Goal: Contribute content: Contribute content

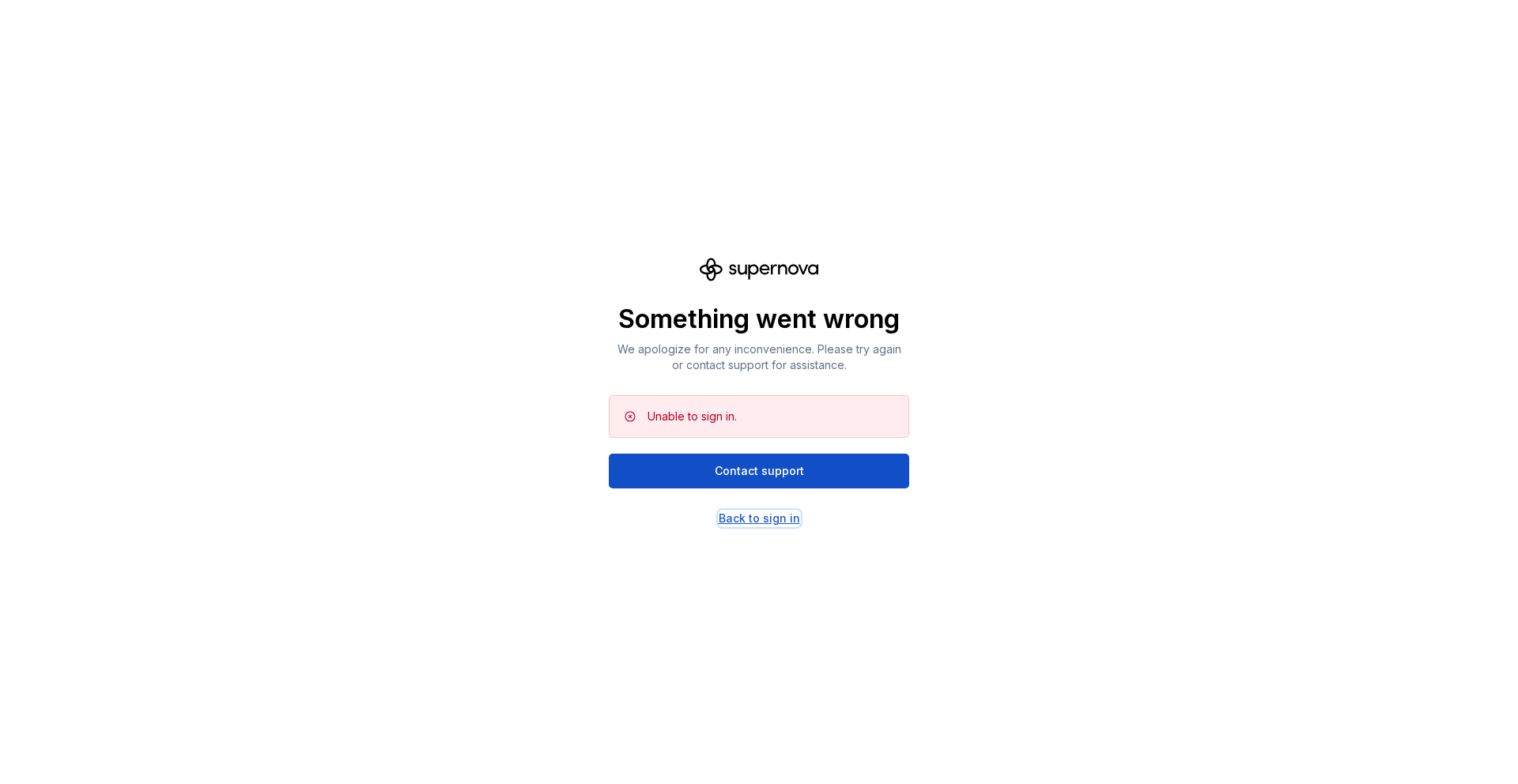
click at [741, 520] on div "Back to sign in" at bounding box center [759, 519] width 82 height 16
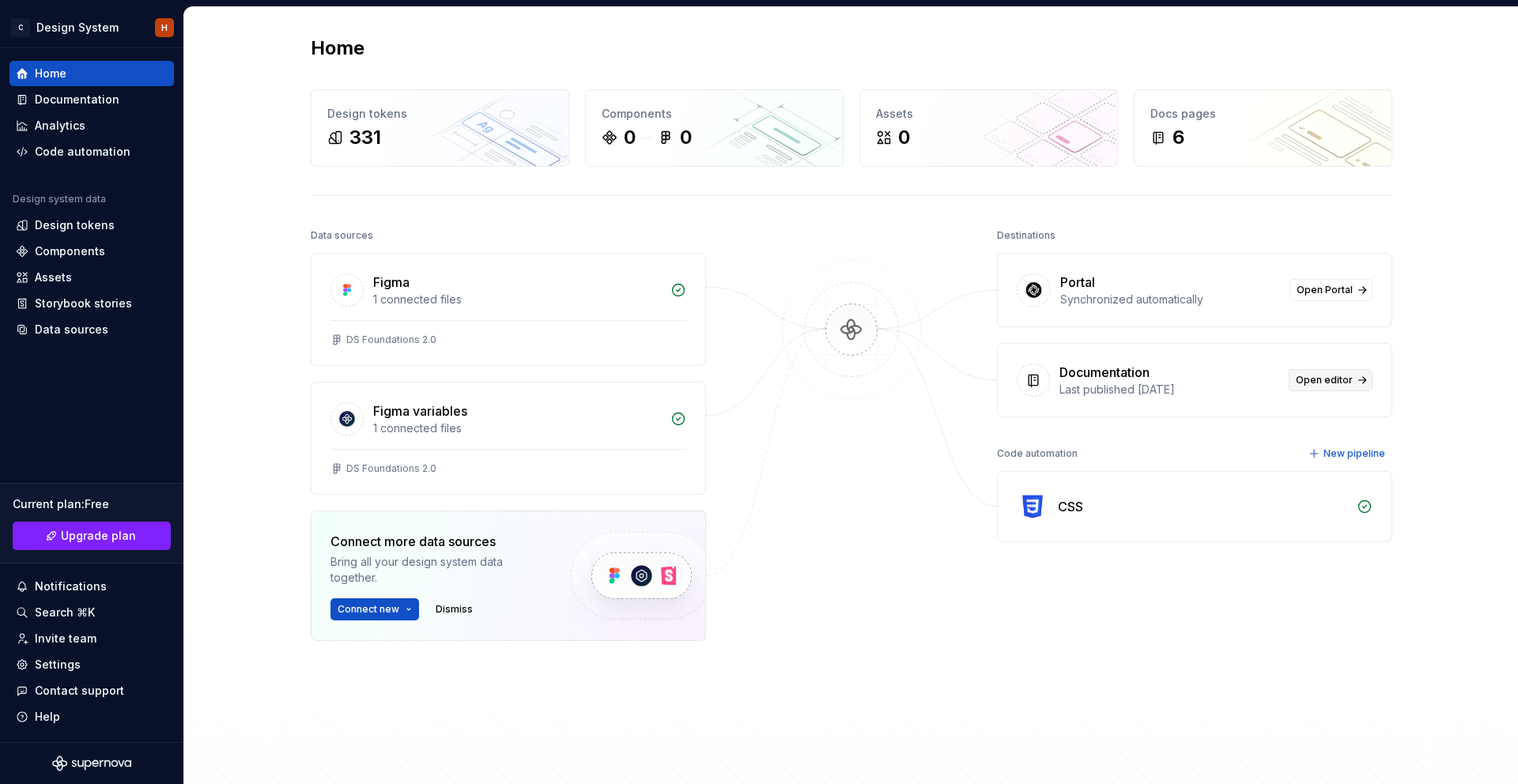
click at [1297, 379] on link "Open editor" at bounding box center [1330, 380] width 84 height 22
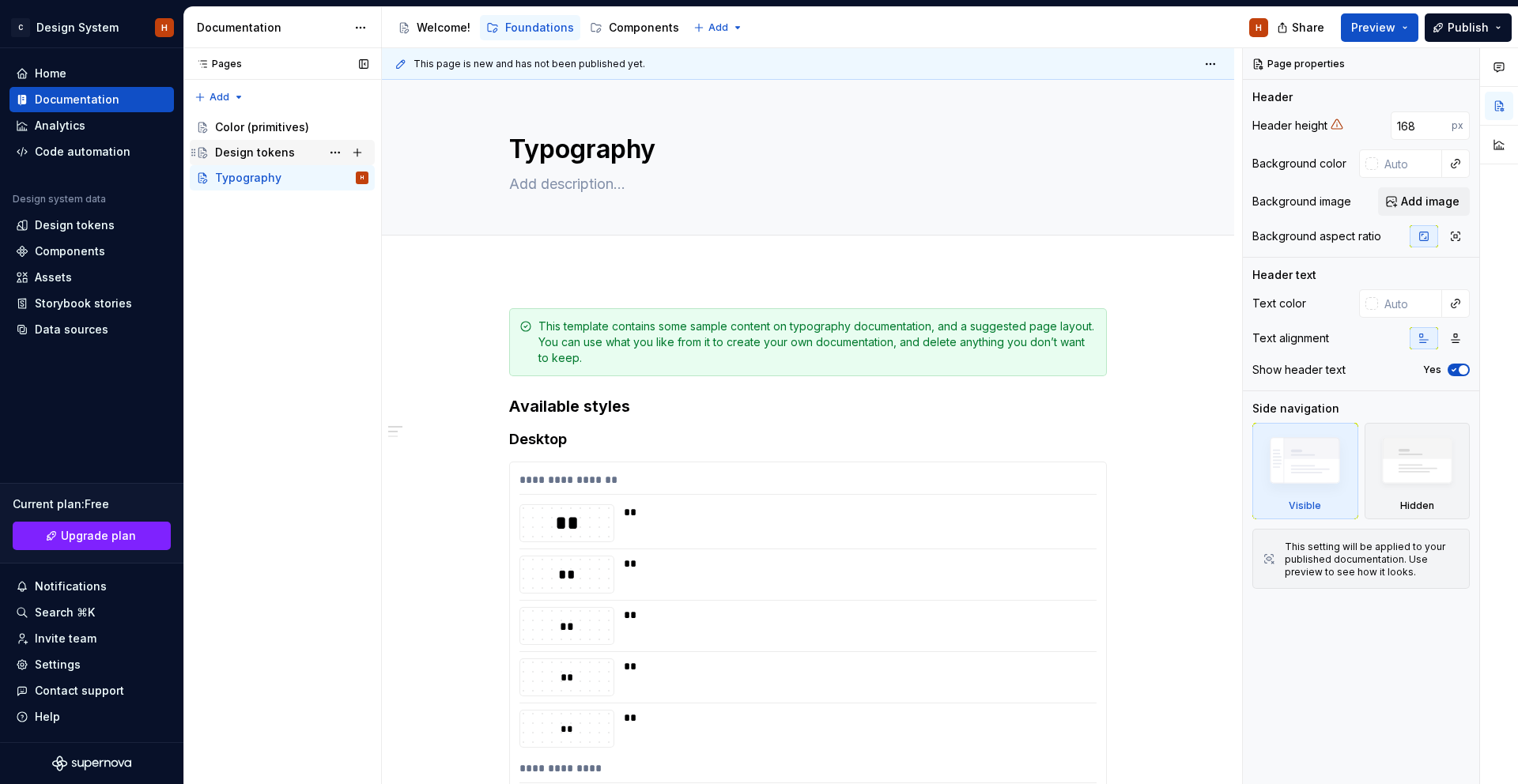
click at [287, 151] on div "Design tokens" at bounding box center [255, 152] width 80 height 16
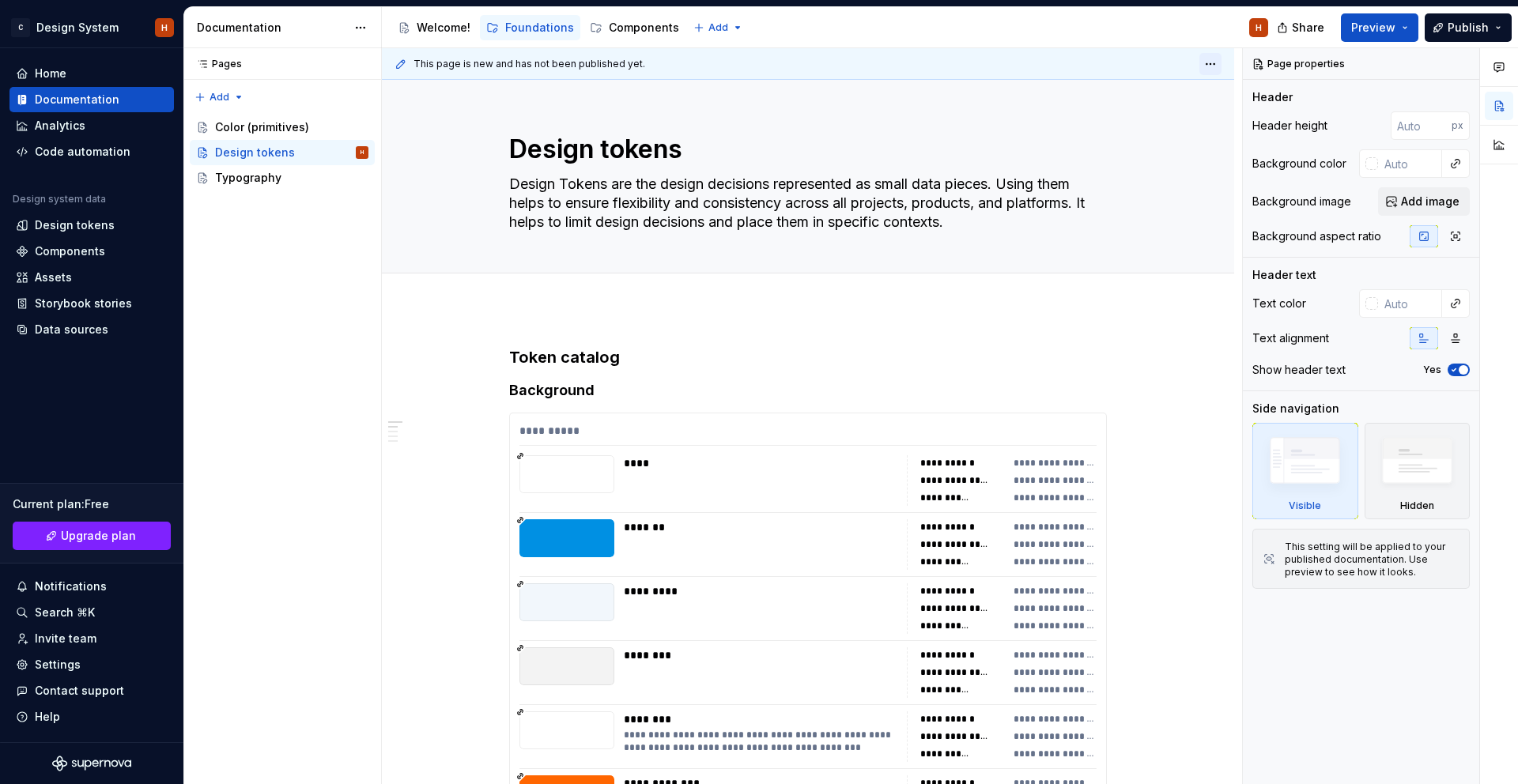
drag, startPoint x: 1207, startPoint y: 73, endPoint x: 1214, endPoint y: 65, distance: 10.6
click at [1207, 72] on div at bounding box center [1210, 64] width 22 height 22
click at [1214, 65] on html "C Design System H Home Documentation Analytics Code automation Design system da…" at bounding box center [759, 392] width 1518 height 784
click at [1214, 65] on html "C Design System H Home Documentation Analytics Code automation Design system da…" at bounding box center [759, 392] width 1518 height 784
click at [264, 171] on div "Typography" at bounding box center [248, 178] width 66 height 16
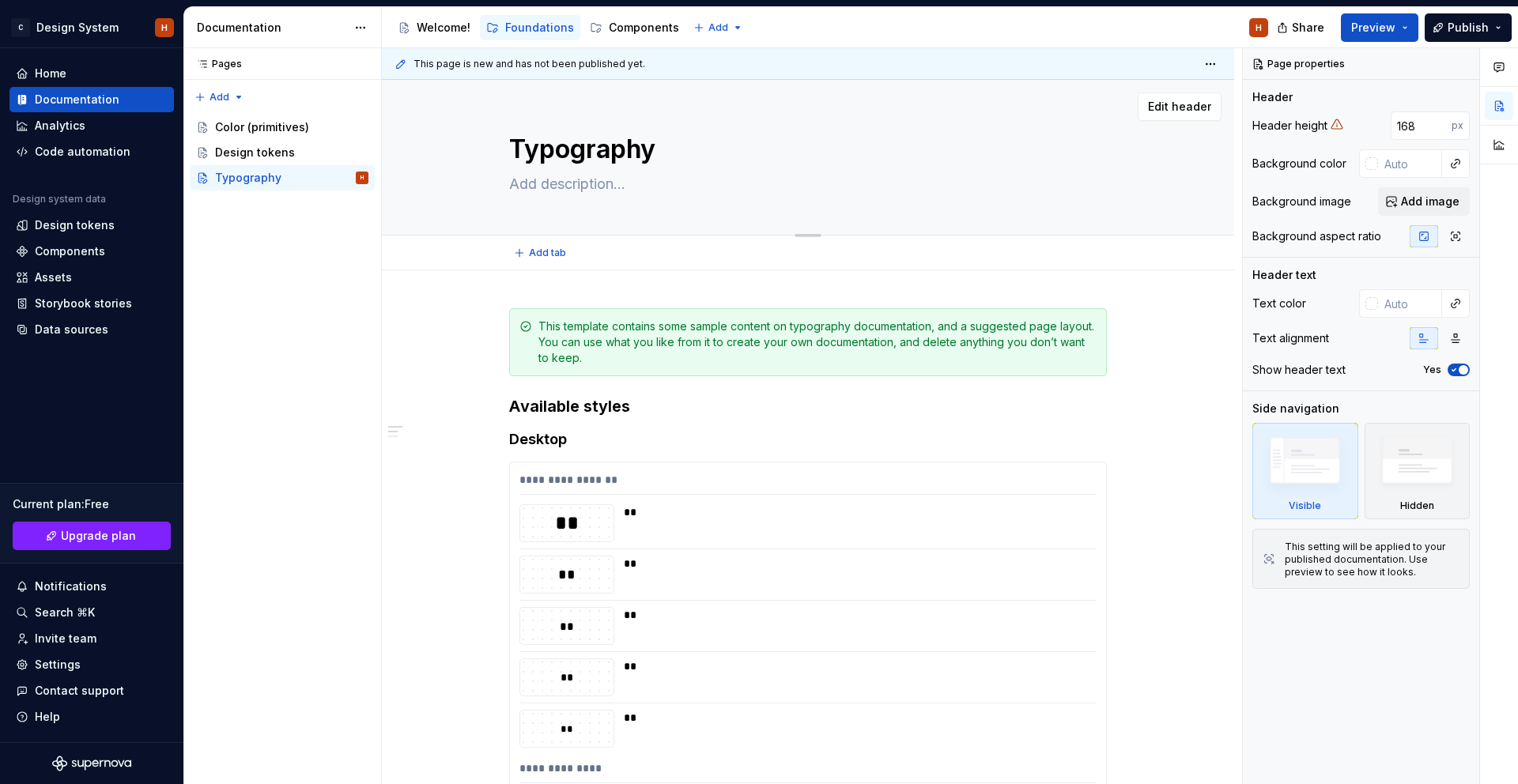
click at [602, 193] on textarea at bounding box center [804, 185] width 598 height 26
type textarea "*"
paste textarea "In this document you will find all the existing and used typographic styles tha…"
type textarea "In this document you will find all the existing and used typographic styles tha…"
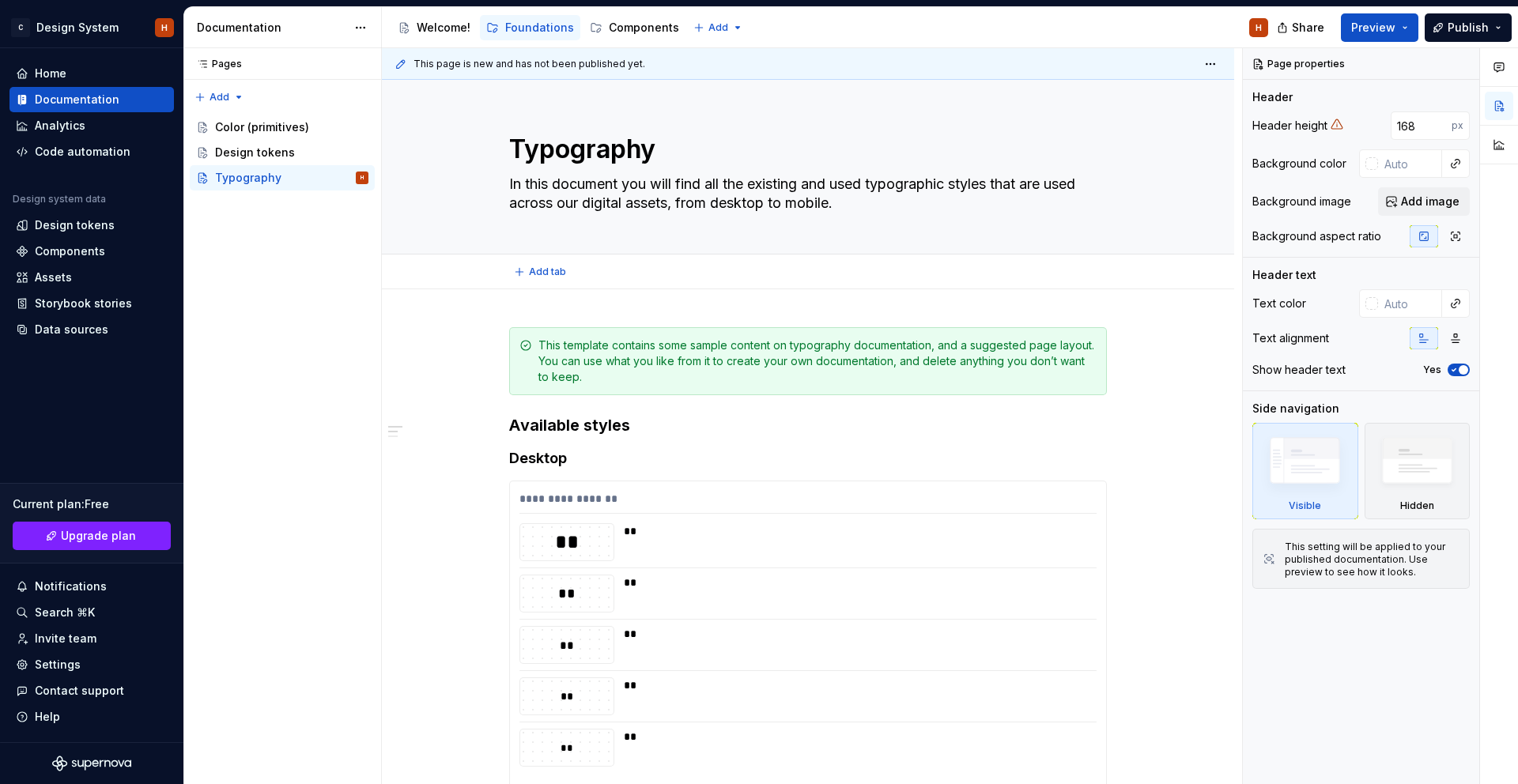
type textarea "*"
type textarea "In this document you will find all the existing and used typographic styles tha…"
click at [497, 344] on span at bounding box center [493, 345] width 13 height 22
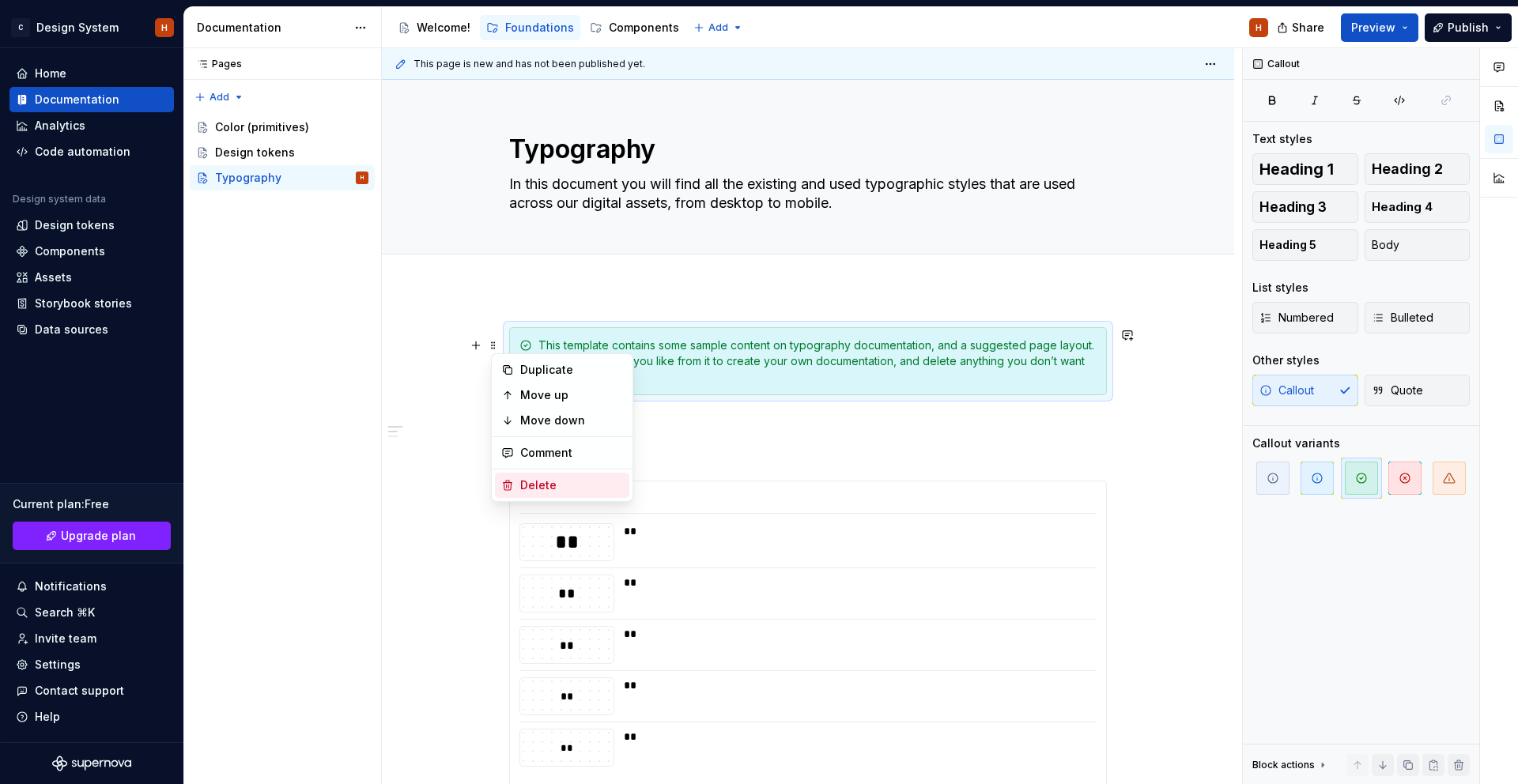
click at [520, 480] on div "Delete" at bounding box center [571, 485] width 103 height 16
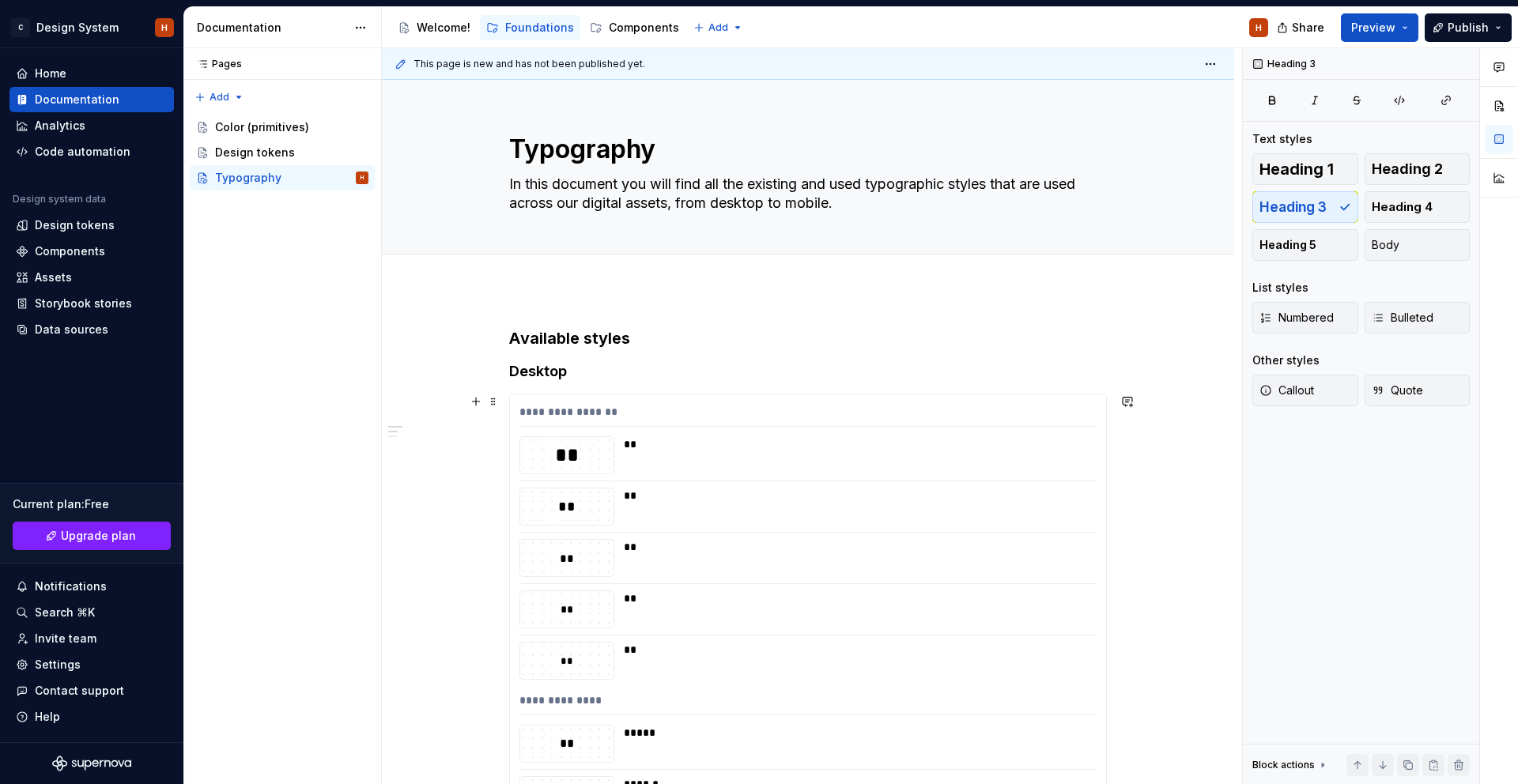
type textarea "*"
click at [573, 341] on h3 "Available styles" at bounding box center [808, 338] width 598 height 22
drag, startPoint x: 573, startPoint y: 340, endPoint x: 588, endPoint y: 335, distance: 15.8
click at [573, 340] on h3 "Available styles" at bounding box center [808, 338] width 598 height 22
click at [640, 337] on h3 "Available styles" at bounding box center [808, 338] width 598 height 22
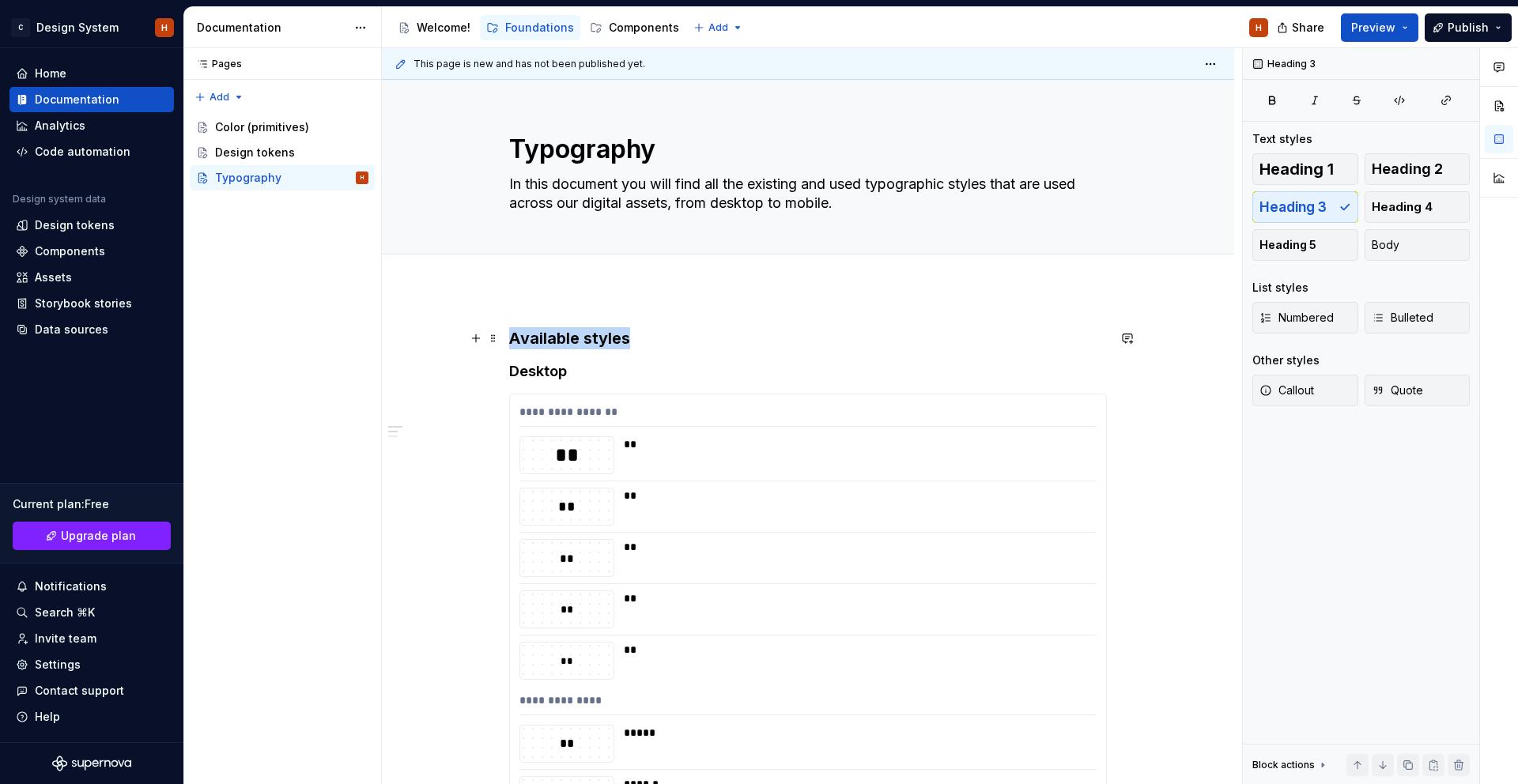
click at [638, 334] on h3 "Available styles" at bounding box center [808, 338] width 598 height 22
click at [321, 219] on div "Pages Pages Add Accessibility guide for tree Page tree. Navigate the tree with …" at bounding box center [282, 417] width 197 height 736
click at [350, 178] on button "Page tree" at bounding box center [357, 178] width 22 height 22
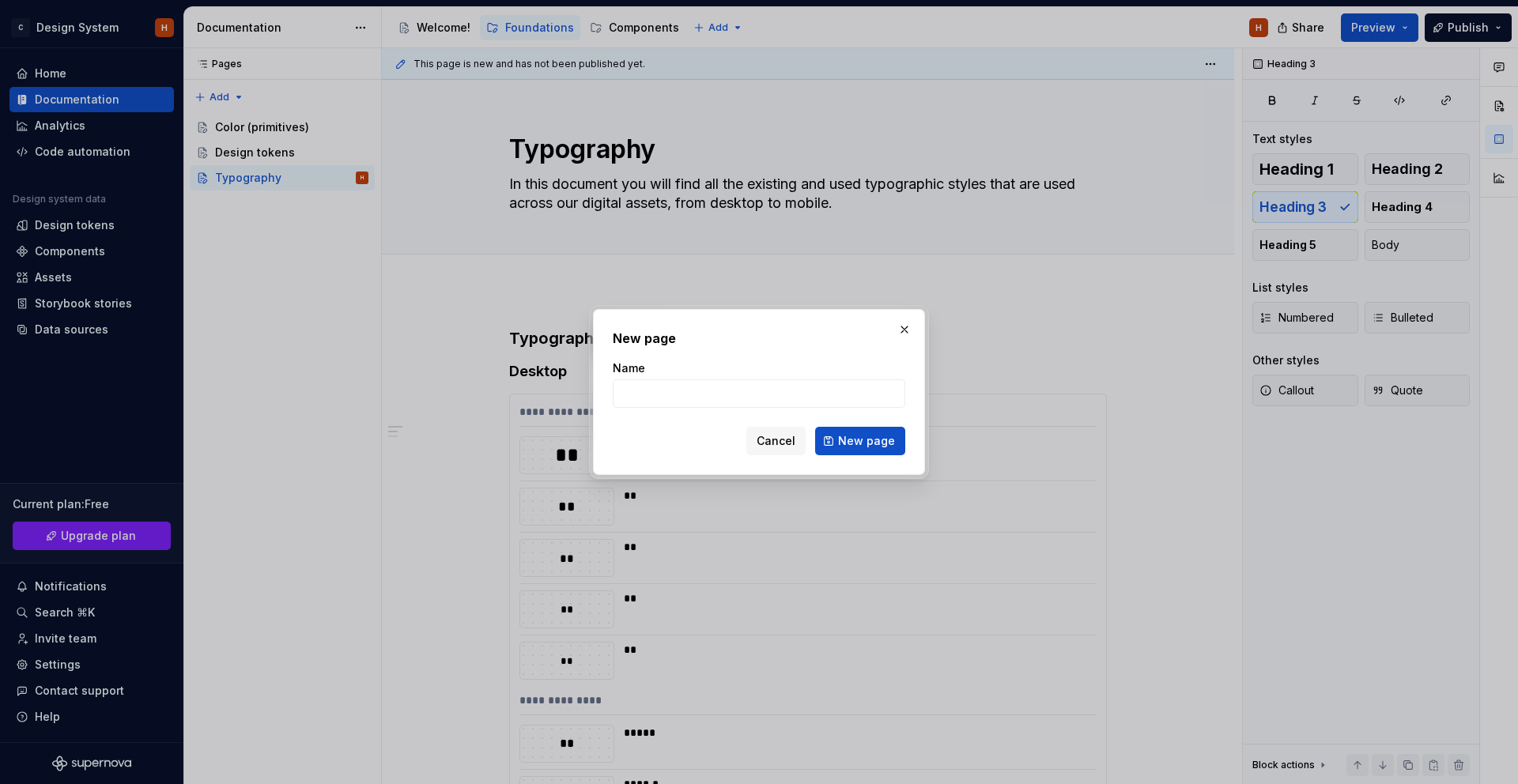
click at [779, 440] on span "Cancel" at bounding box center [776, 440] width 39 height 16
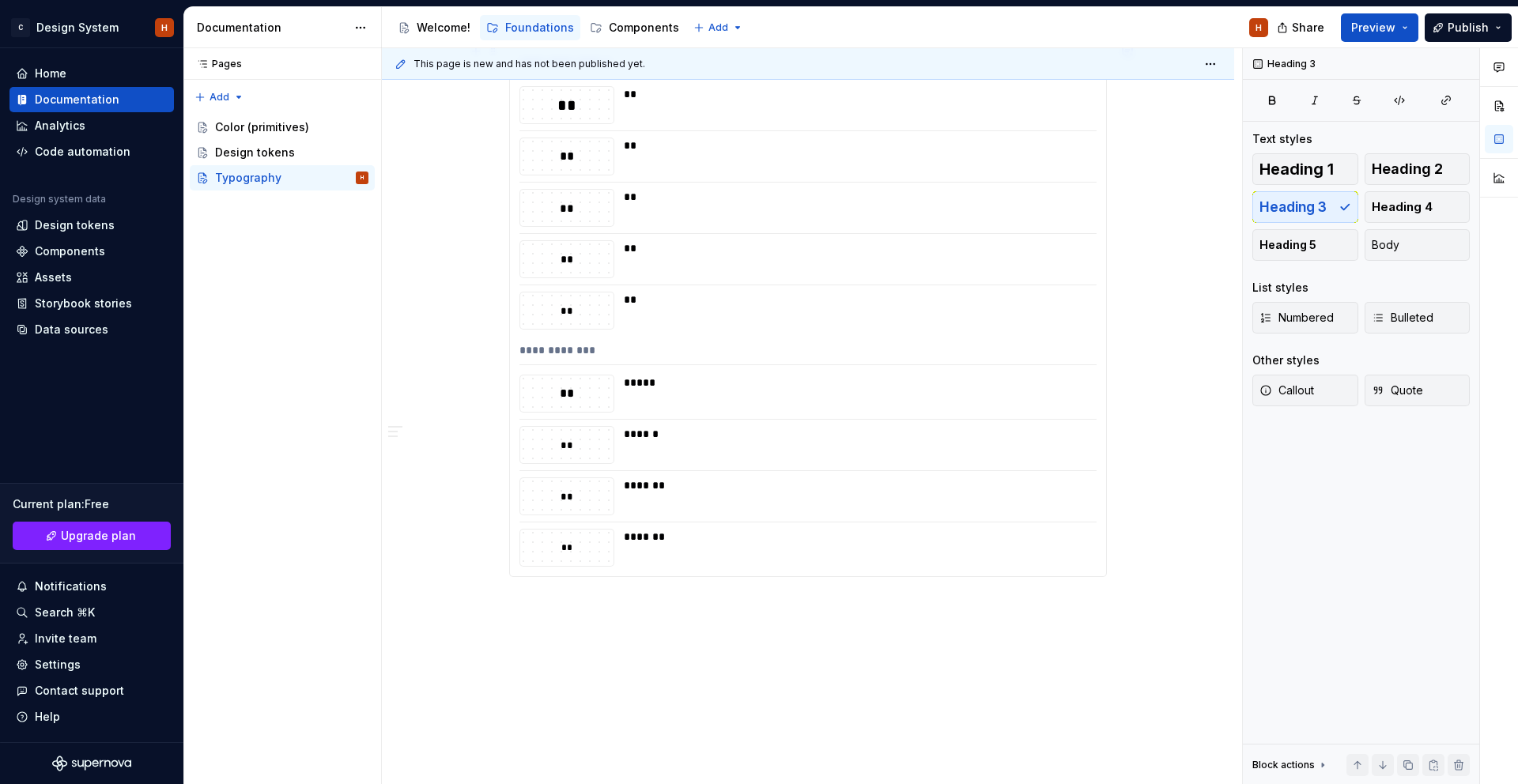
scroll to position [1019, 0]
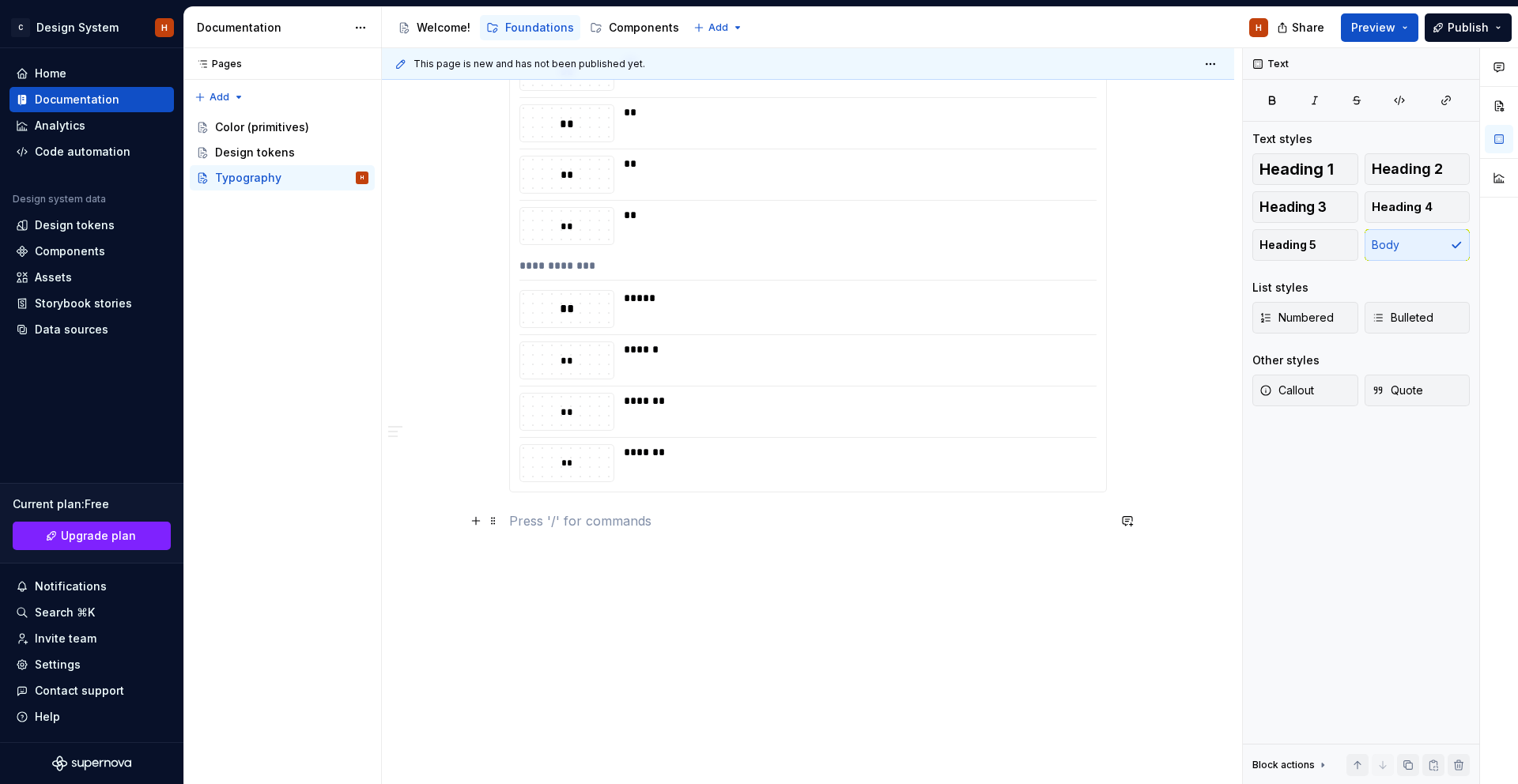
click at [552, 519] on p at bounding box center [808, 520] width 598 height 19
click at [619, 492] on button "button" at bounding box center [612, 491] width 22 height 22
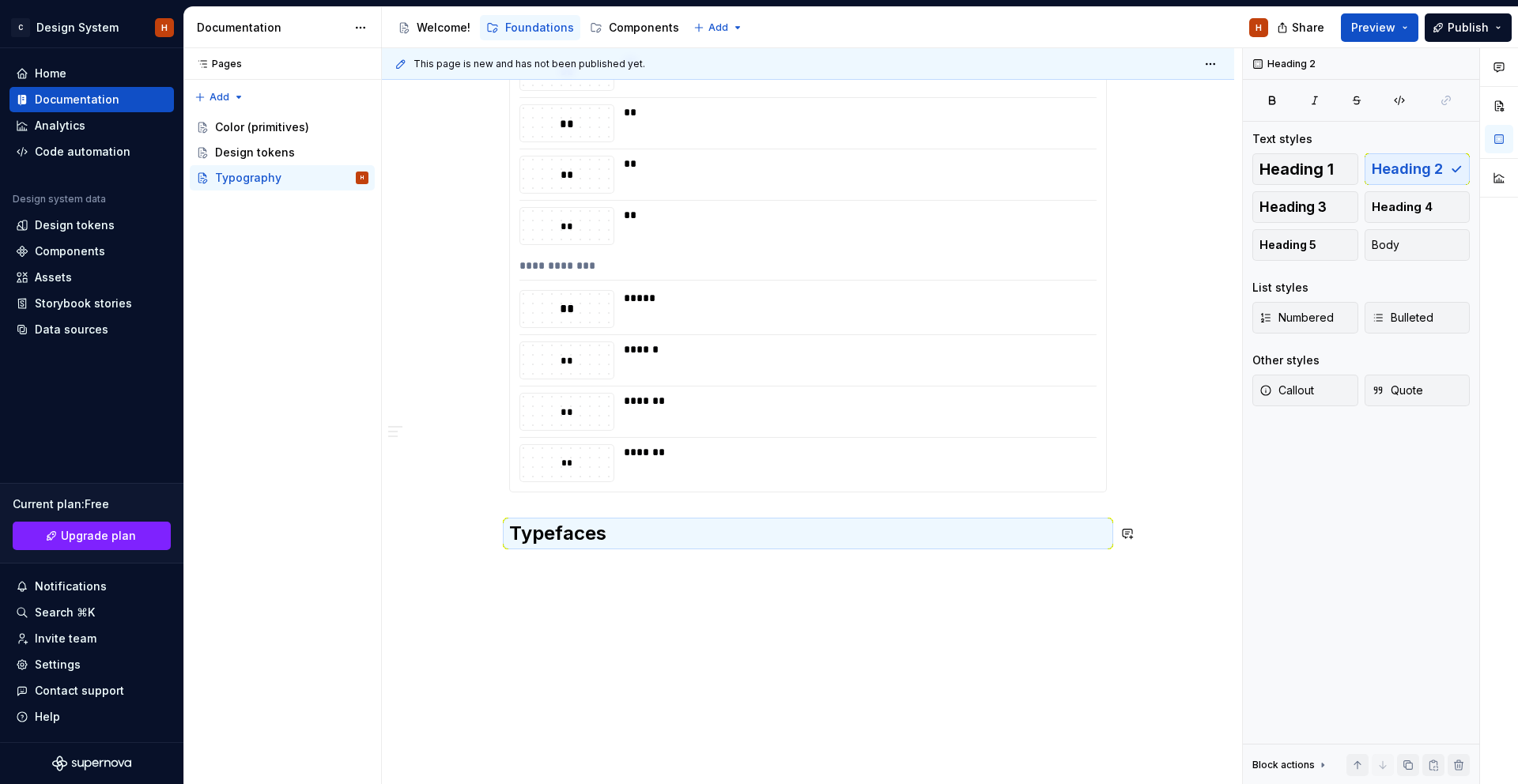
click at [633, 536] on h2 "Typefaces" at bounding box center [808, 534] width 598 height 26
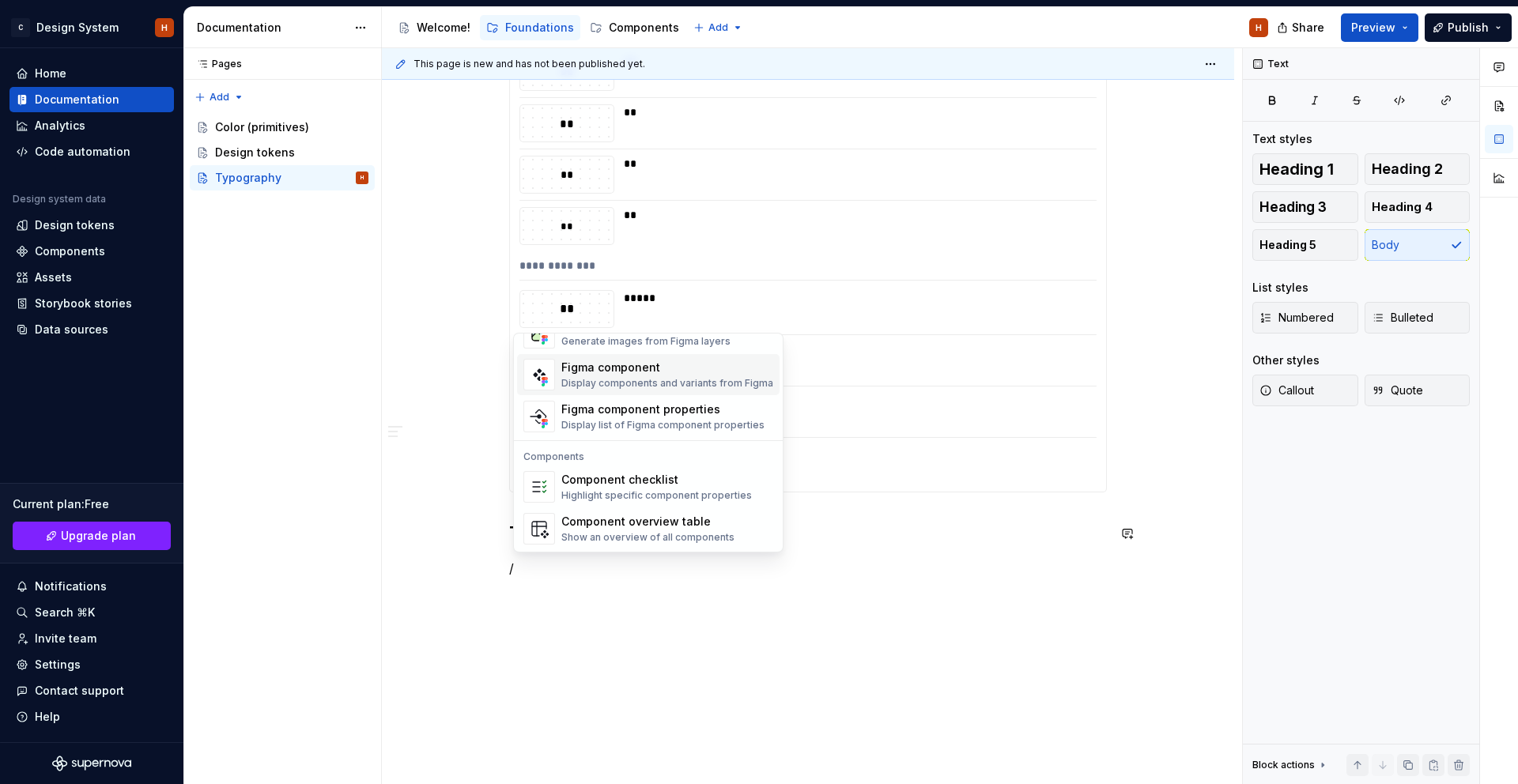
scroll to position [1574, 0]
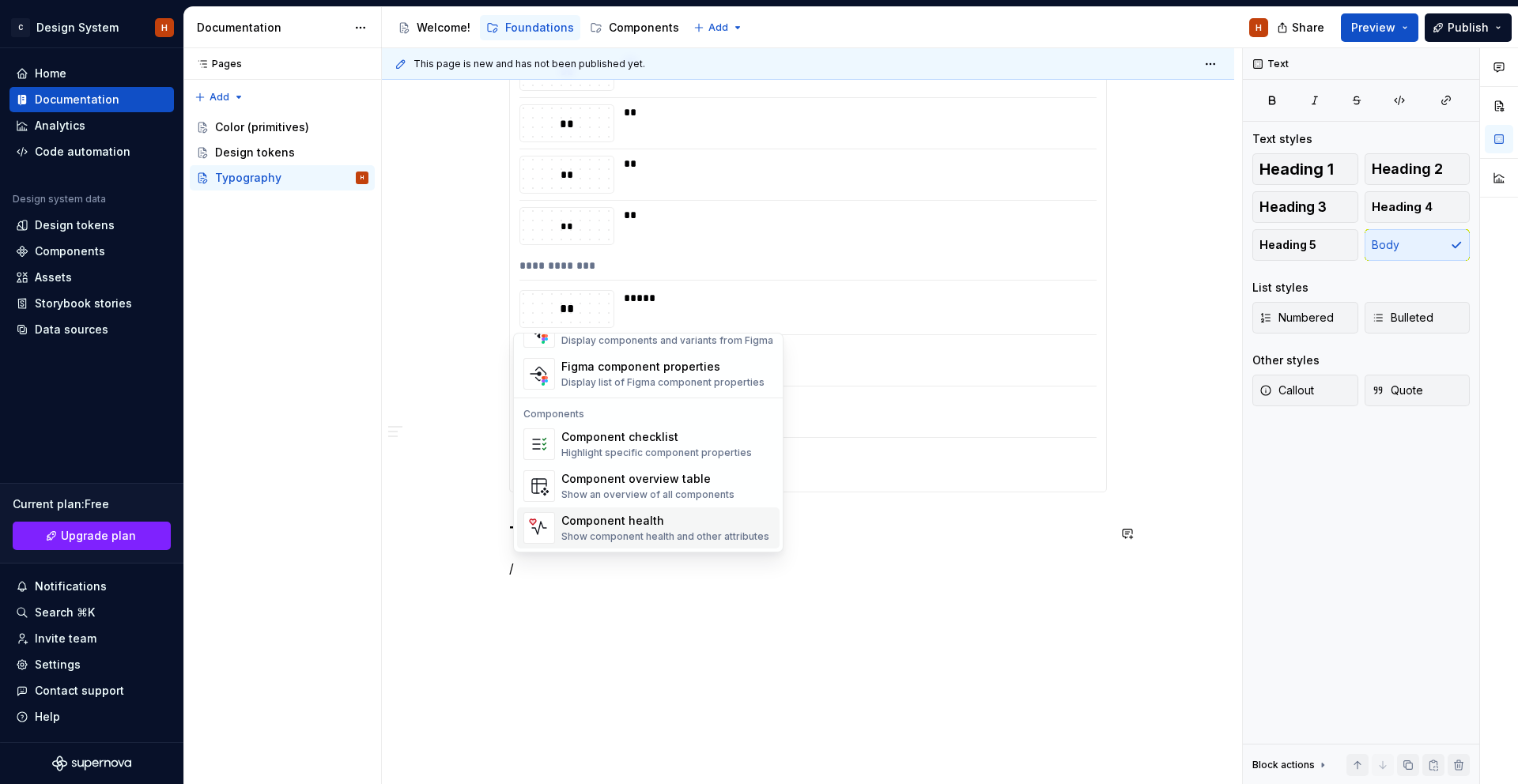
click at [678, 526] on div "Component health" at bounding box center [665, 520] width 208 height 16
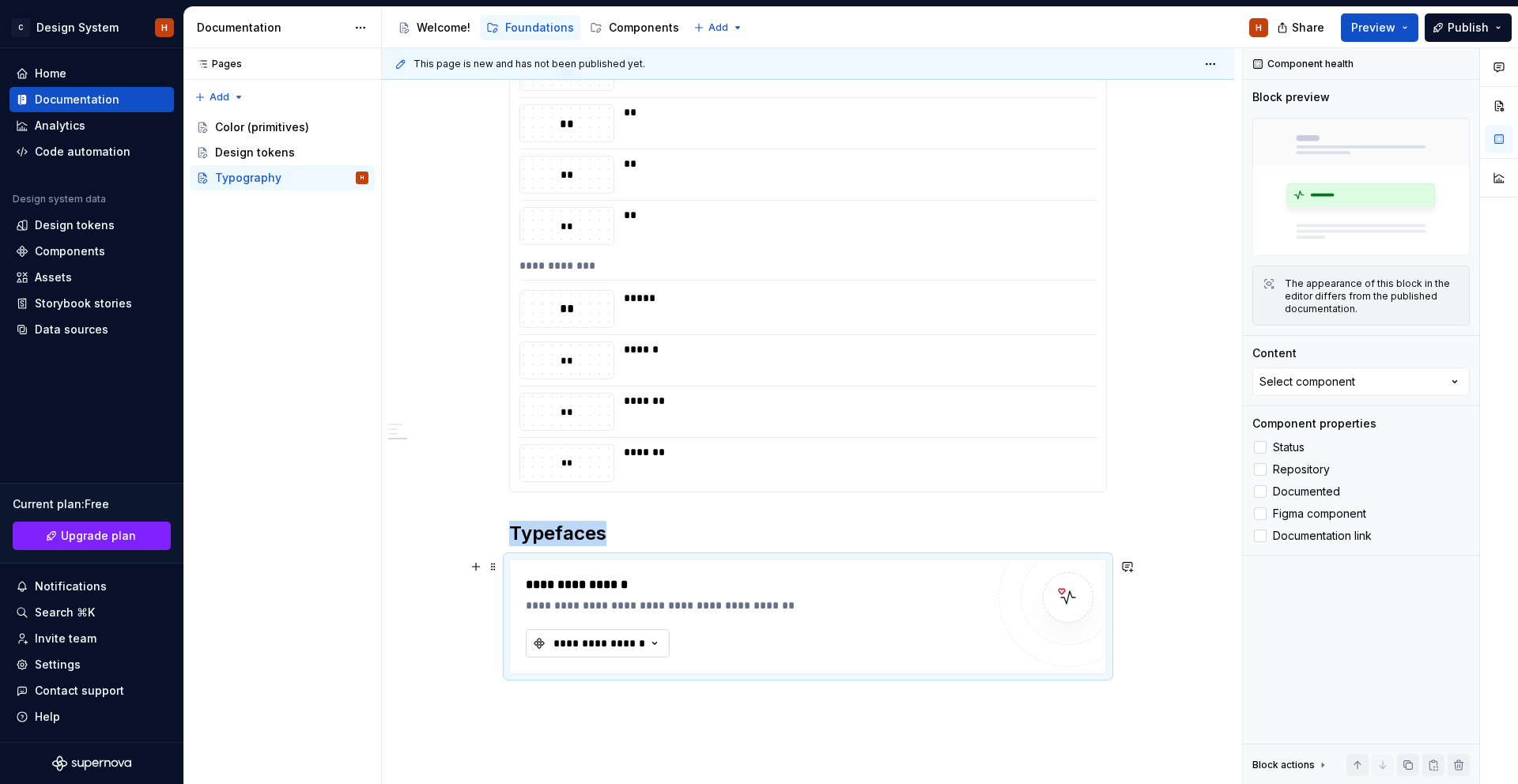
click at [628, 655] on button "**********" at bounding box center [597, 643] width 144 height 28
click at [1392, 391] on button "Select component" at bounding box center [1361, 381] width 218 height 28
drag, startPoint x: 1390, startPoint y: 385, endPoint x: 1348, endPoint y: 427, distance: 59.4
click at [1390, 385] on button "Select component" at bounding box center [1361, 381] width 218 height 28
click at [500, 565] on span at bounding box center [493, 567] width 13 height 22
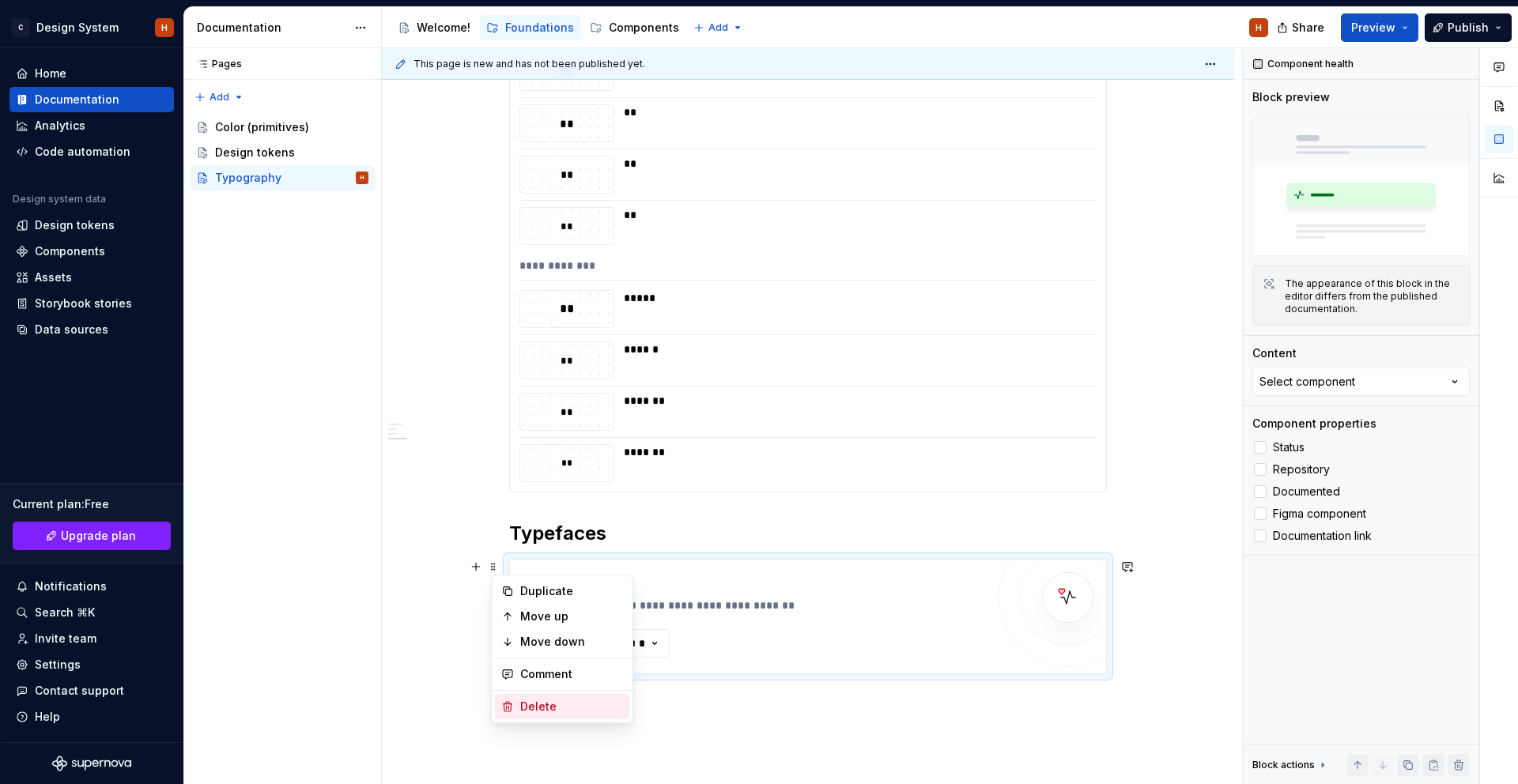
click at [536, 712] on div "Delete" at bounding box center [571, 707] width 103 height 16
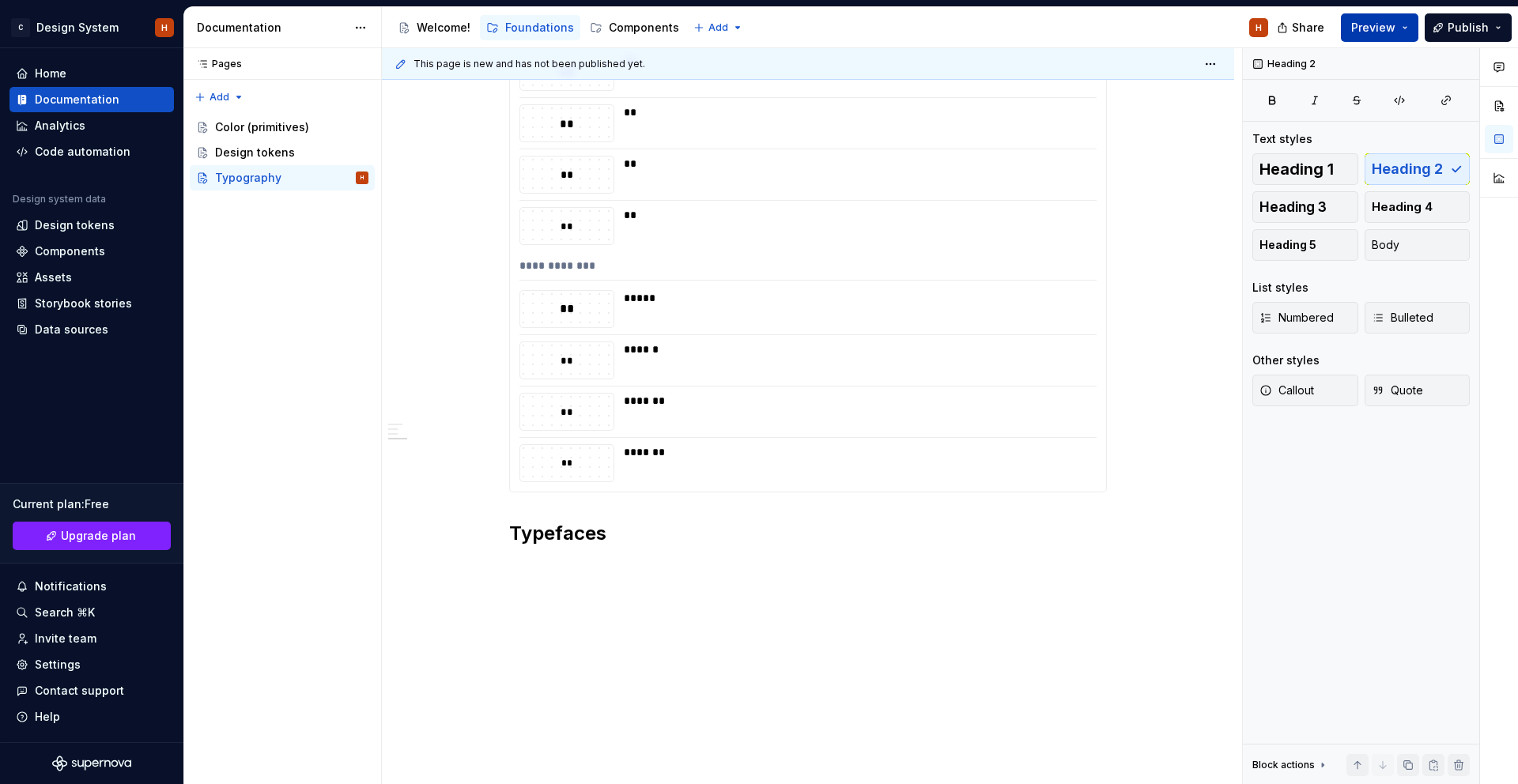
click at [1355, 18] on button "Preview" at bounding box center [1379, 27] width 77 height 28
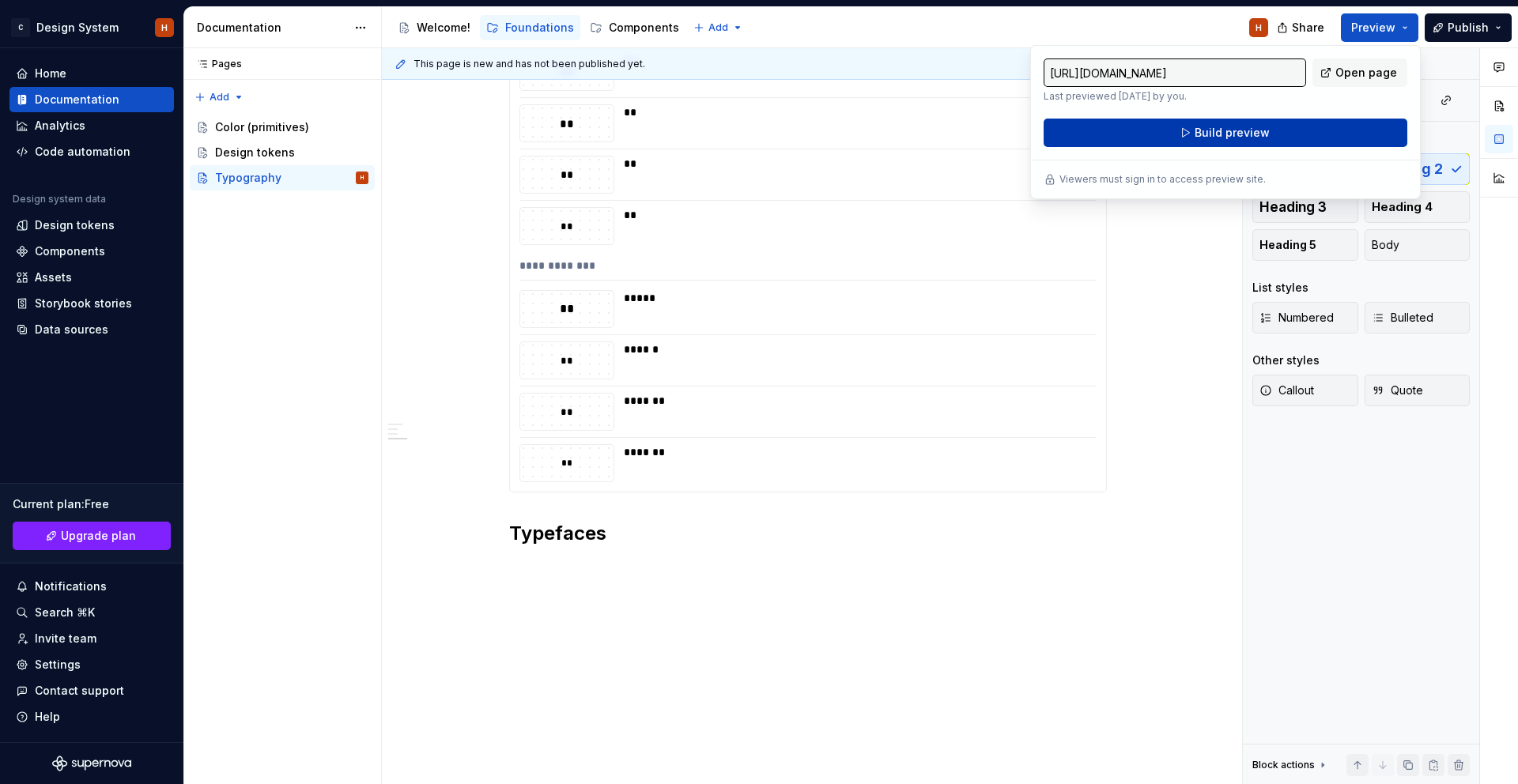
click at [1230, 139] on span "Build preview" at bounding box center [1232, 133] width 75 height 16
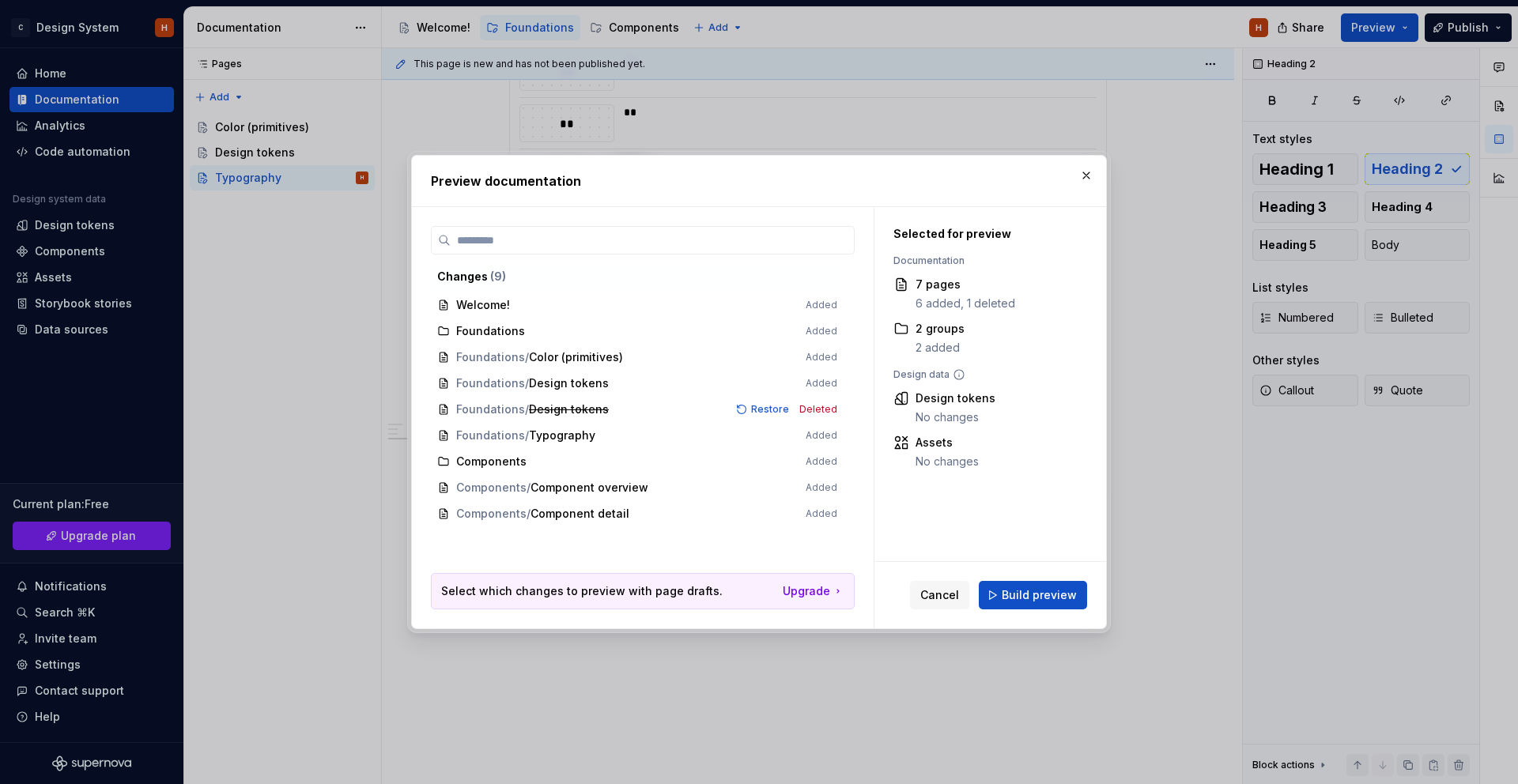
click at [1038, 611] on div "Cancel Build preview" at bounding box center [990, 595] width 231 height 66
click at [1038, 597] on span "Build preview" at bounding box center [1039, 595] width 75 height 16
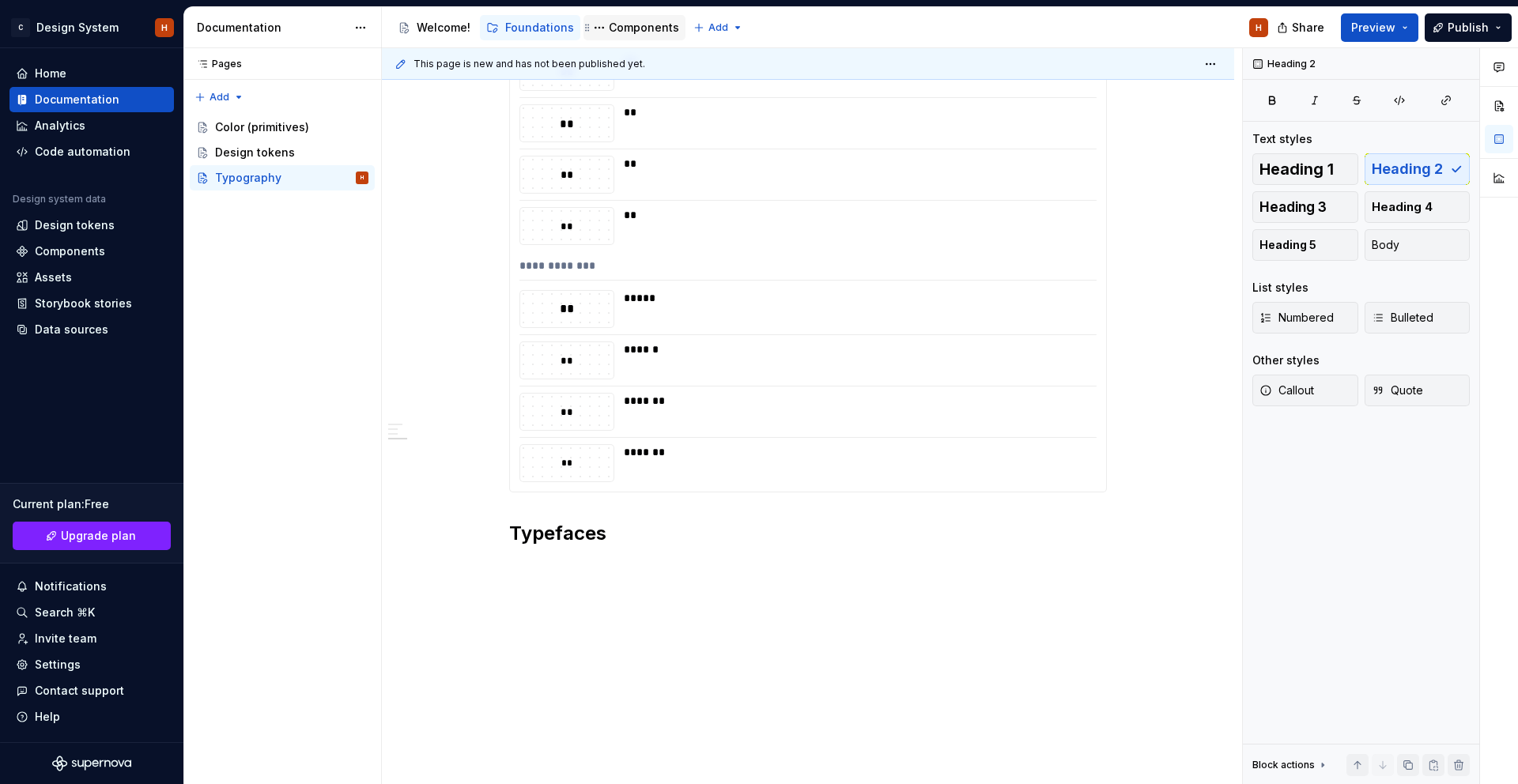
click at [633, 33] on div "Components" at bounding box center [644, 27] width 71 height 16
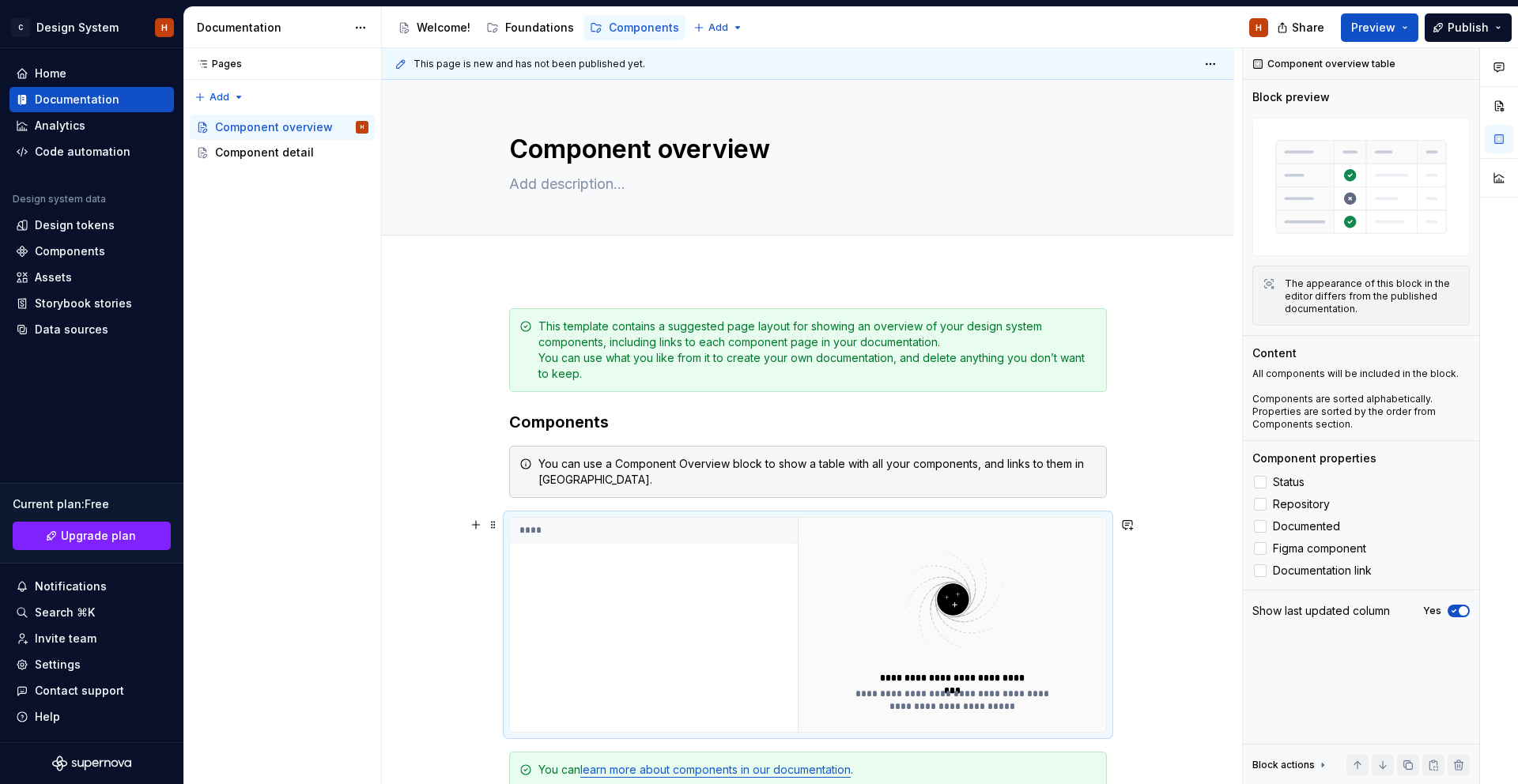
click at [554, 544] on div "****" at bounding box center [654, 625] width 287 height 214
type textarea "*"
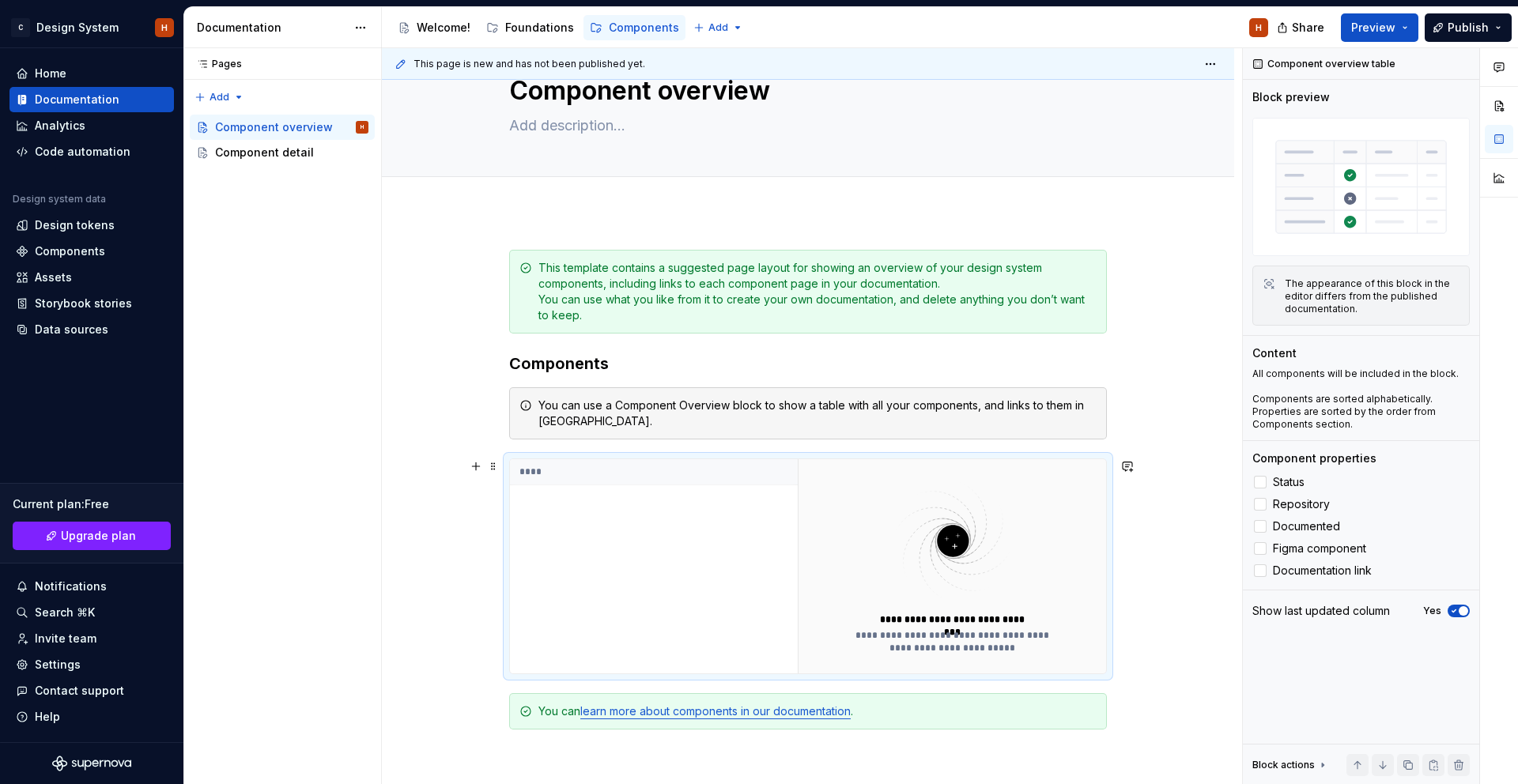
scroll to position [167, 0]
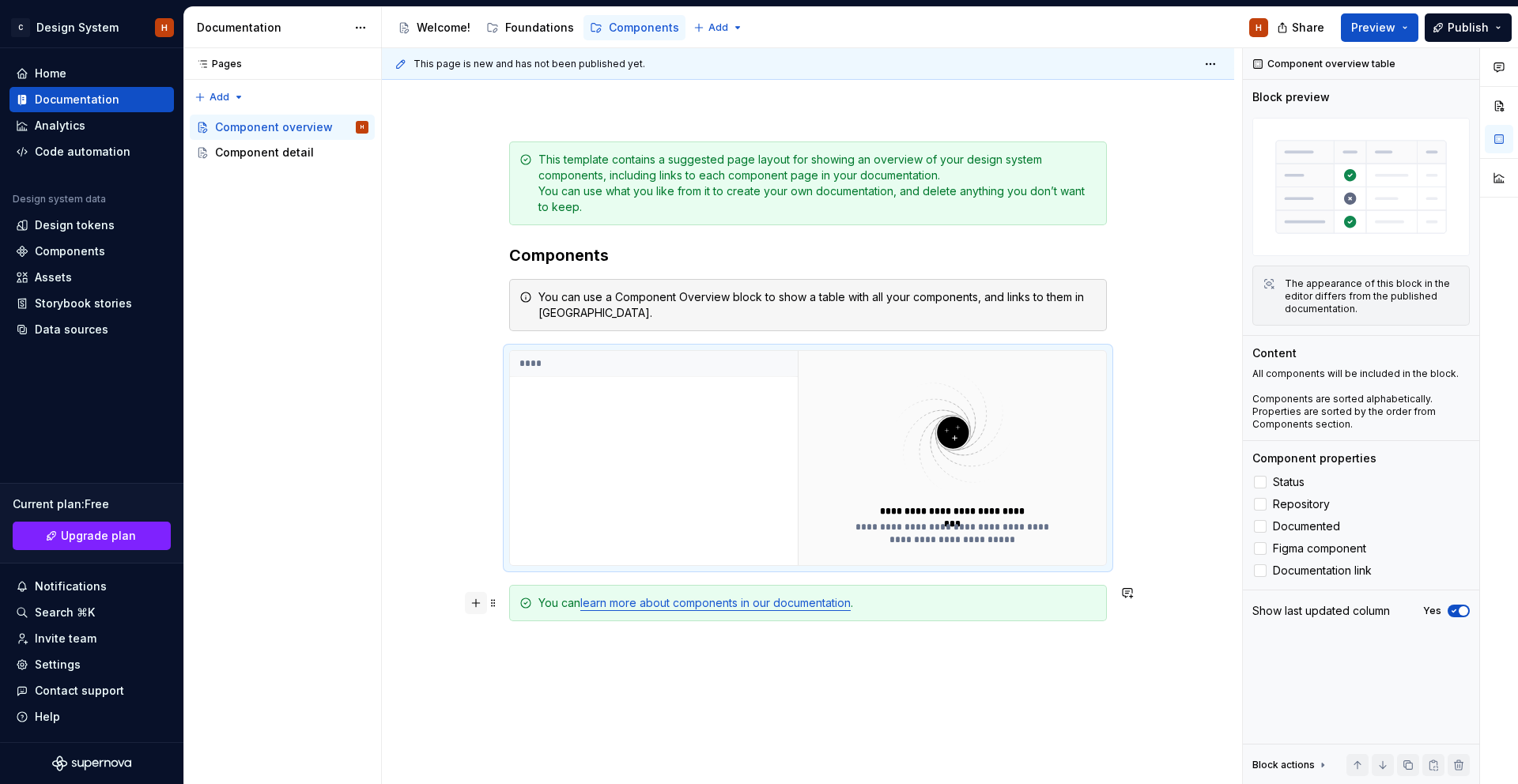
click at [480, 606] on button "button" at bounding box center [476, 603] width 22 height 22
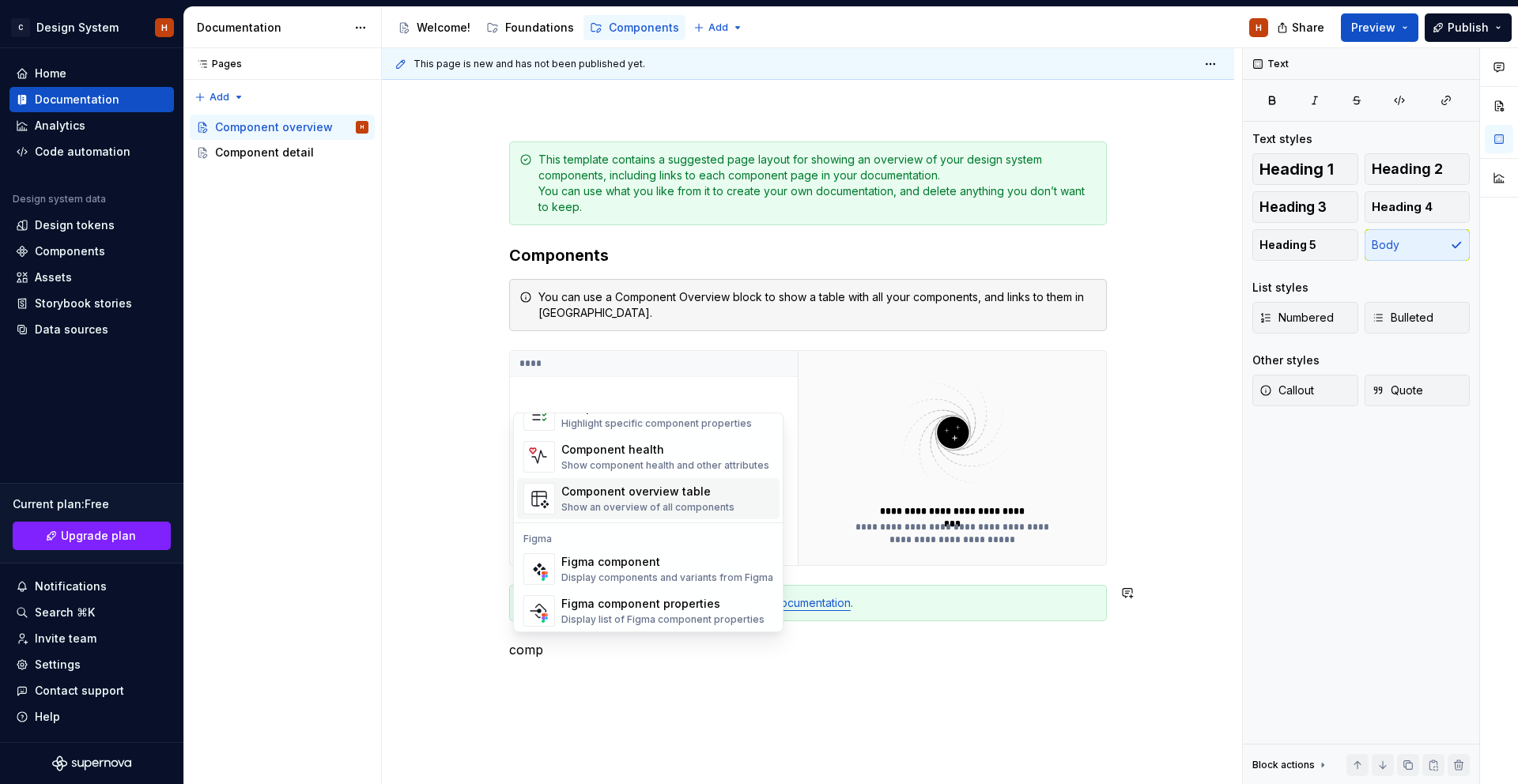
scroll to position [48, 0]
click at [674, 577] on div "Display components and variants from Figma" at bounding box center [667, 574] width 212 height 13
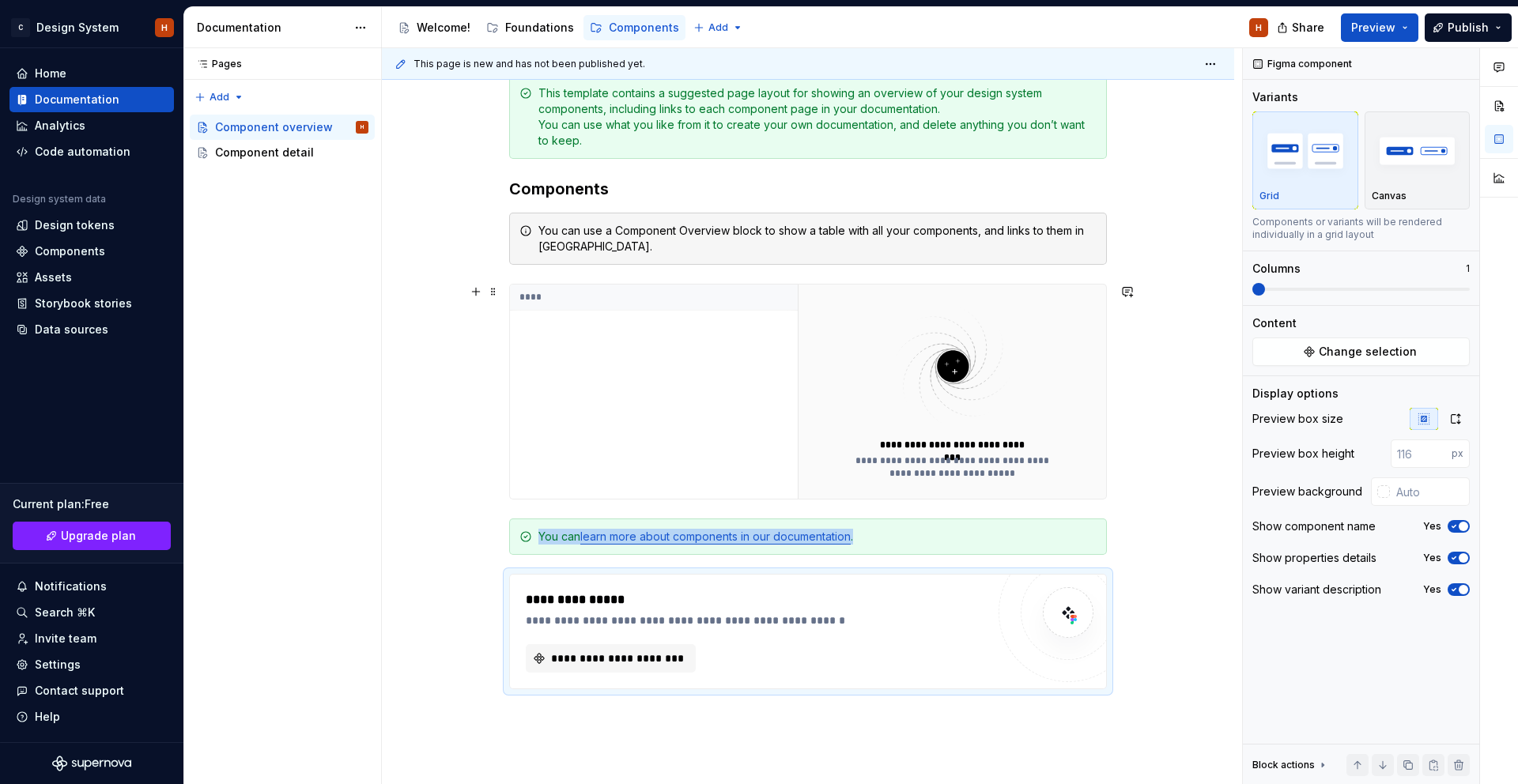
scroll to position [243, 0]
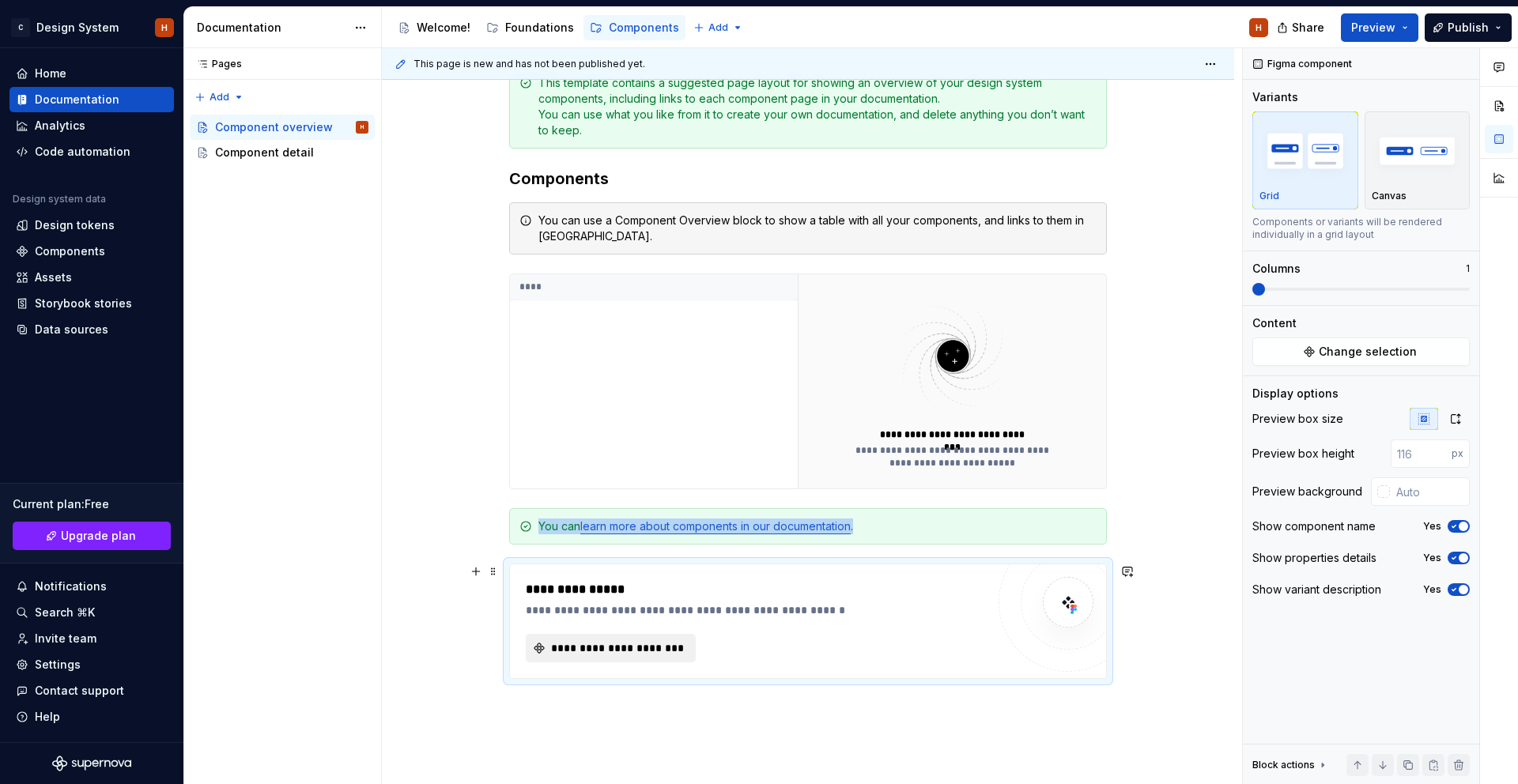
click at [648, 656] on button "**********" at bounding box center [611, 648] width 170 height 28
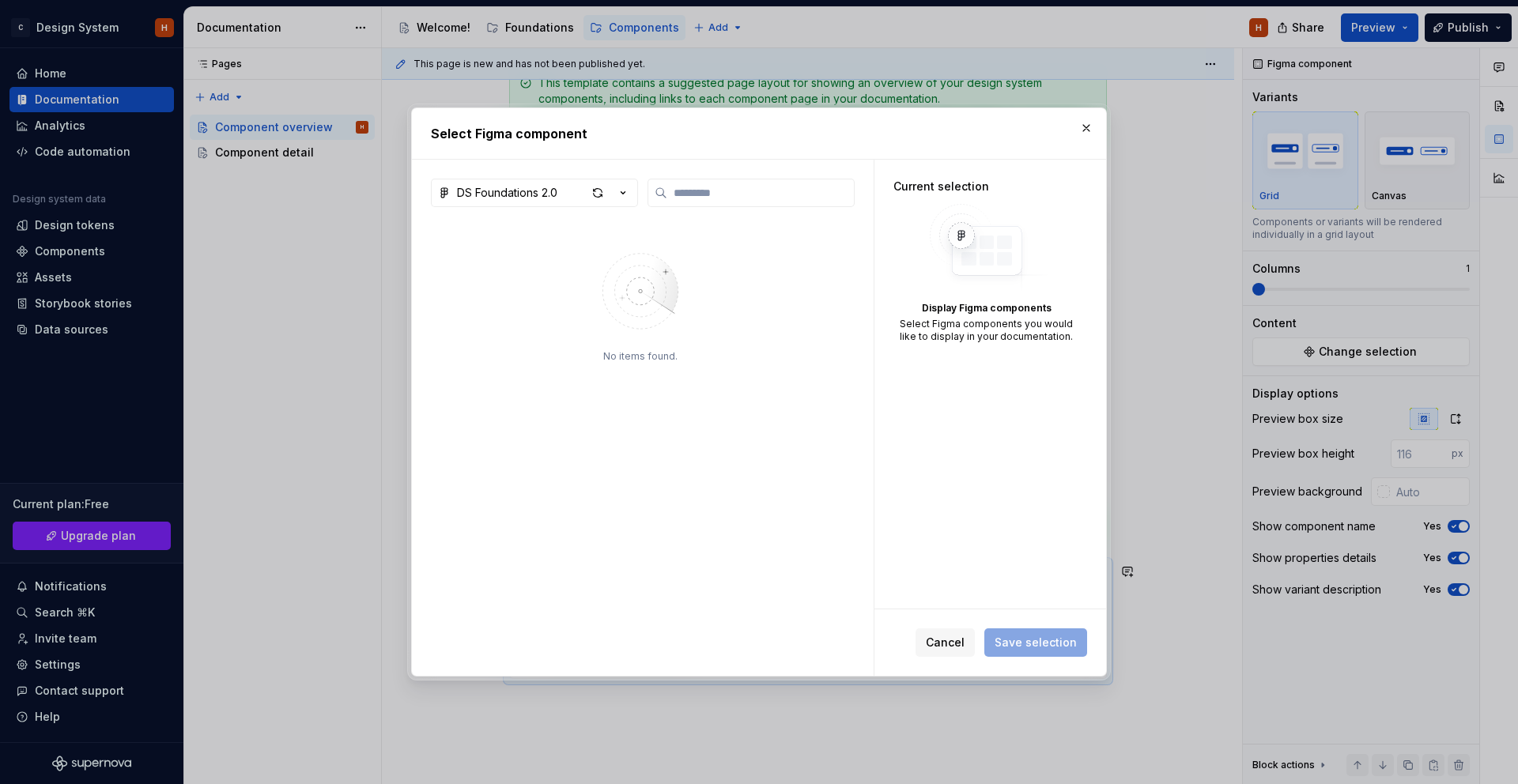
click at [551, 206] on button "DS Foundations 2.0" at bounding box center [535, 192] width 208 height 28
click at [544, 260] on div "FigmaFramePickerModal.connectNewFile" at bounding box center [575, 259] width 230 height 16
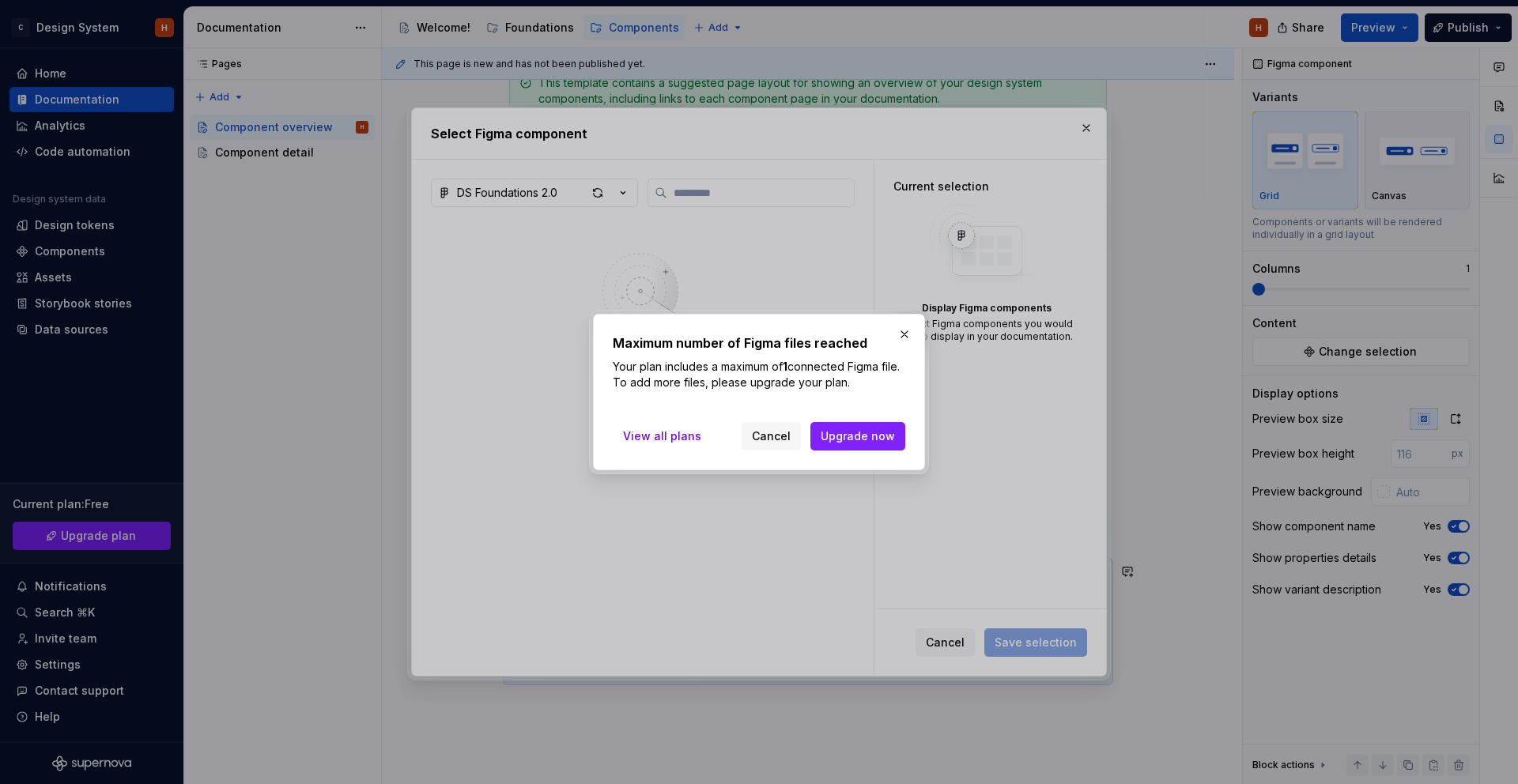
click at [907, 335] on button "button" at bounding box center [904, 334] width 22 height 22
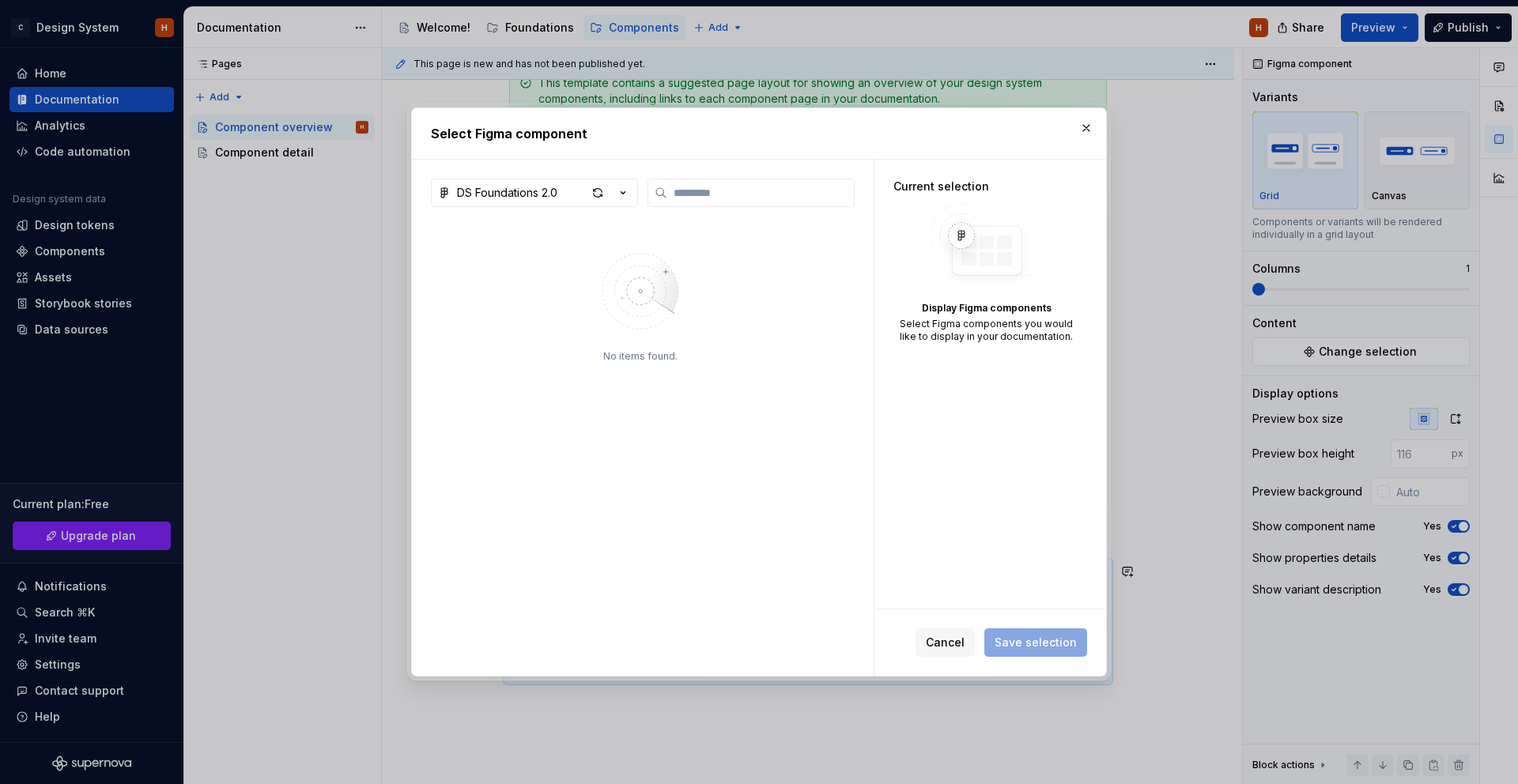
click at [1075, 129] on button "button" at bounding box center [1086, 128] width 22 height 22
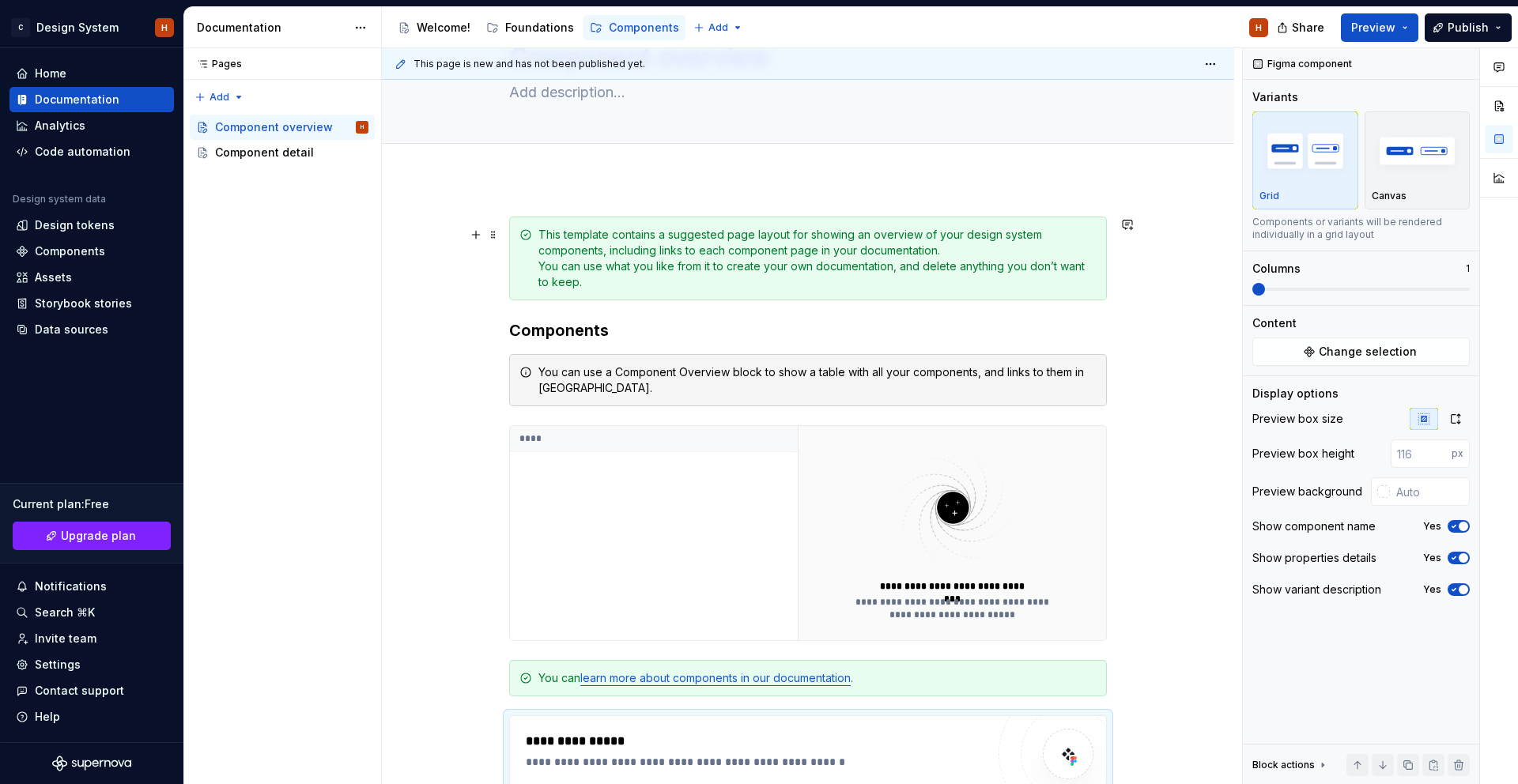
scroll to position [0, 0]
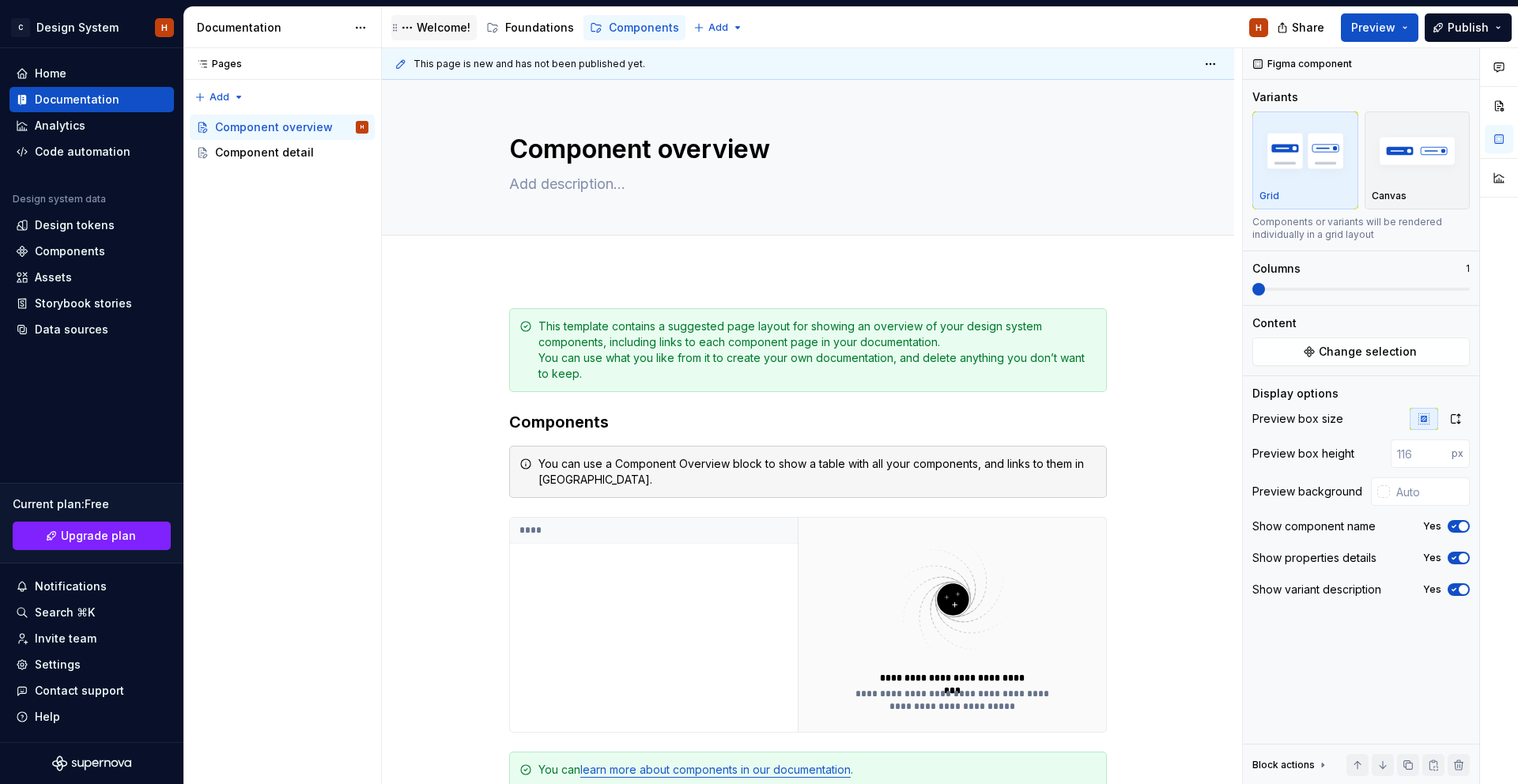
click at [442, 24] on div "Welcome!" at bounding box center [443, 27] width 54 height 16
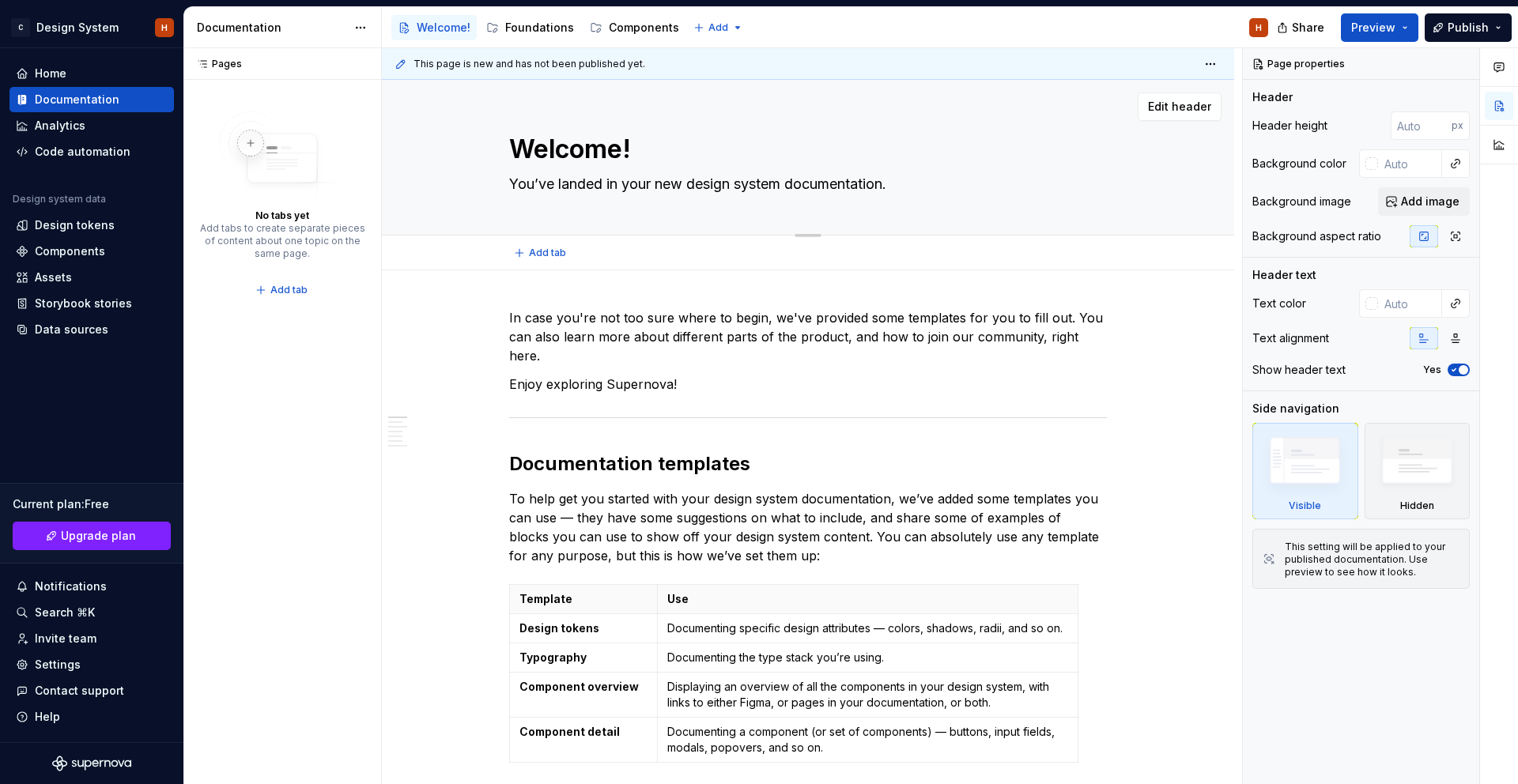
click at [615, 182] on textarea "You’ve landed in your new design system documentation." at bounding box center [804, 185] width 598 height 26
paste textarea "Welcome to the Foundations of the Design System. This is where we will store, s…"
type textarea "*"
type textarea "Welcome to the Foundations of the Design System. This is where we will store, s…"
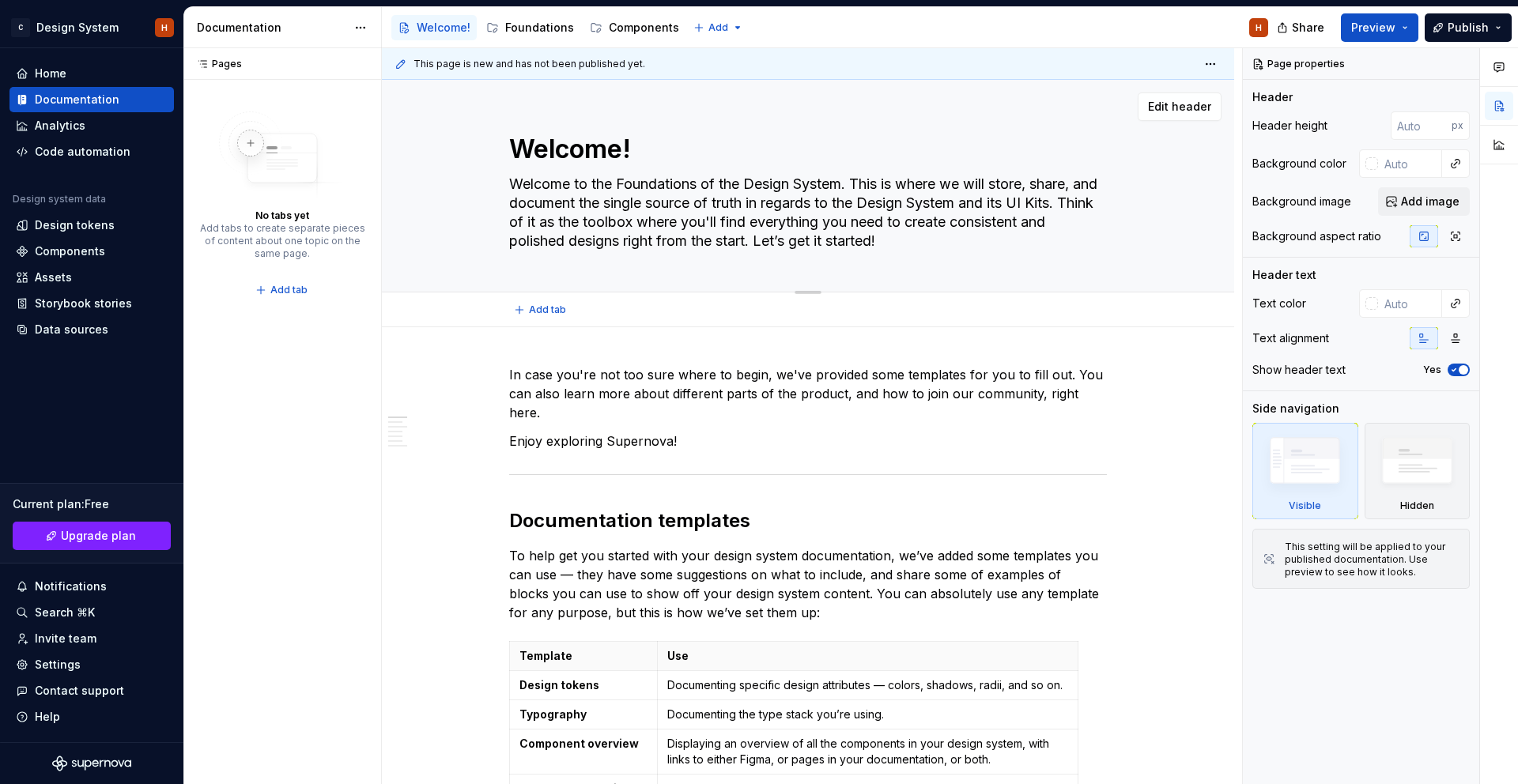
click at [679, 183] on textarea "Welcome to the Foundations of the Design System. This is where we will store, s…" at bounding box center [804, 213] width 598 height 82
type textarea "*"
type textarea "Welcome to the of the Design System. This is where we will store, share, and do…"
type textarea "*"
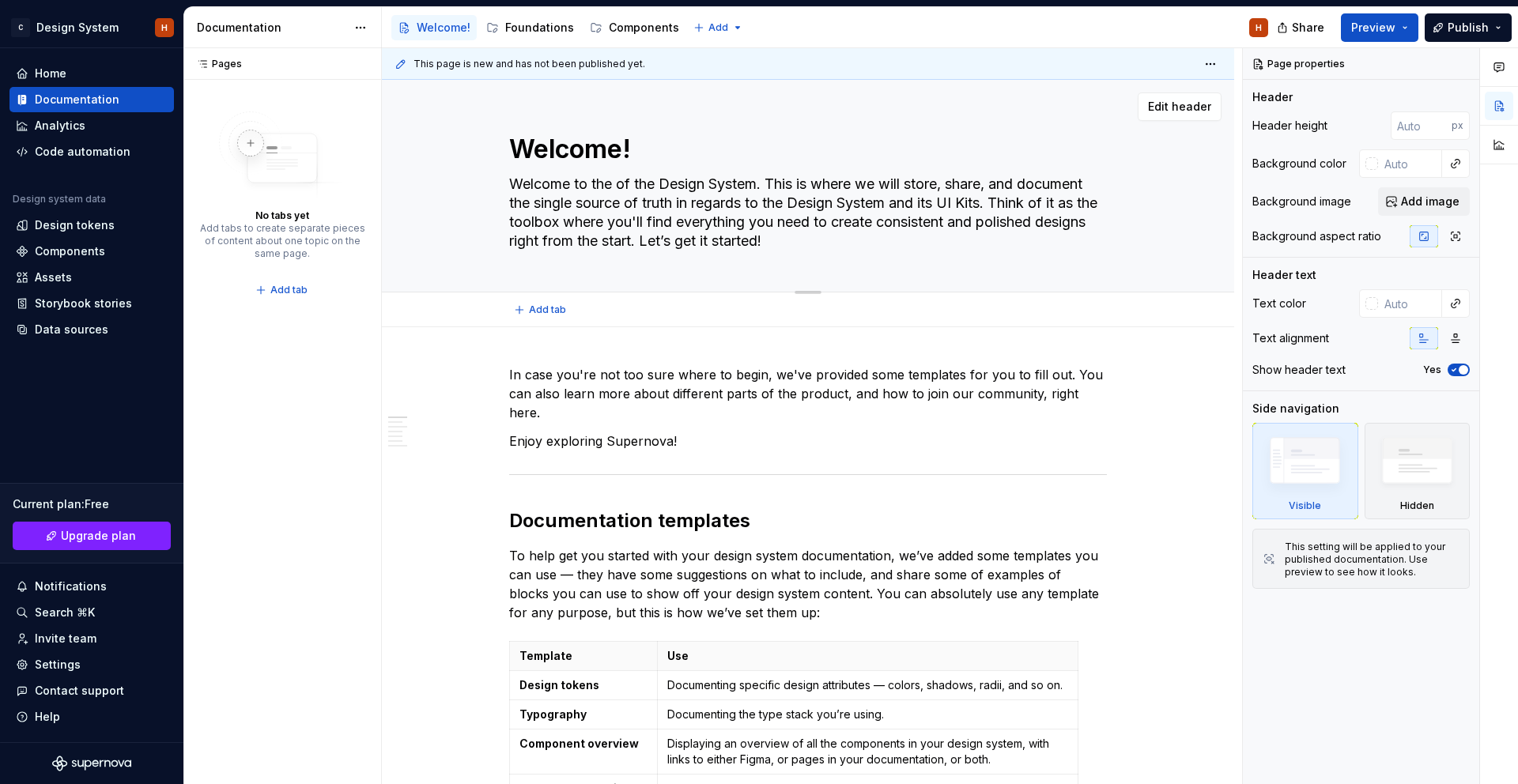
type textarea "Welcome to th of the Design System. This is where we will store, share, and doc…"
type textarea "*"
type textarea "Welcome to t of the Design System. This is where we will store, share, and docu…"
type textarea "*"
type textarea "Welcome to of the Design System. This is where we will store, share, and docume…"
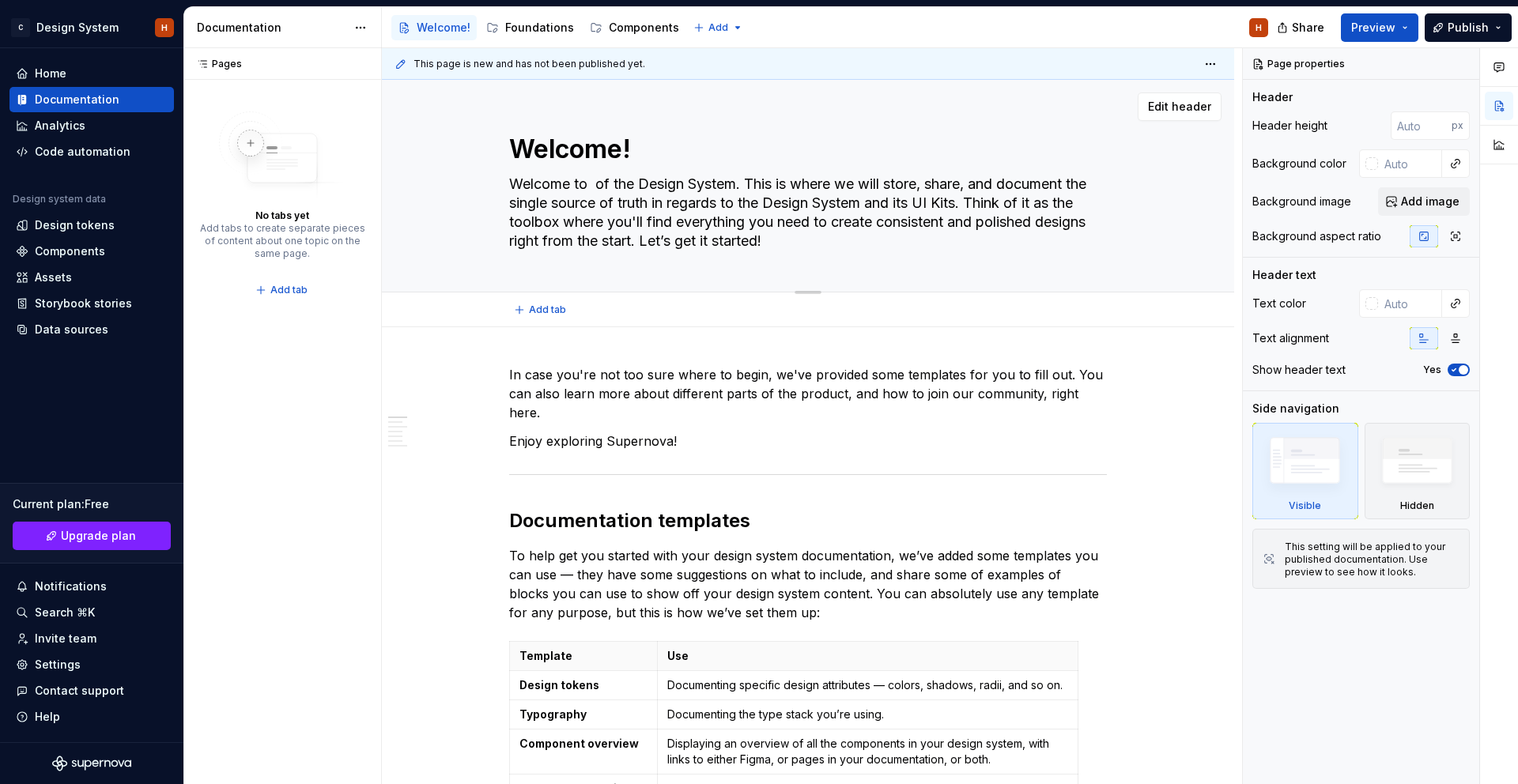
type textarea "*"
type textarea "Welcome to C of the Design System. This is where we will store, share, and docu…"
type textarea "*"
type textarea "Welcome to Co of the Design System. This is where we will store, share, and doc…"
type textarea "*"
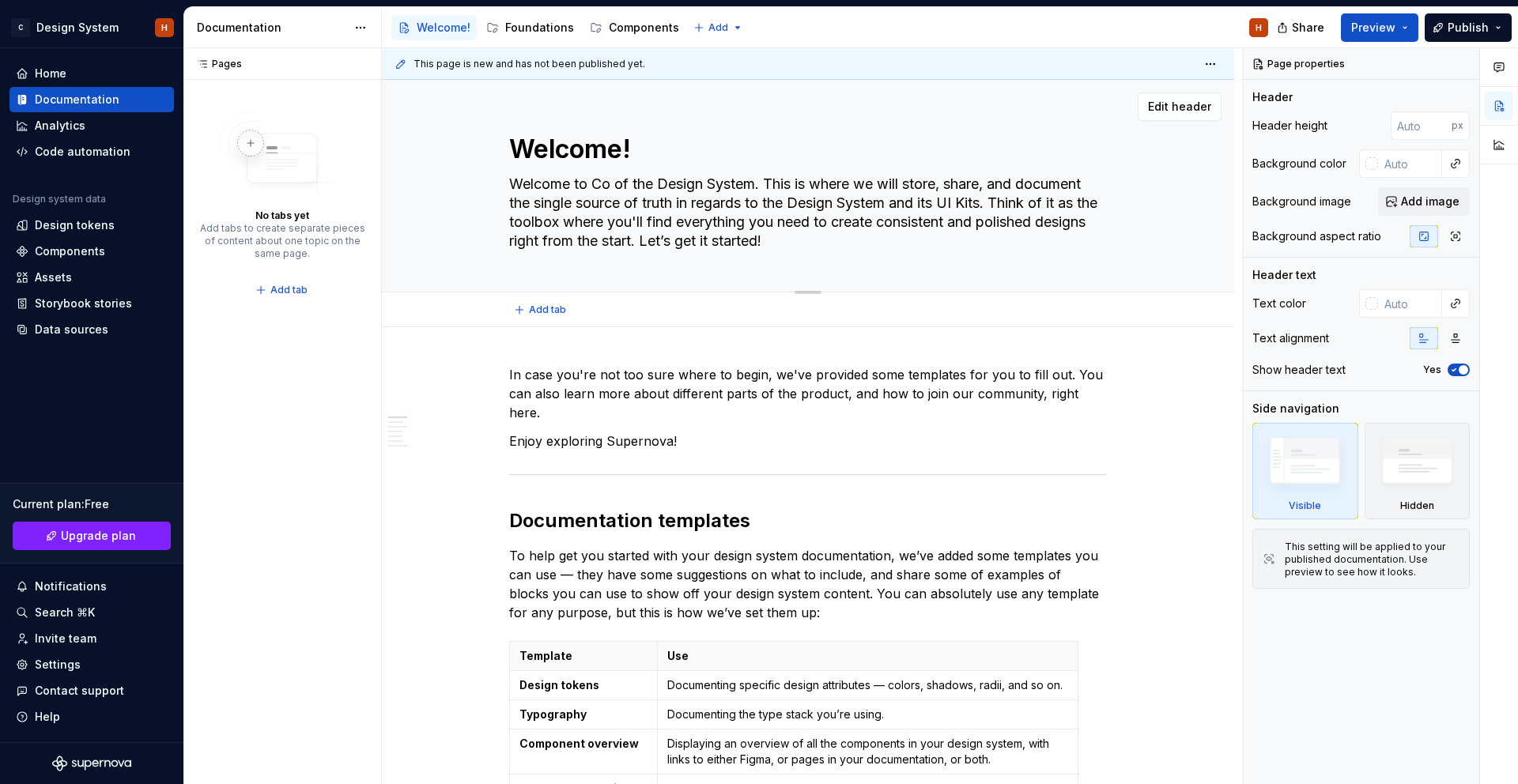
type textarea "Welcome to Coo of the Design System. This is where we will store, share, and do…"
type textarea "*"
type textarea "Welcome to Cool of the Design System. This is where we will store, share, and d…"
type textarea "*"
type textarea "Welcome to Coolv of the Design System. This is where we will store, share, and …"
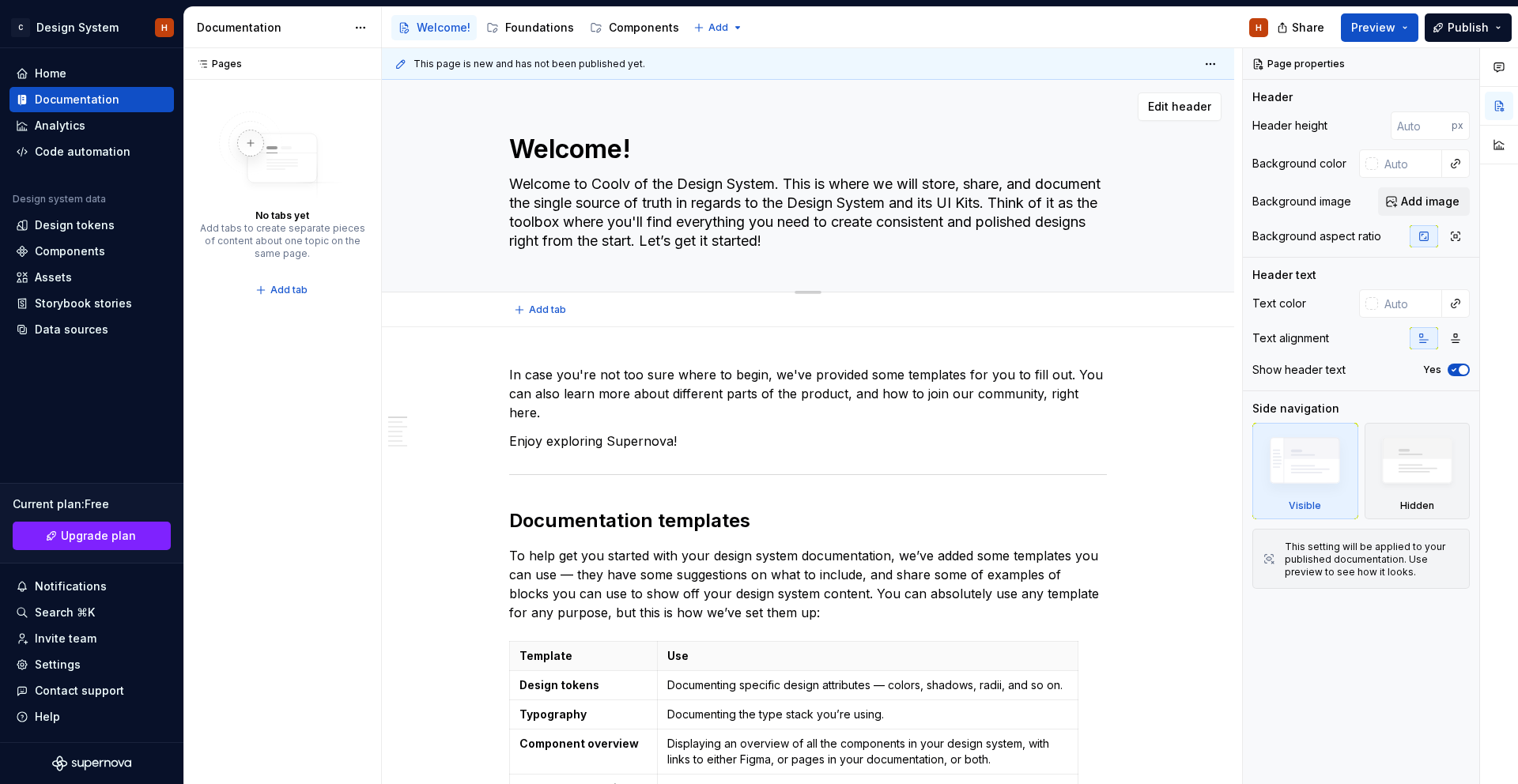
type textarea "*"
type textarea "Welcome to Coolvl of the Design System. This is where we will store, share, and…"
type textarea "*"
type textarea "Welcome to Coolv of the Design System. This is where we will store, share, and …"
type textarea "*"
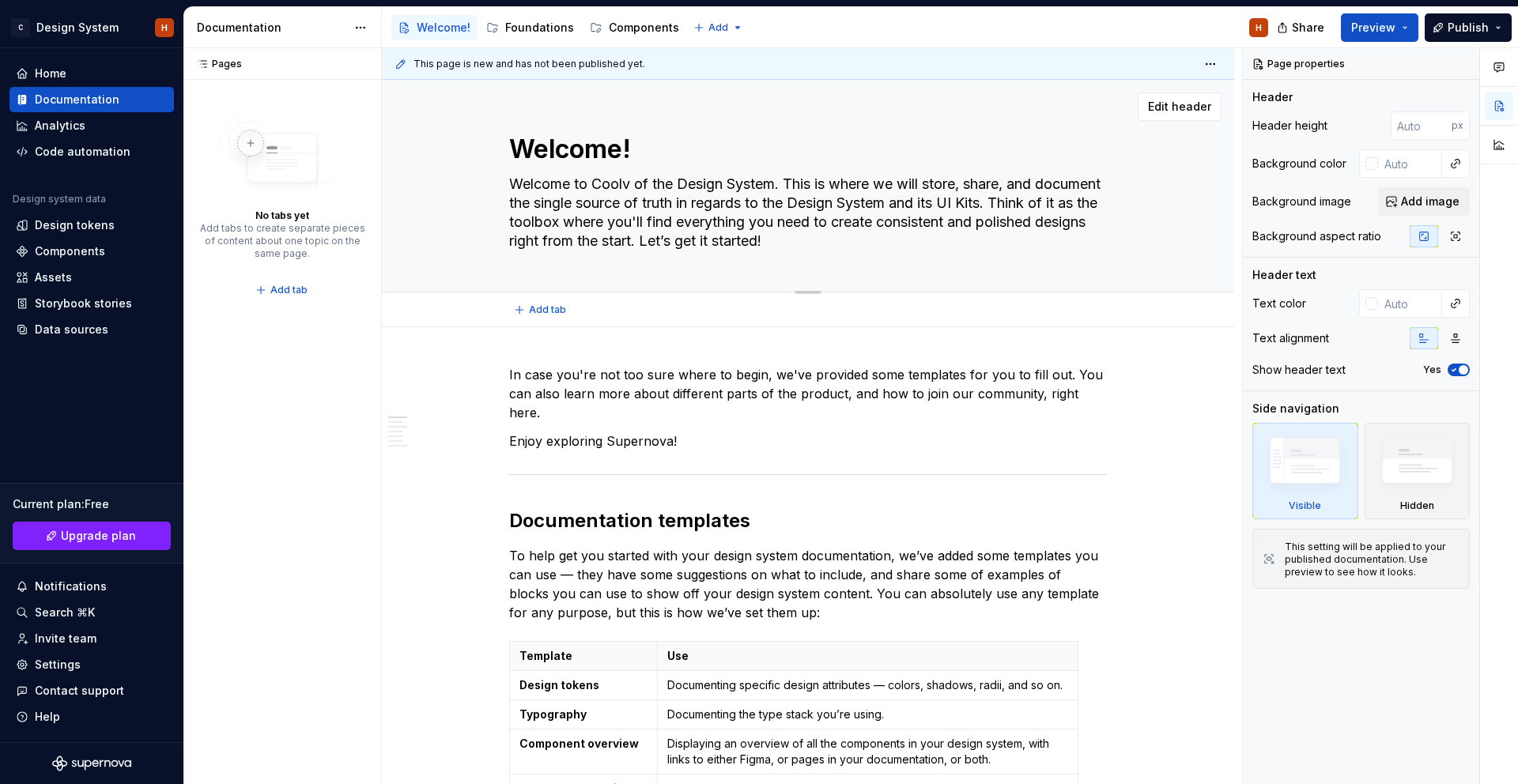
type textarea "Welcome to Cool of the Design System. This is where we will store, share, and d…"
type textarea "*"
type textarea "Welcome to Coolb of the Design System. This is where we will store, share, and …"
type textarea "*"
type textarea "Welcome to Coolbl of the Design System. This is where we will store, share, and…"
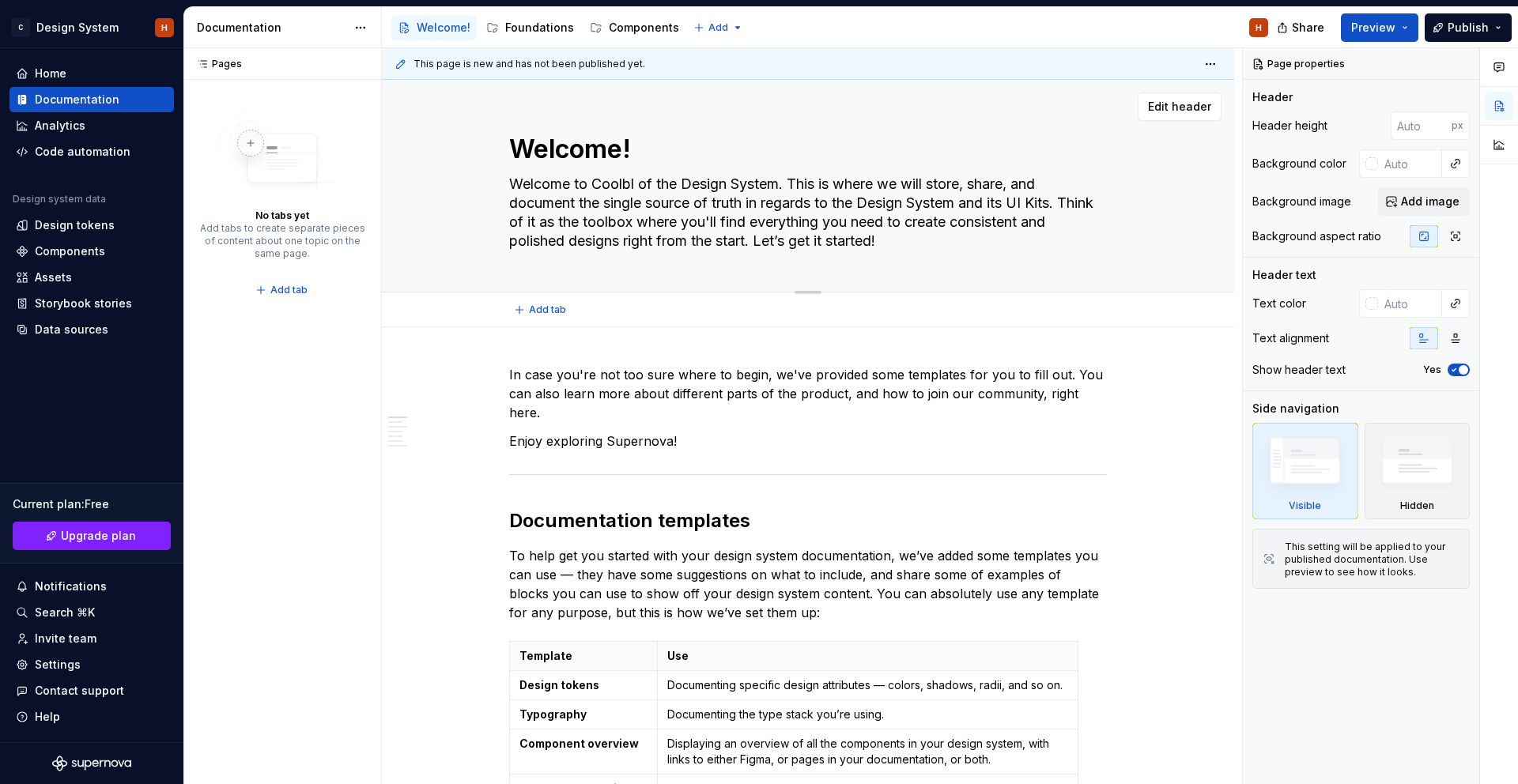
type textarea "*"
type textarea "Welcome to Coolblye of the Design System. This is where we will store, share, a…"
type textarea "*"
type textarea "Welcome to Coolbly of the Design System. This is where we will store, share, an…"
type textarea "*"
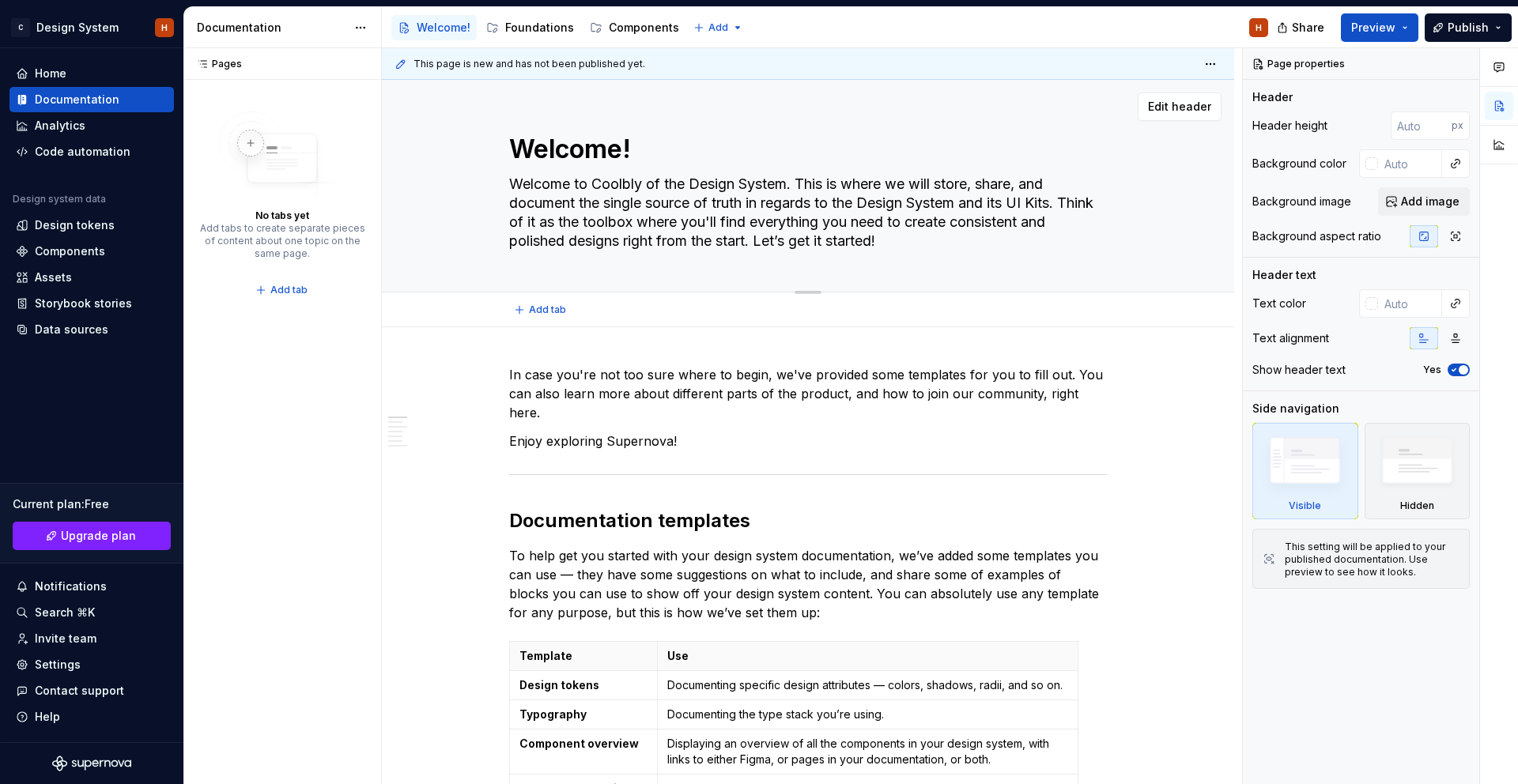
type textarea "Welcome to Coolbl of the Design System. This is where we will store, share, and…"
type textarea "*"
type textarea "Welcome to Coolblu of the Design System. This is where we will store, share, an…"
type textarea "*"
type textarea "Welcome to Coolblue of the Design System. This is where we will store, share, a…"
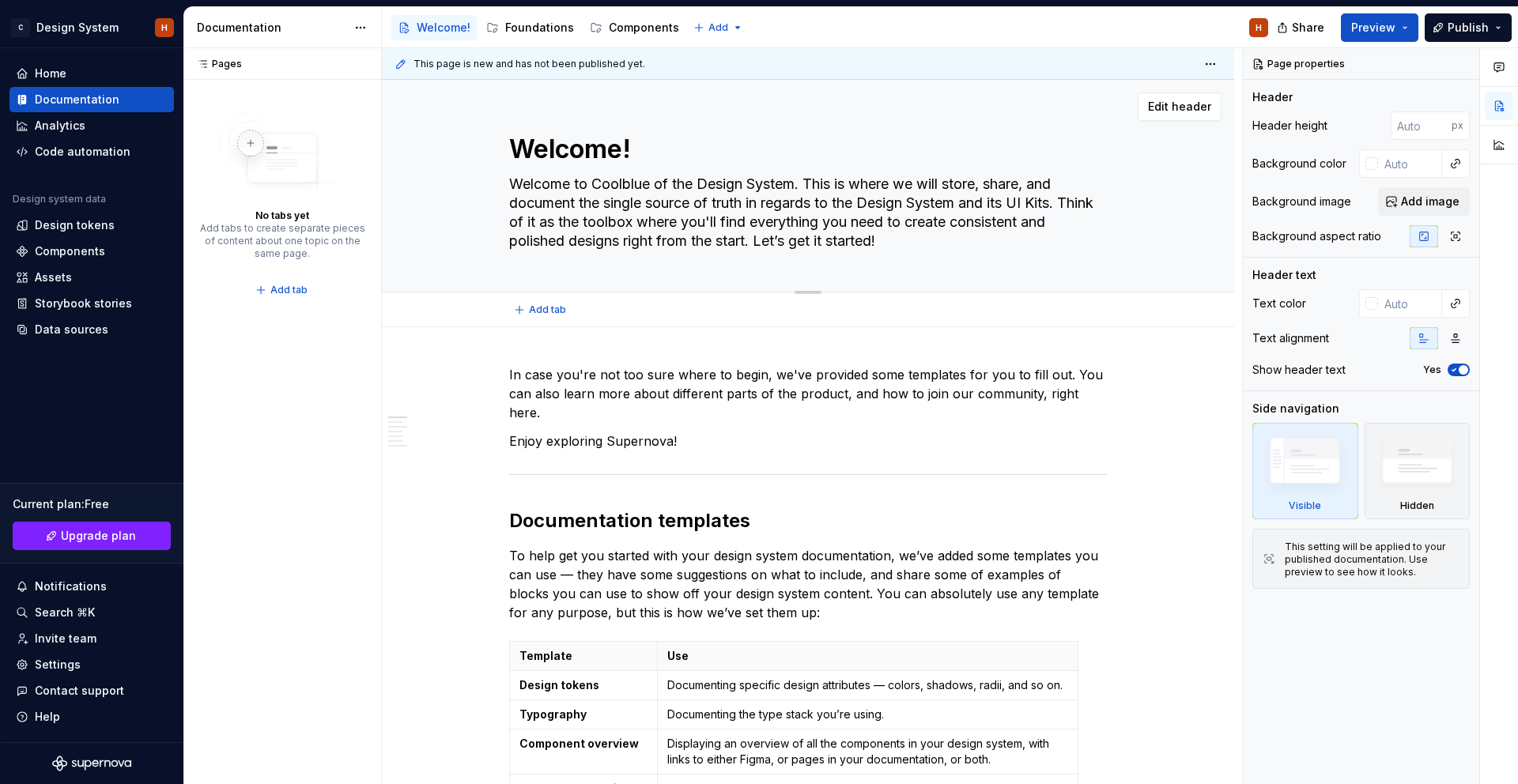
type textarea "*"
type textarea "Welcome to Coolblues of the Design System. This is where we will store, share, …"
type textarea "*"
type textarea "Welcome to Coolblue of the Design System. This is where we will store, share, a…"
type textarea "*"
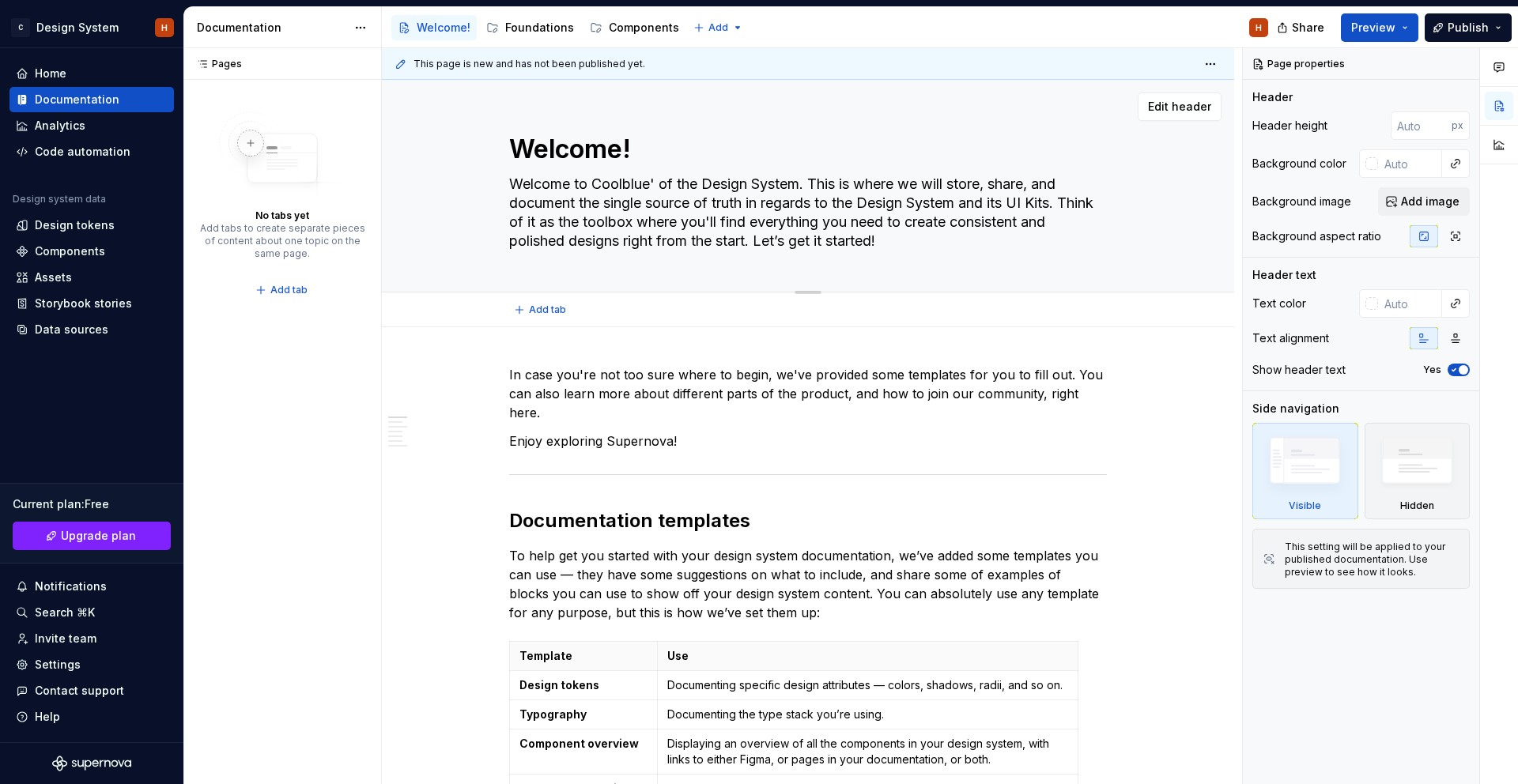
type textarea "Welcome to Coolblue's of the Design System. This is where we will store, share,…"
type textarea "*"
type textarea "Welcome to Coolblue's Design System. This is where we will store, share, and do…"
type textarea "*"
type textarea "Welcome to Coolblue's Design . This is where we will store, share, and document…"
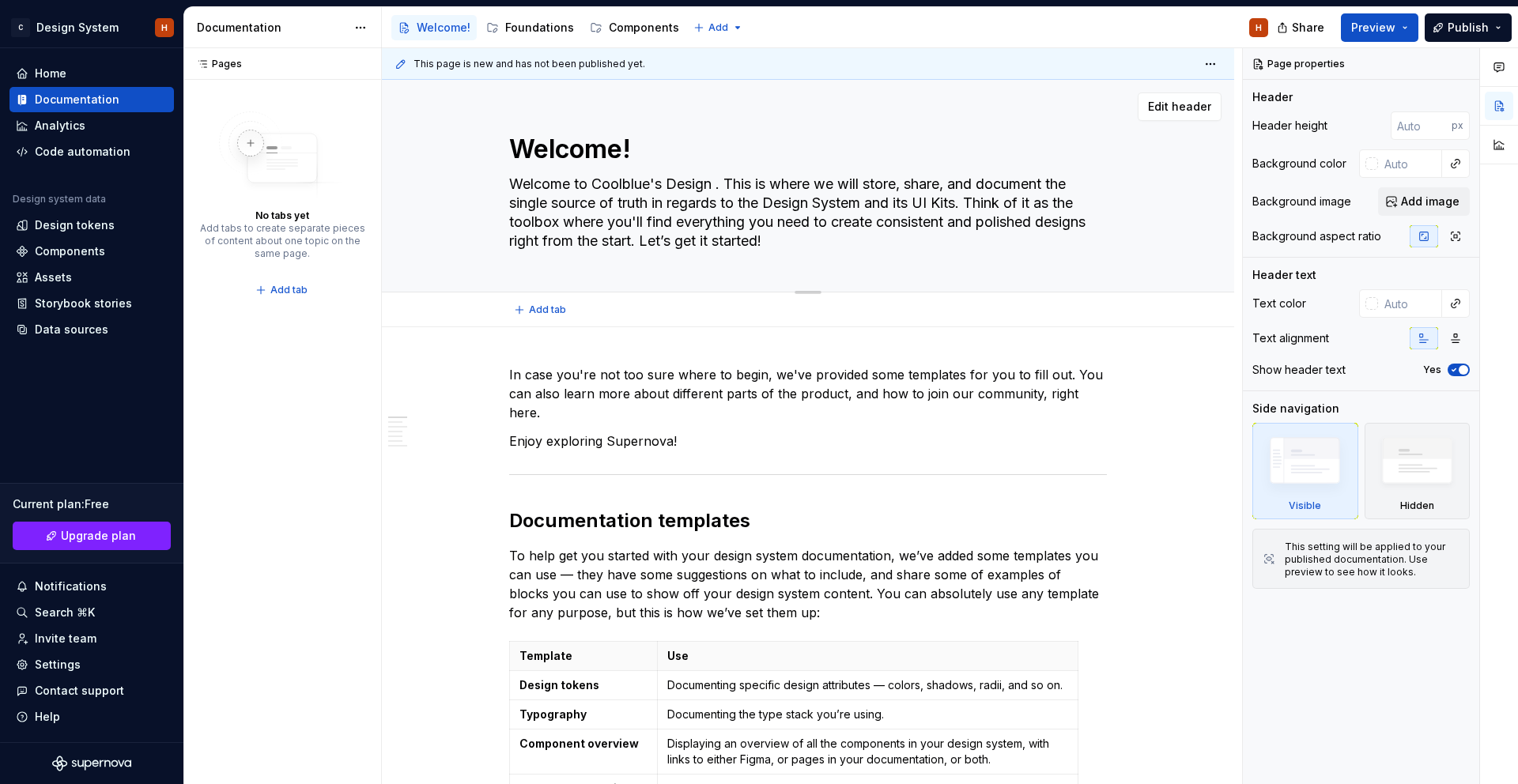
type textarea "*"
type textarea "Welcome to Coolblue's Design H. This is where we will store, share, and documen…"
type textarea "*"
type textarea "Welcome to Coolblue's Design [PERSON_NAME]. This is where we will store, share,…"
type textarea "*"
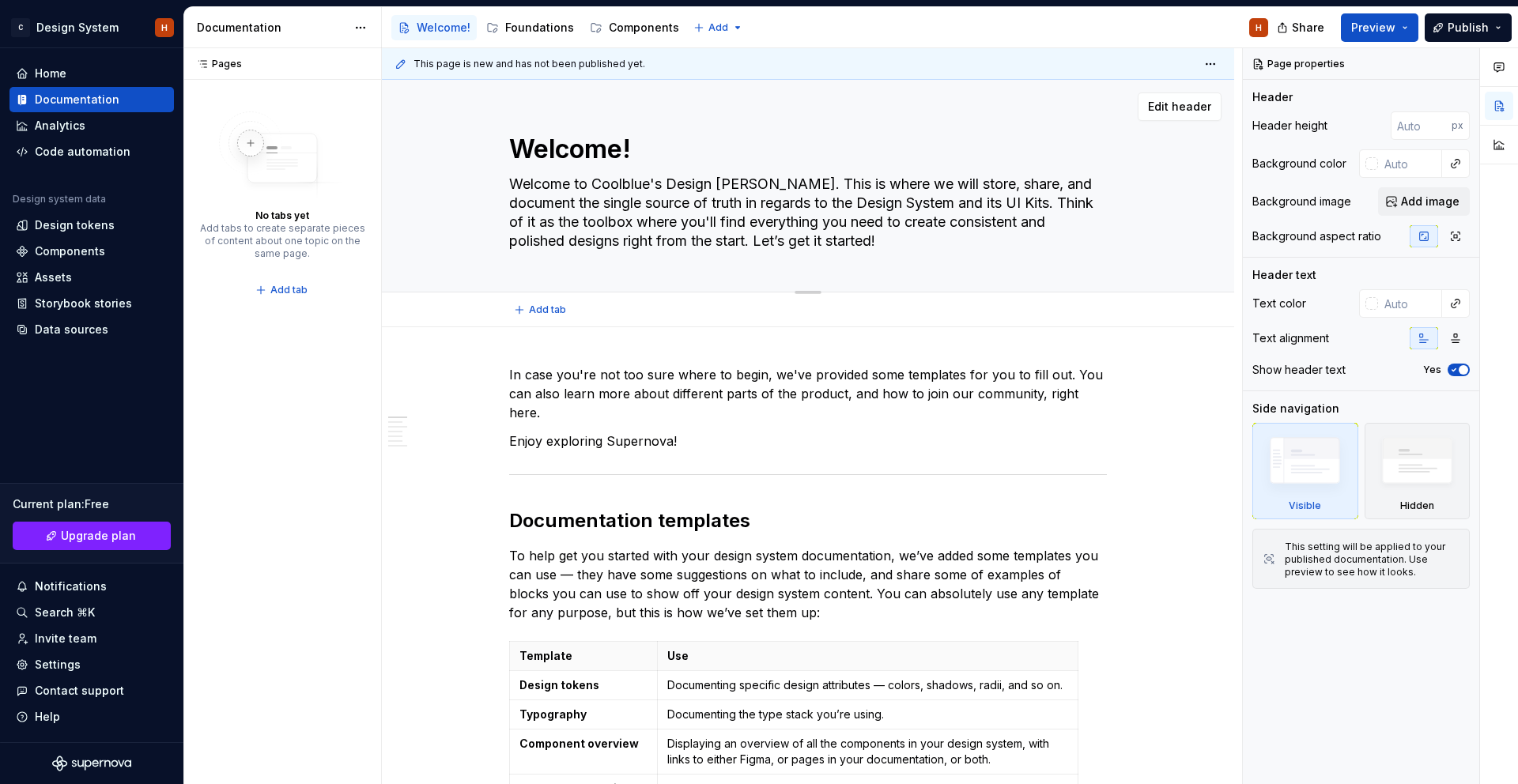
type textarea "Welcome to Coolblue's Design Hub. This is where we will store, share, and docum…"
type textarea "*"
type textarea "Welcome to Coolblue's Design Hub This is where we will store, share, and docume…"
type textarea "*"
type textarea "Welcome to Coolblue's Design Hub! This is where we will store, share, and docum…"
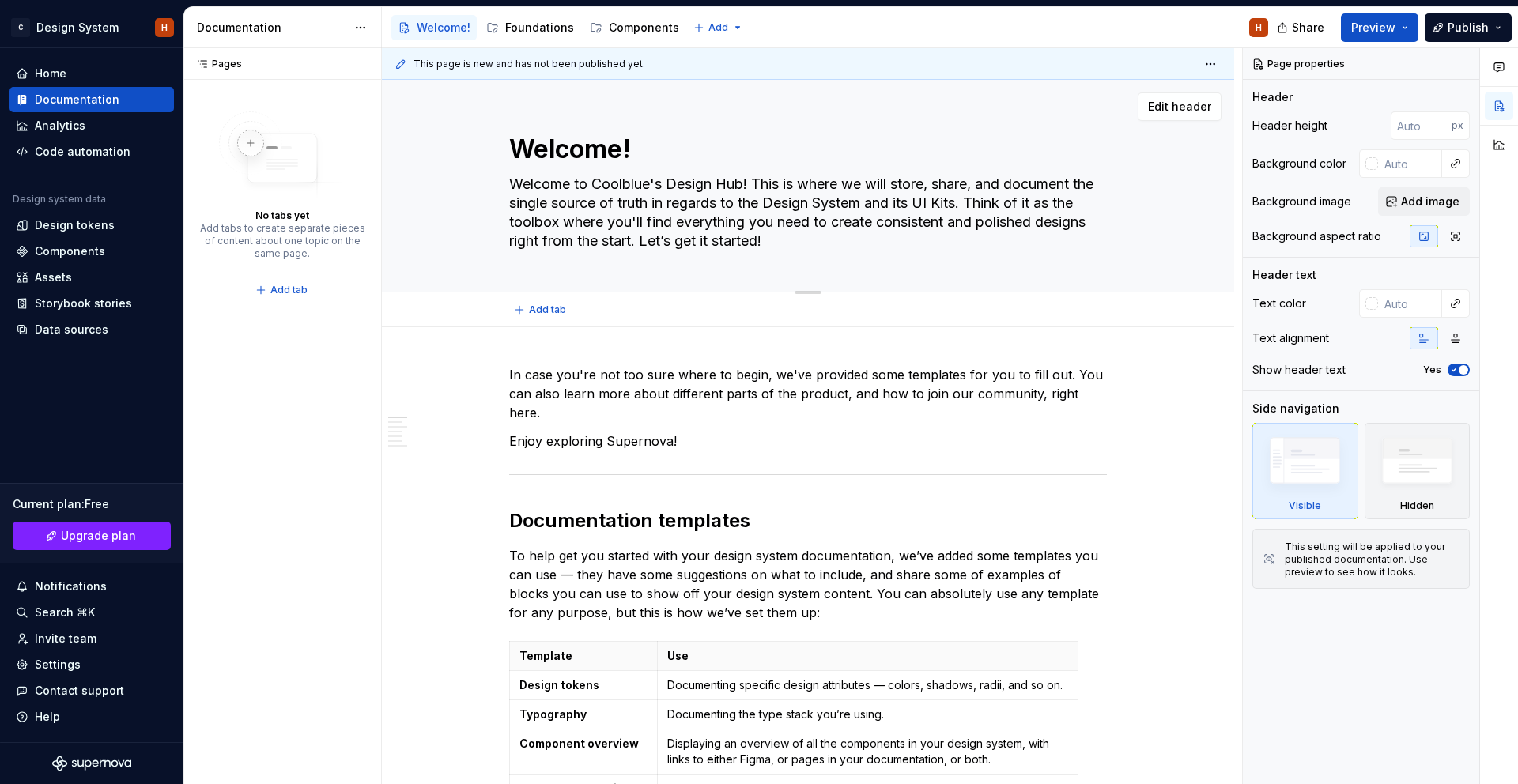
type textarea "*"
type textarea "Welcome to Coolblue's Design Hub! This is where we will store, share, and docum…"
click at [623, 151] on textarea "Welcome!" at bounding box center [804, 149] width 598 height 38
click at [622, 151] on textarea "Welcome!" at bounding box center [804, 149] width 598 height 38
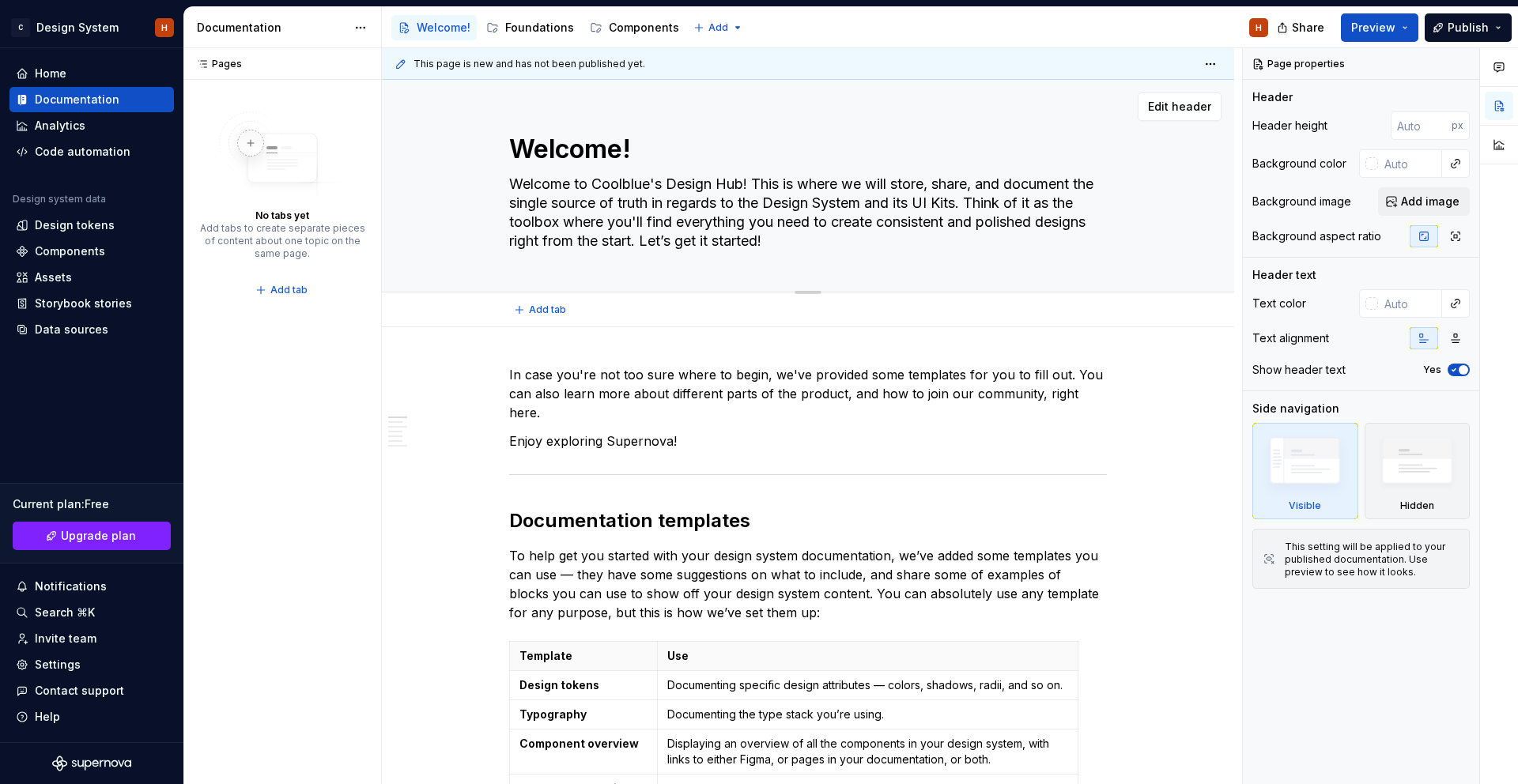
type textarea "*"
type textarea "C"
type textarea "*"
type textarea "Co"
type textarea "*"
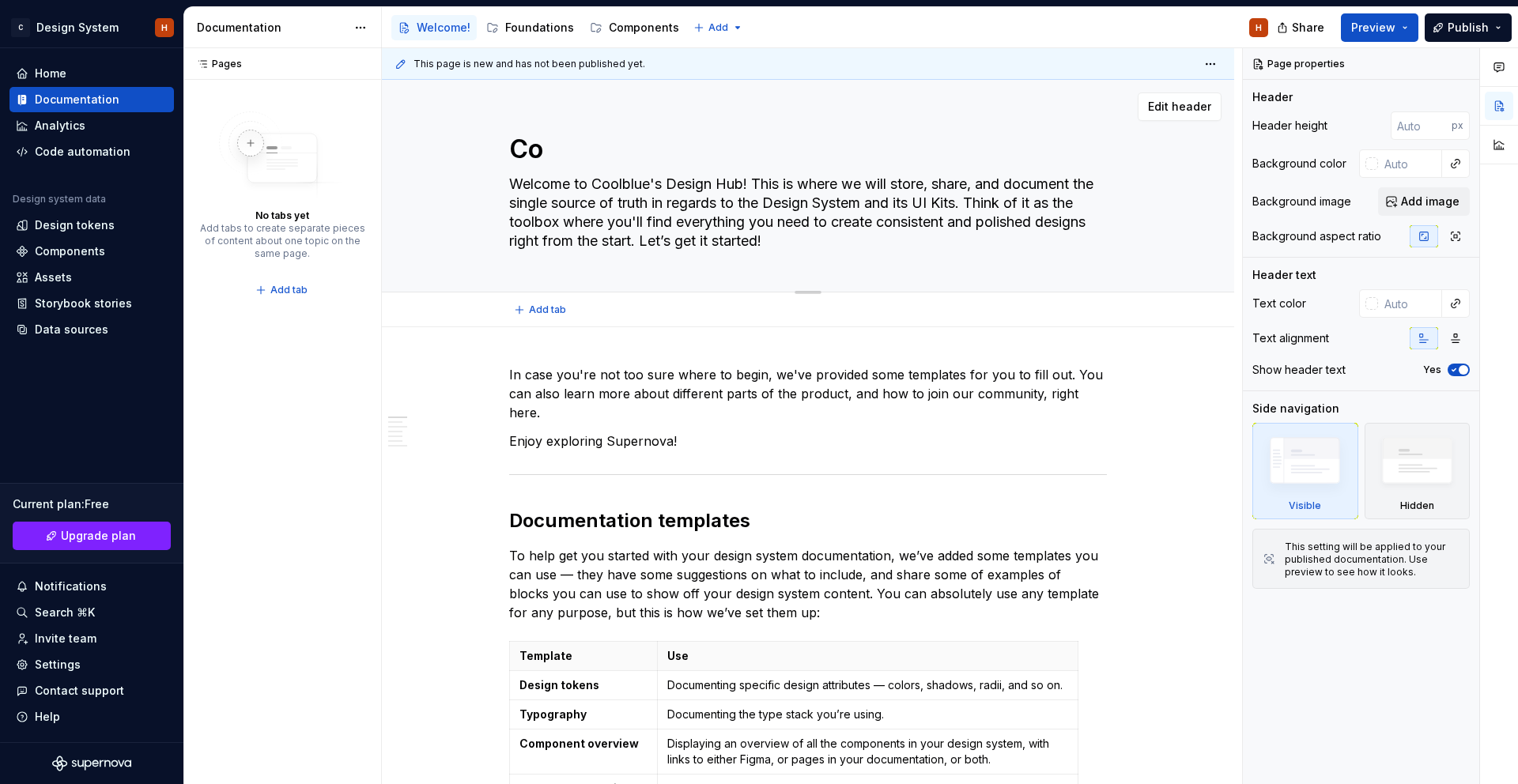
type textarea "Coo"
type textarea "*"
type textarea "Cool"
type textarea "*"
type textarea "Coolb"
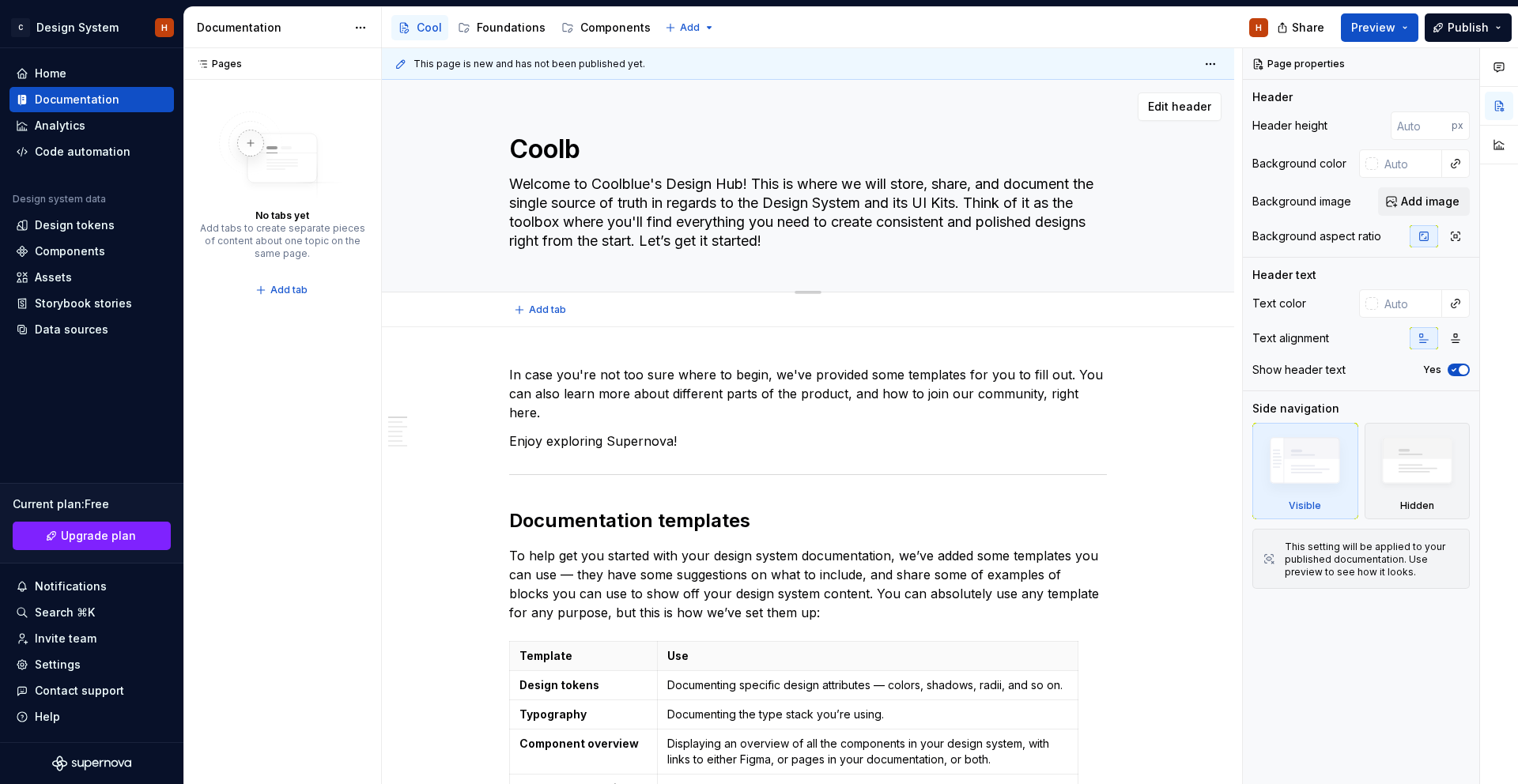
type textarea "*"
type textarea "Coolbl"
type textarea "*"
type textarea "Coolble"
type textarea "*"
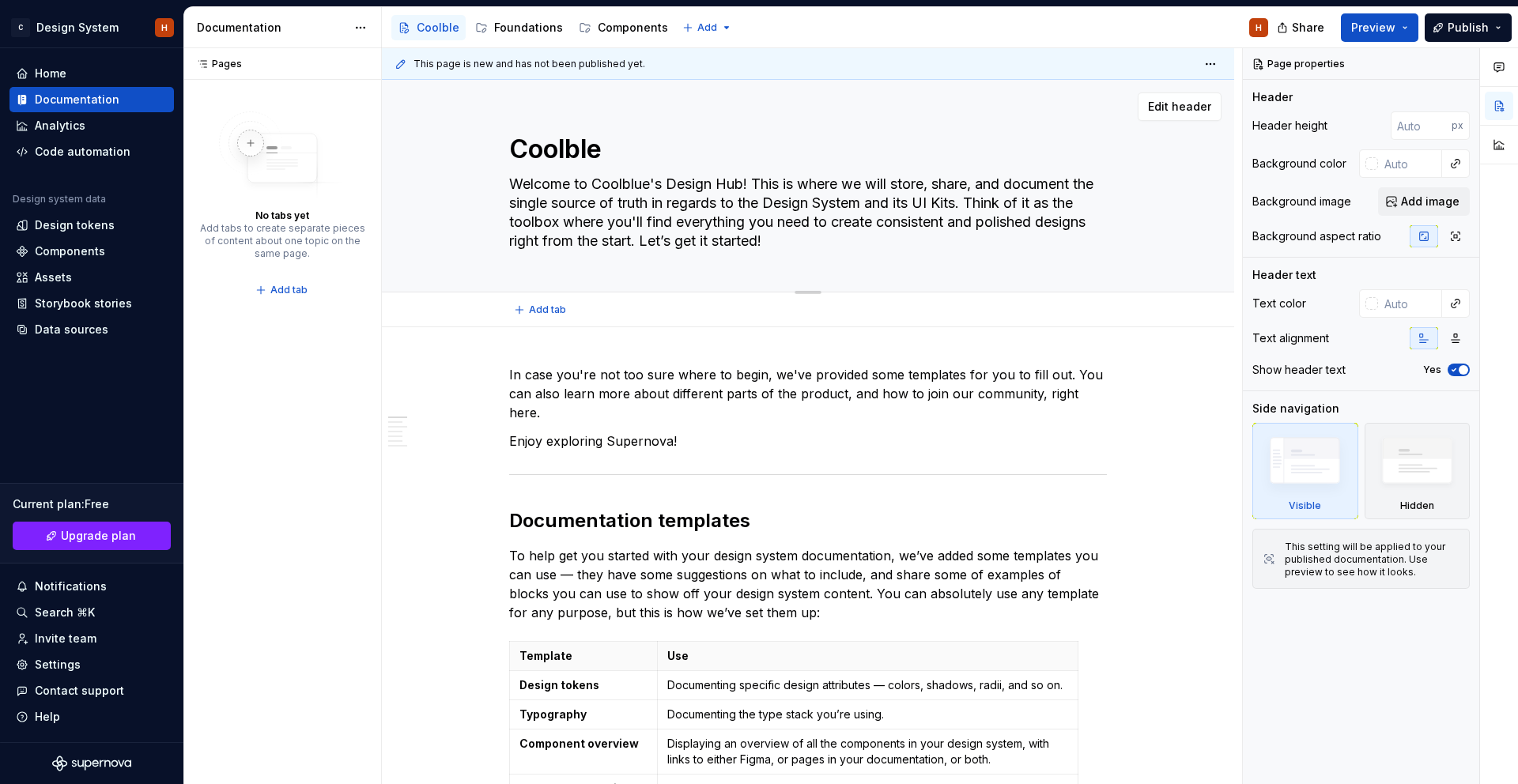
type textarea "Coolbl"
type textarea "*"
type textarea "Coolblue"
type textarea "*"
type textarea "Coolblue"
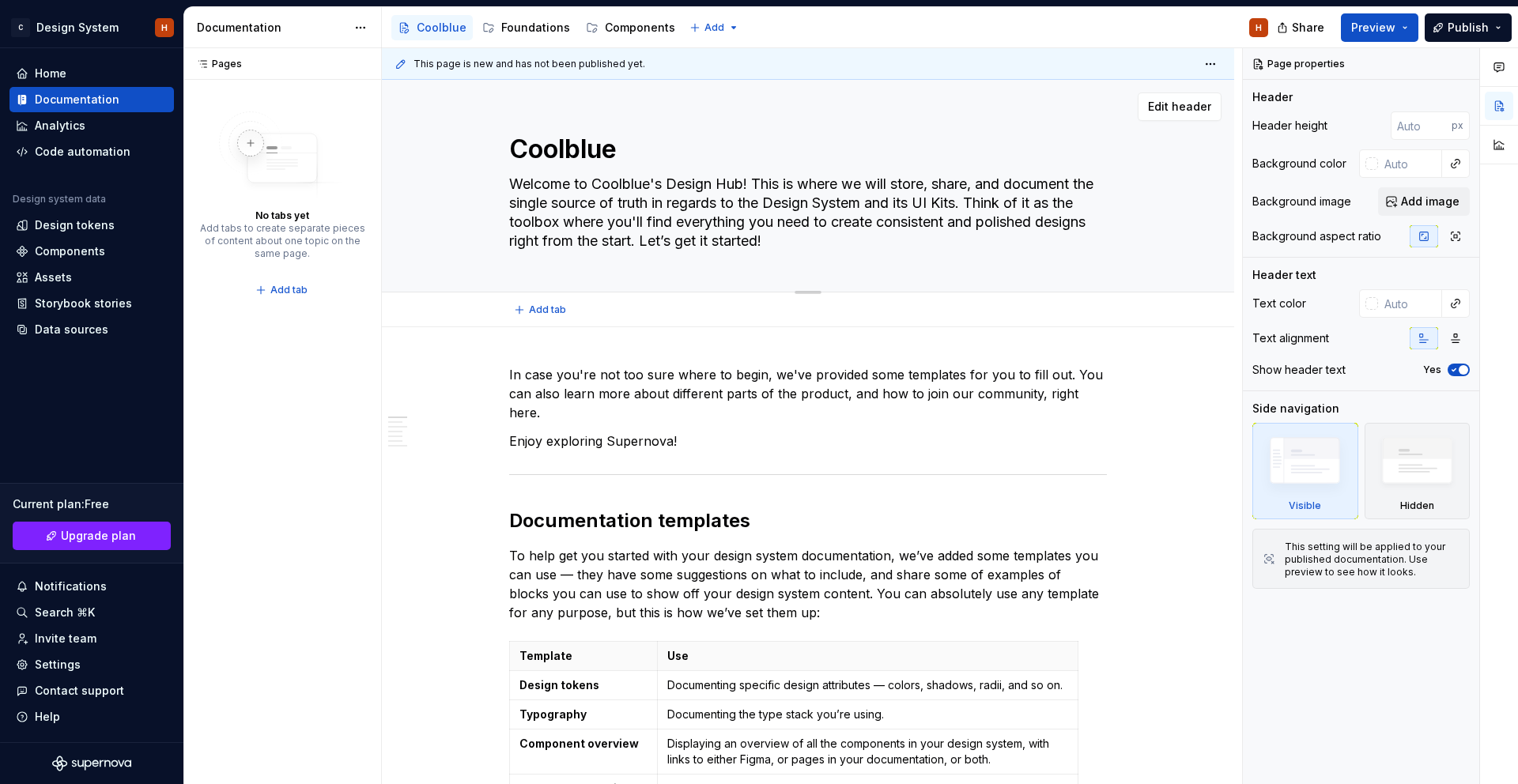
type textarea "*"
type textarea "Coolblue D"
type textarea "*"
type textarea "Coolblue De"
type textarea "*"
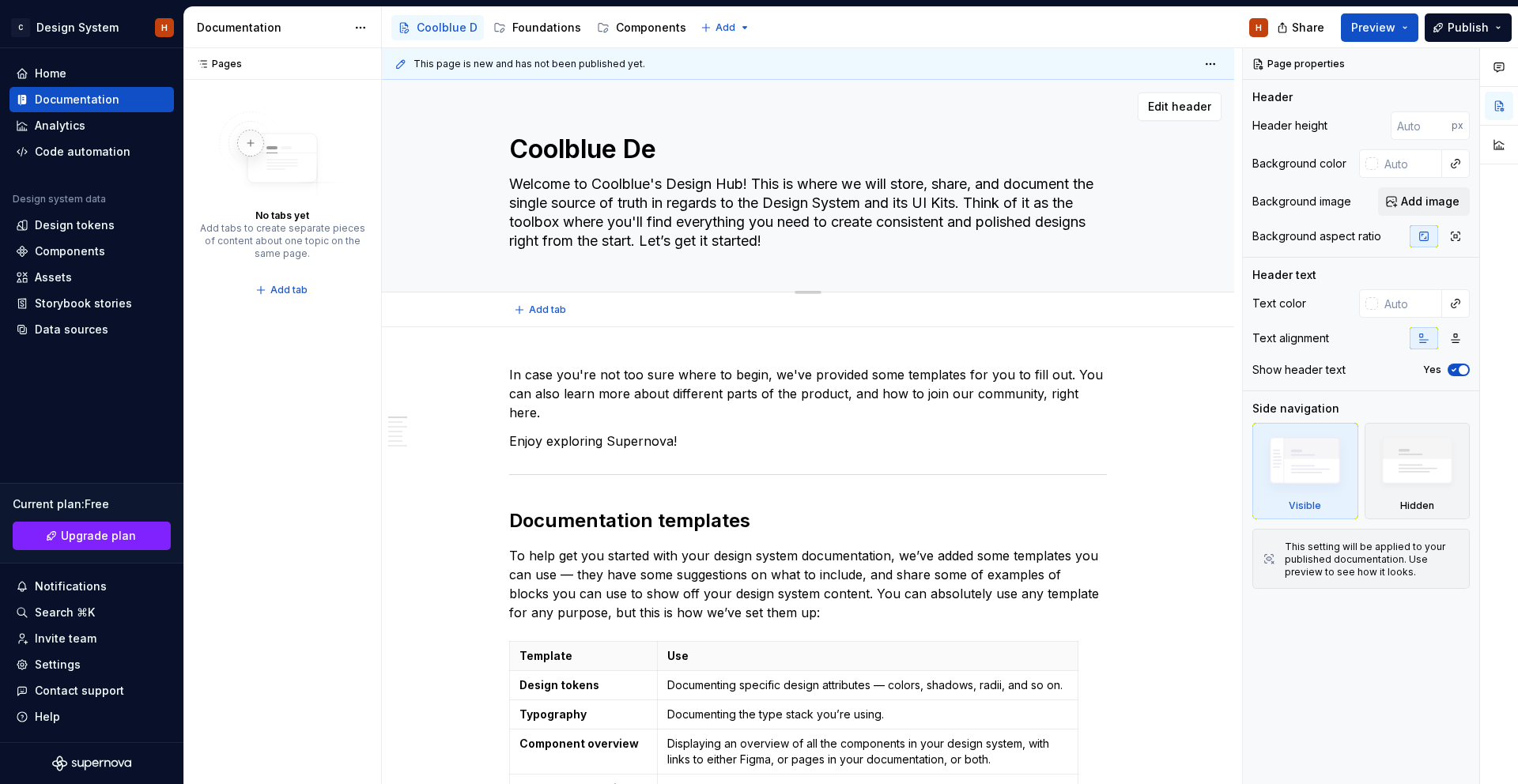
type textarea "Coolblue Des"
type textarea "*"
type textarea "Coolblue Desi"
type textarea "*"
type textarea "Coolblue Desig"
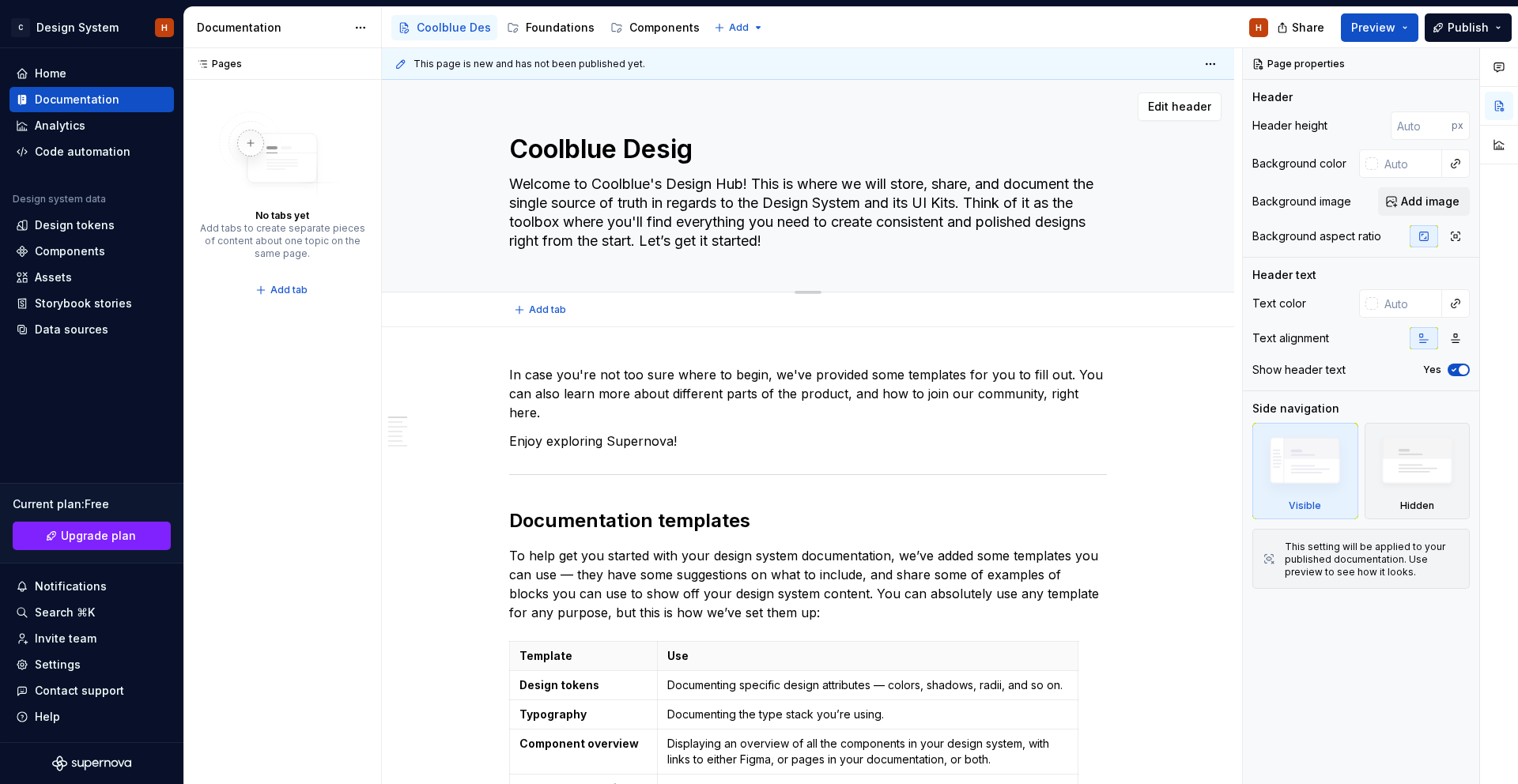
type textarea "*"
type textarea "Coolblue Design"
type textarea "*"
type textarea "Coolblue Design"
type textarea "*"
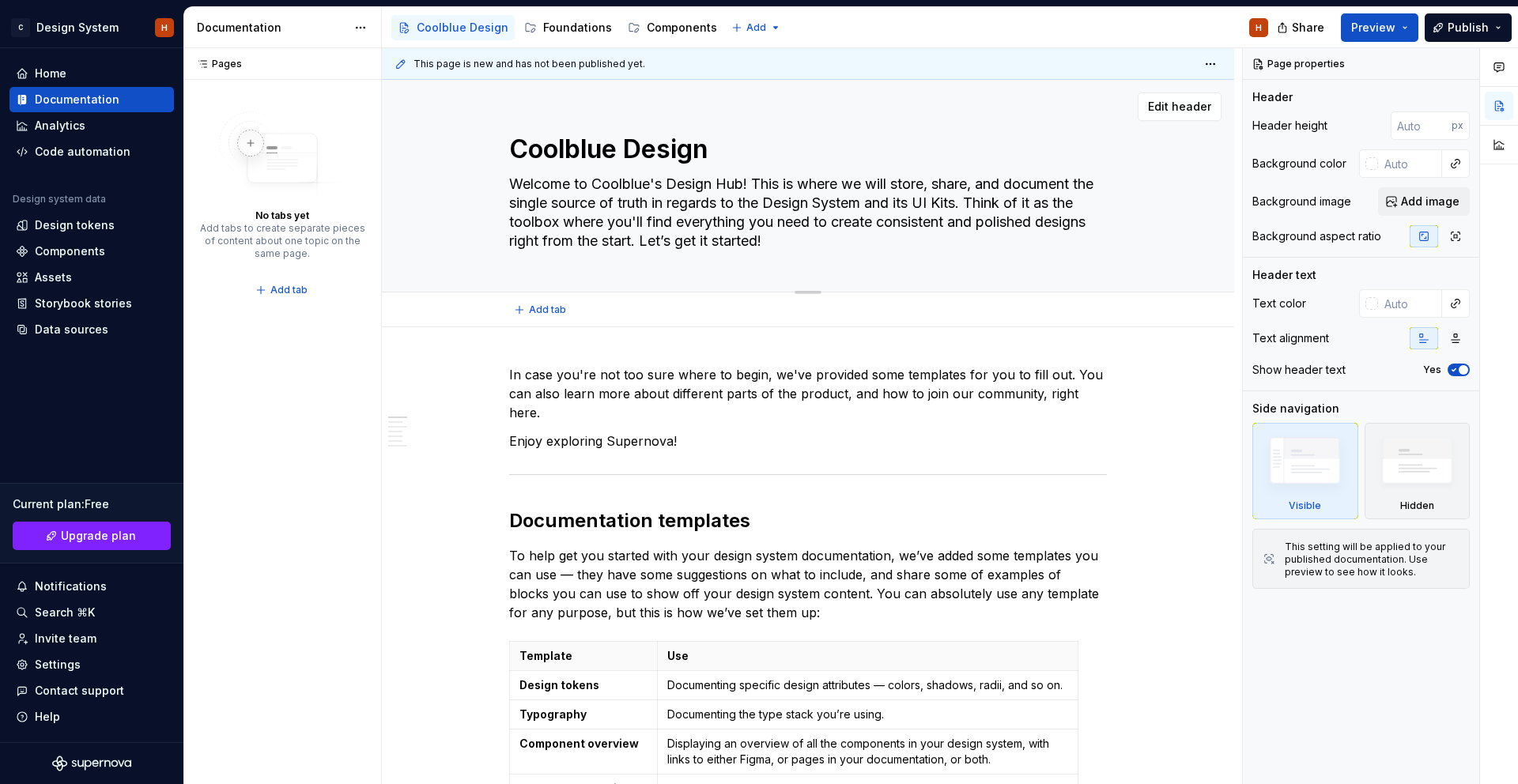
type textarea "Coolblue Design H"
type textarea "*"
type textarea "Coolblue Design Hu"
type textarea "*"
type textarea "Coolblue Design Hug"
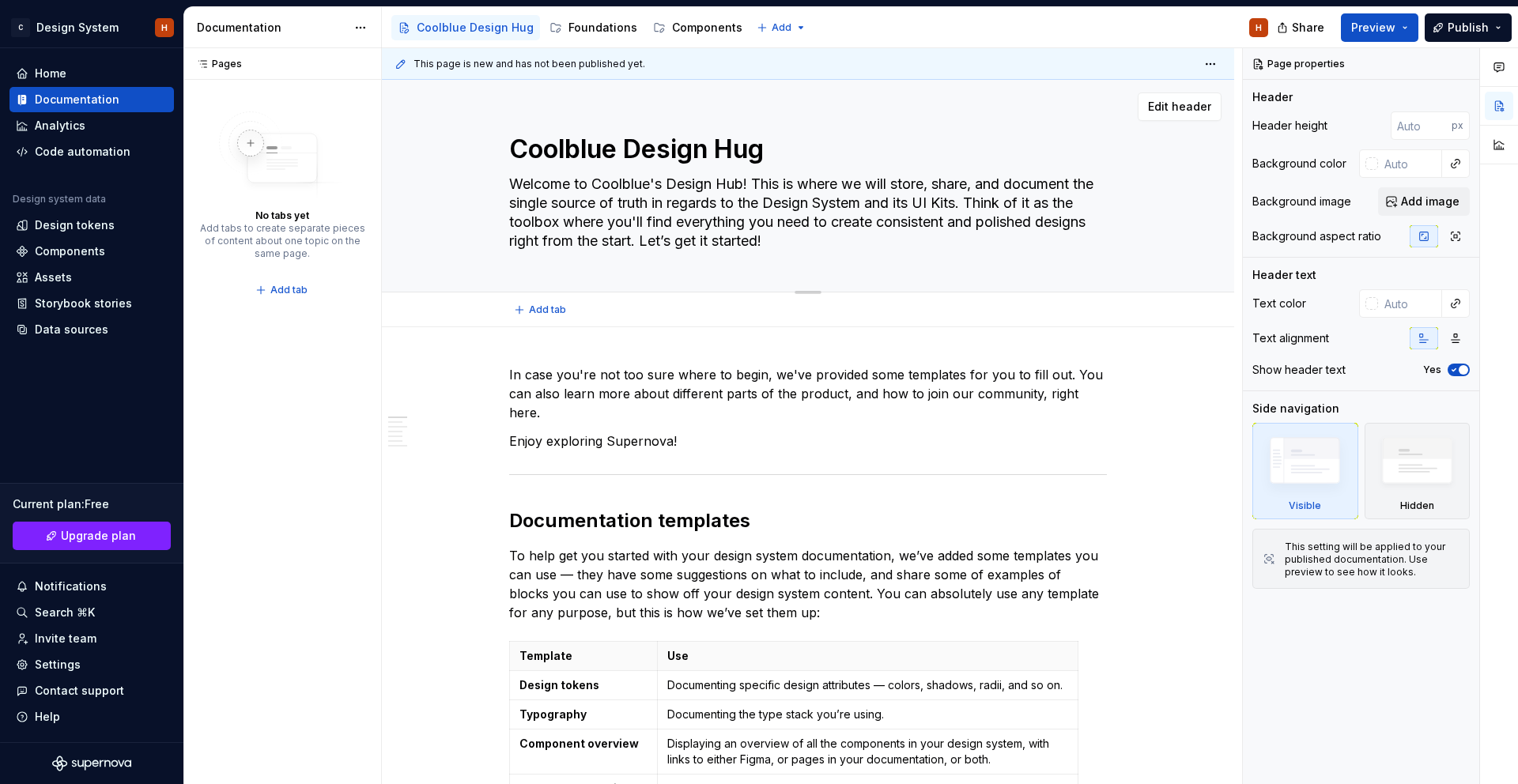
type textarea "*"
type textarea "Coolblue Design Hu"
type textarea "*"
type textarea "Coolblue Design Hub"
type textarea "*"
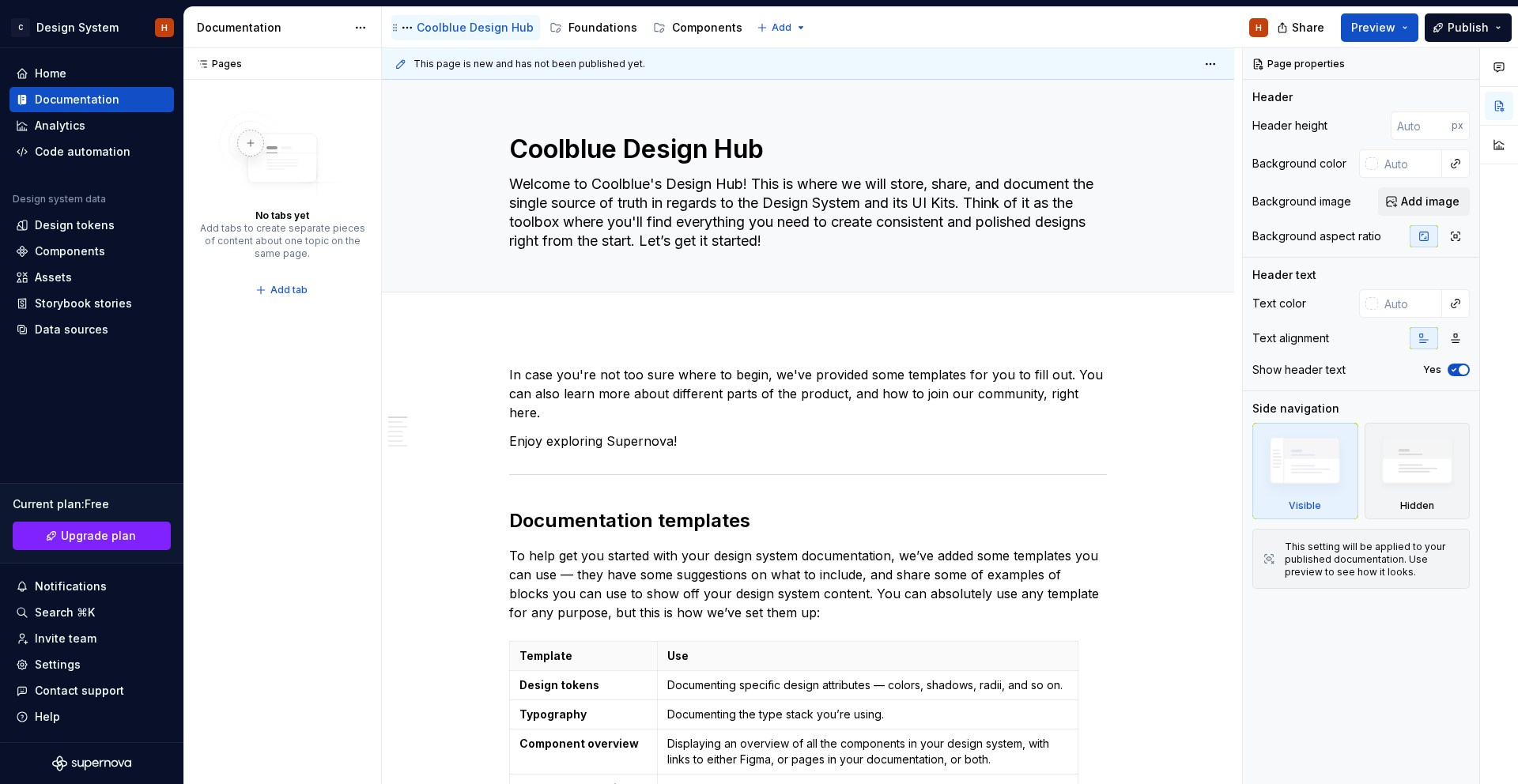
type textarea "Coolblue Design Hub"
click at [492, 28] on div "Coolblue Design Hub" at bounding box center [475, 27] width 117 height 16
click at [0, 0] on button "Page tree" at bounding box center [0, 0] width 0 height 0
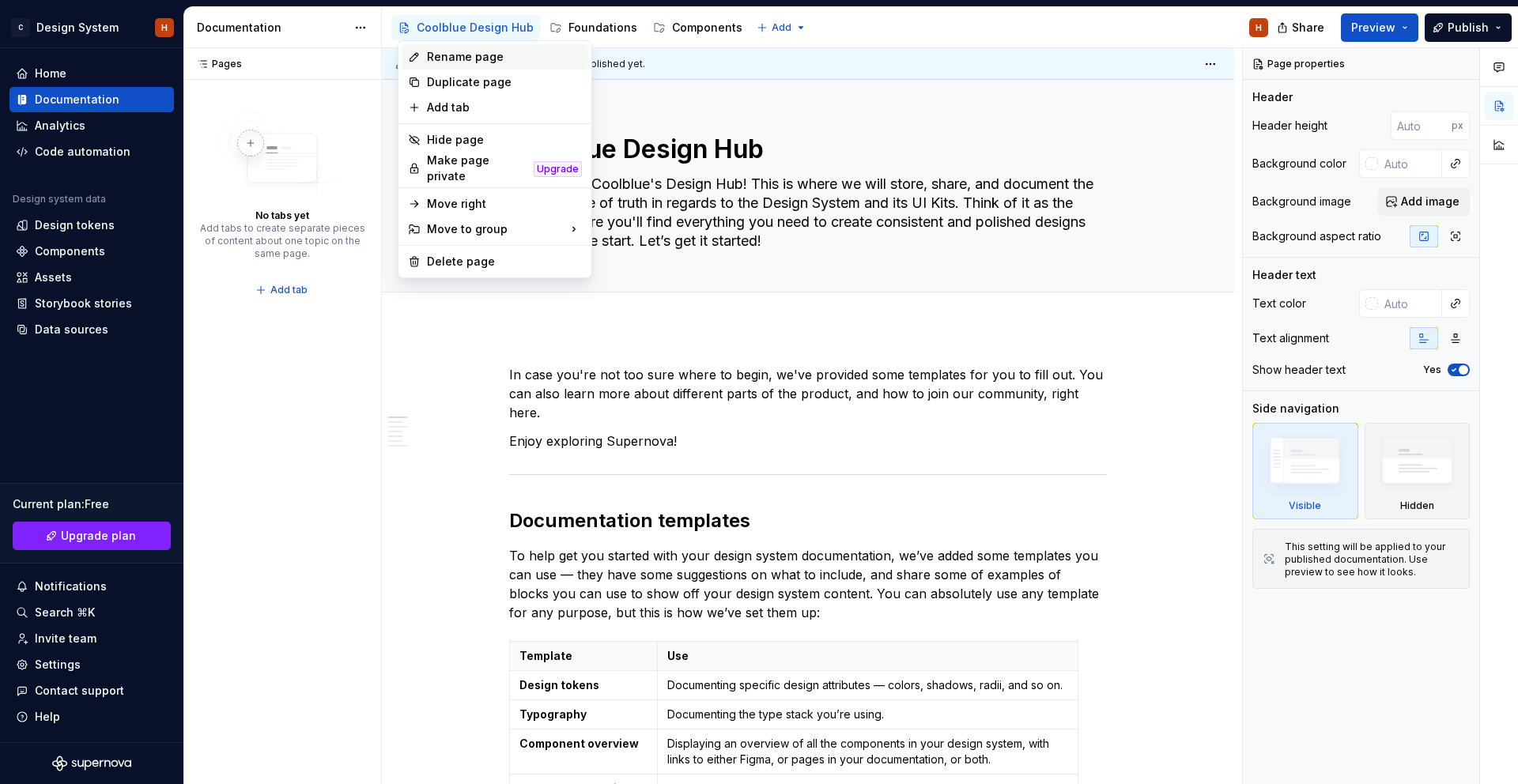
type textarea "*"
click at [433, 51] on div "Rename page" at bounding box center [504, 57] width 155 height 16
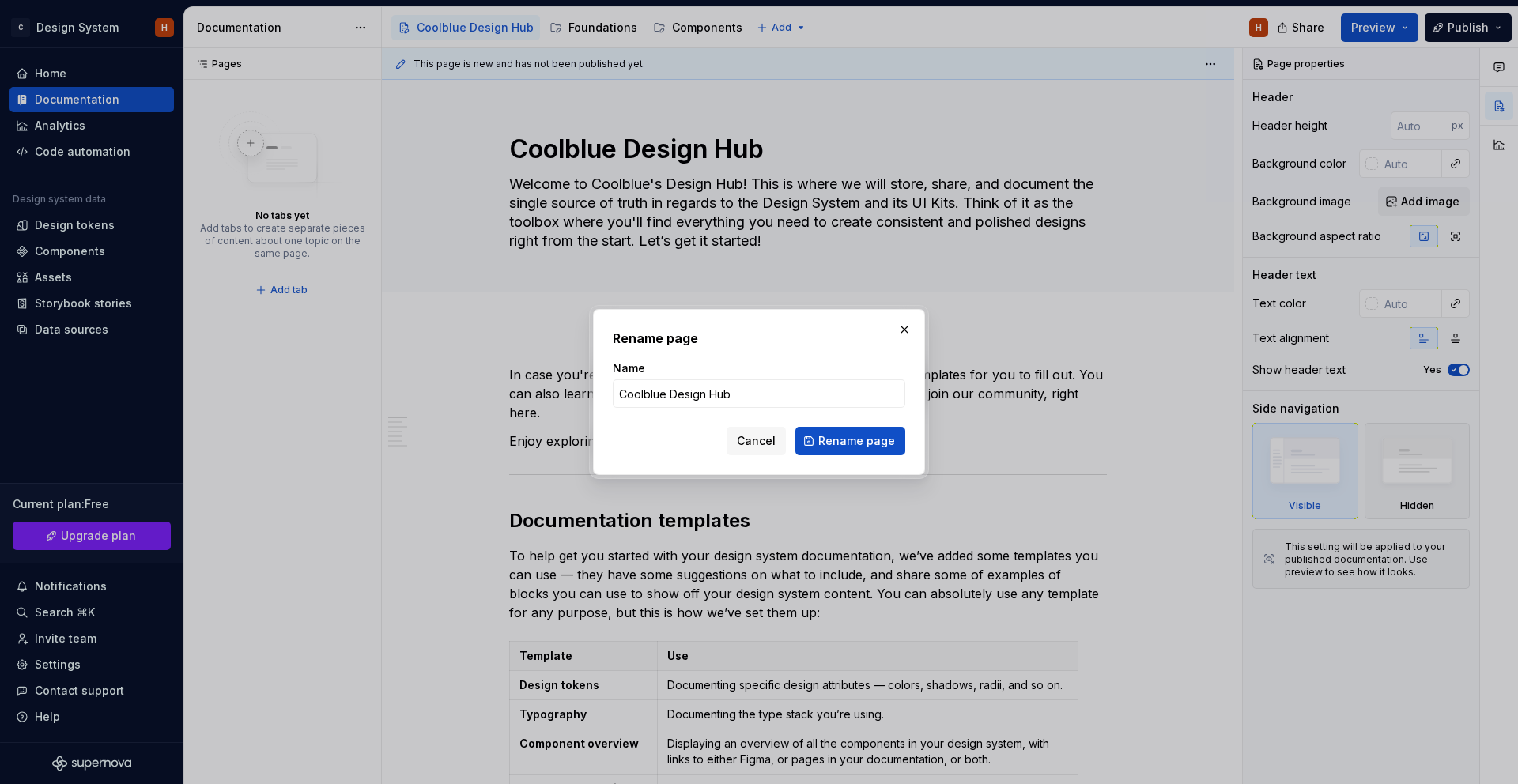
type input "O"
type input "Getting started"
click at [851, 455] on div "Rename page Name Getting started Cancel Rename page" at bounding box center [759, 391] width 332 height 166
click at [854, 446] on span "Rename page" at bounding box center [856, 440] width 77 height 16
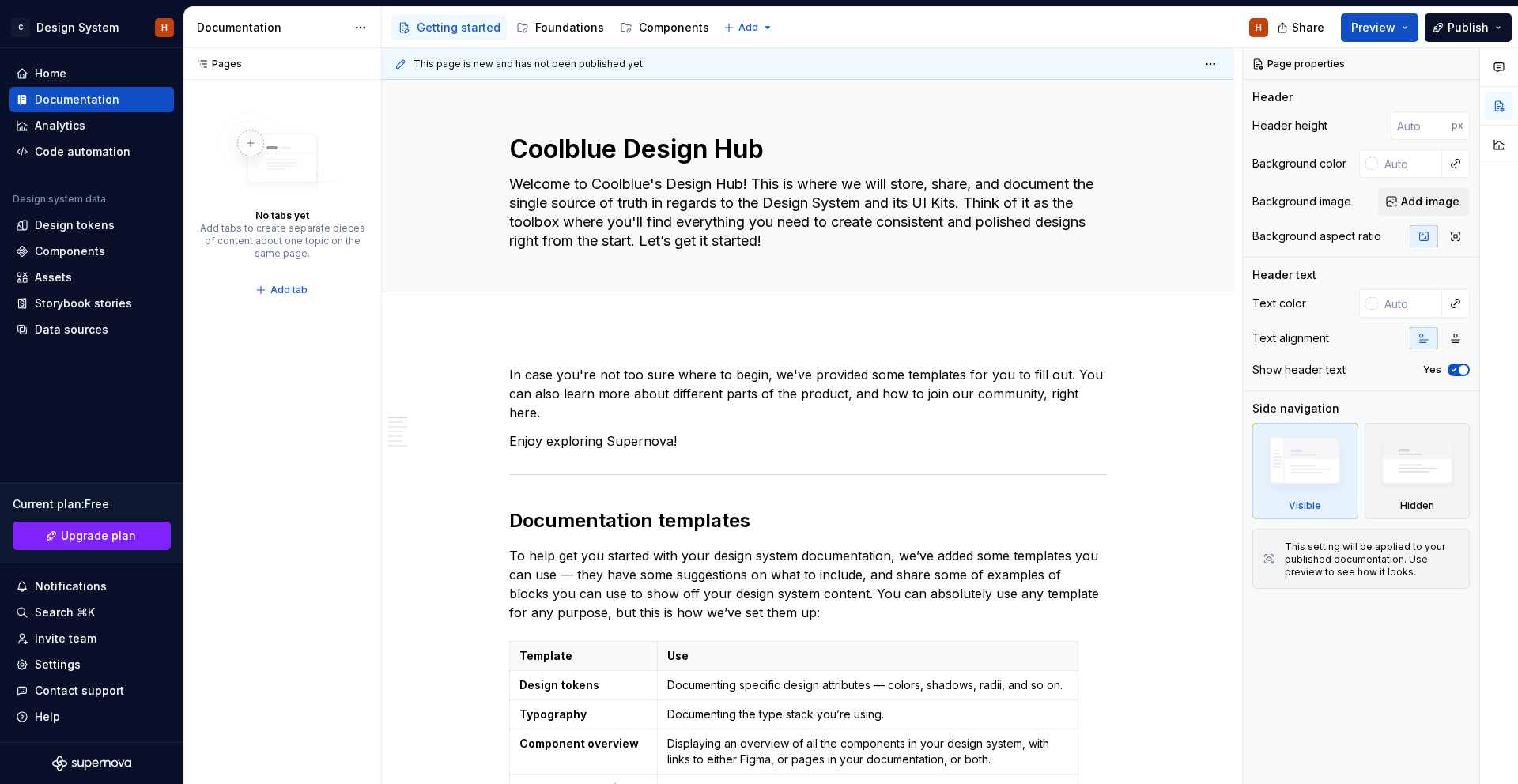
type textarea "*"
type textarea "Getting started"
click at [754, 179] on textarea "Welcome to Coolblue's Design Hub! This is where we will store, share, and docum…" at bounding box center [804, 213] width 598 height 82
type textarea "*"
click at [564, 381] on p "In case you're not too sure where to begin, we've provided some templates for y…" at bounding box center [808, 393] width 598 height 57
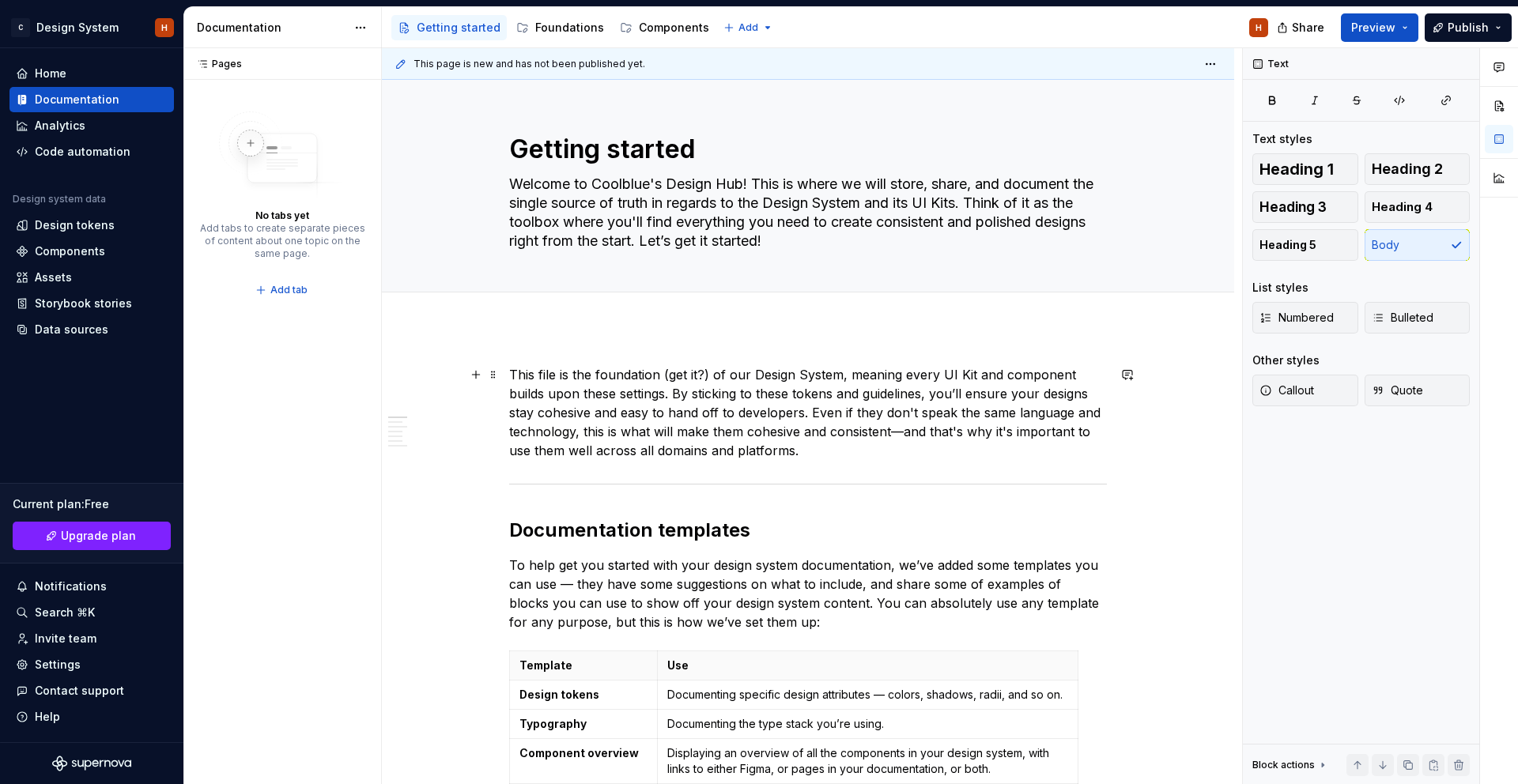
click at [612, 410] on p "This file is the foundation (get it?) of our Design System, meaning every UI Ki…" at bounding box center [808, 412] width 598 height 95
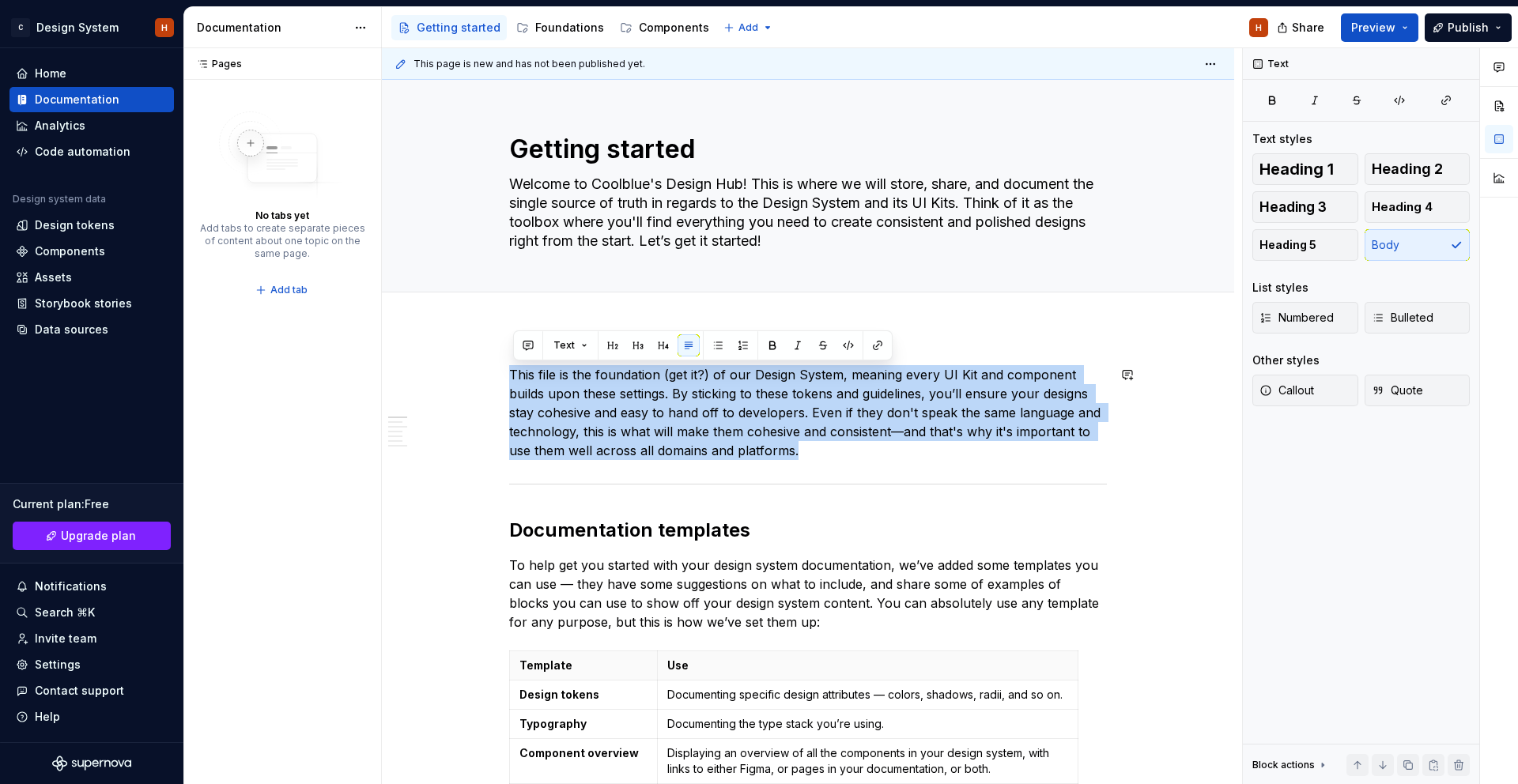
copy p "This file is the foundation (get it?) of our Design System, meaning every UI Ki…"
click at [550, 16] on div "Foundations" at bounding box center [560, 28] width 100 height 26
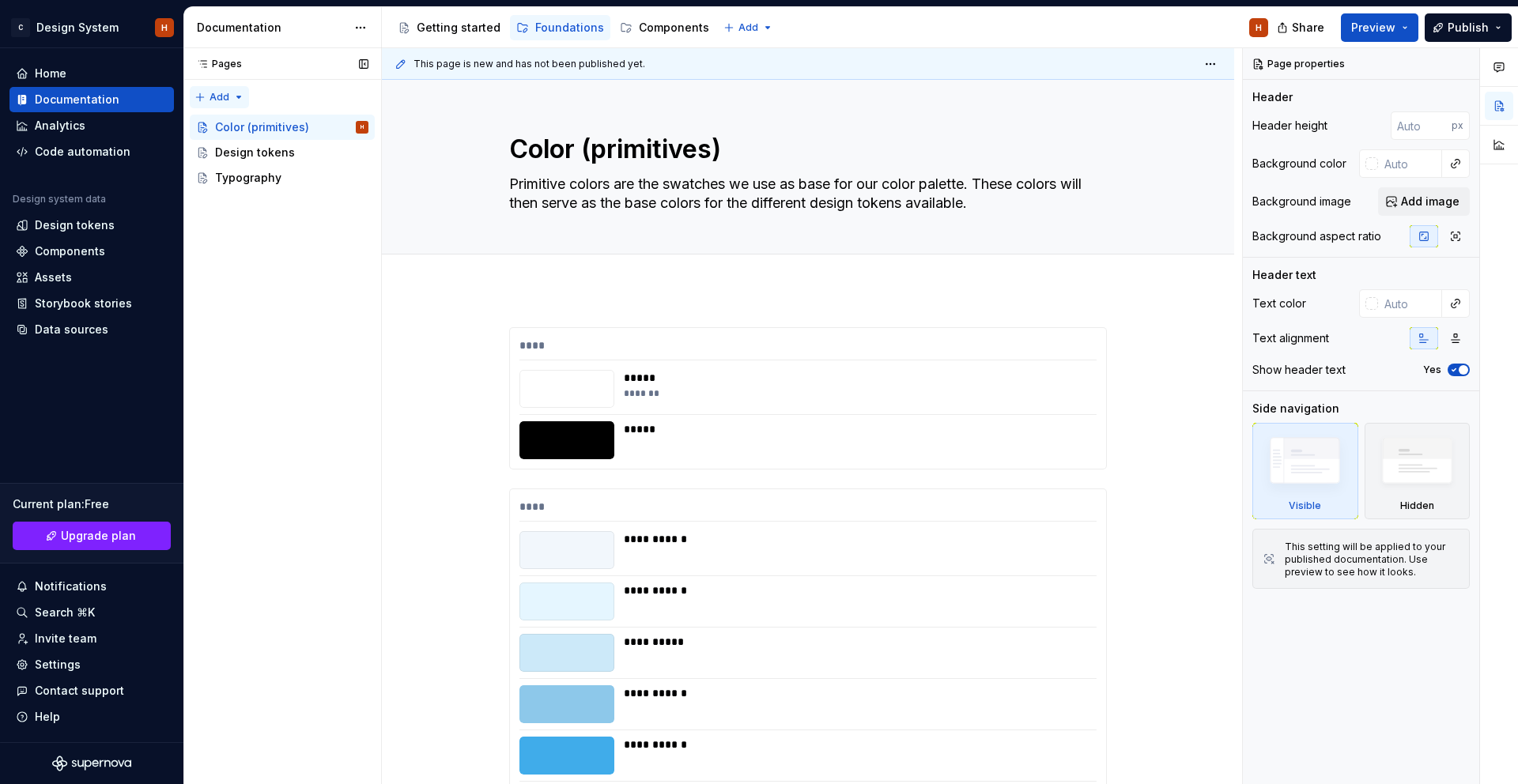
type textarea "*"
click at [225, 95] on div "Pages Pages Add Accessibility guide for tree Page tree. Navigate the tree with …" at bounding box center [282, 417] width 197 height 736
click at [259, 131] on div "New page" at bounding box center [270, 128] width 103 height 16
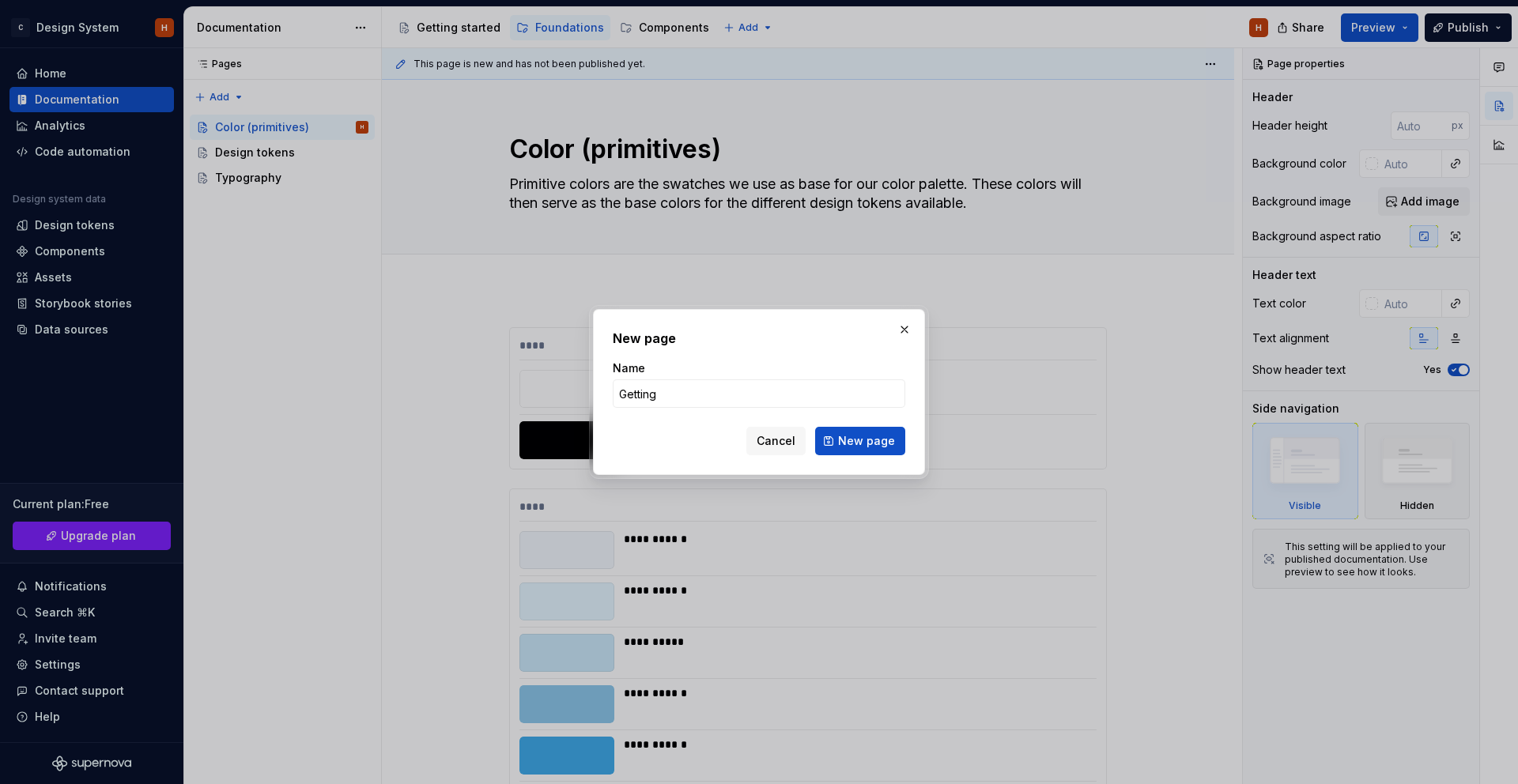
type input "Getting started"
click at [874, 452] on button "New page" at bounding box center [860, 440] width 90 height 28
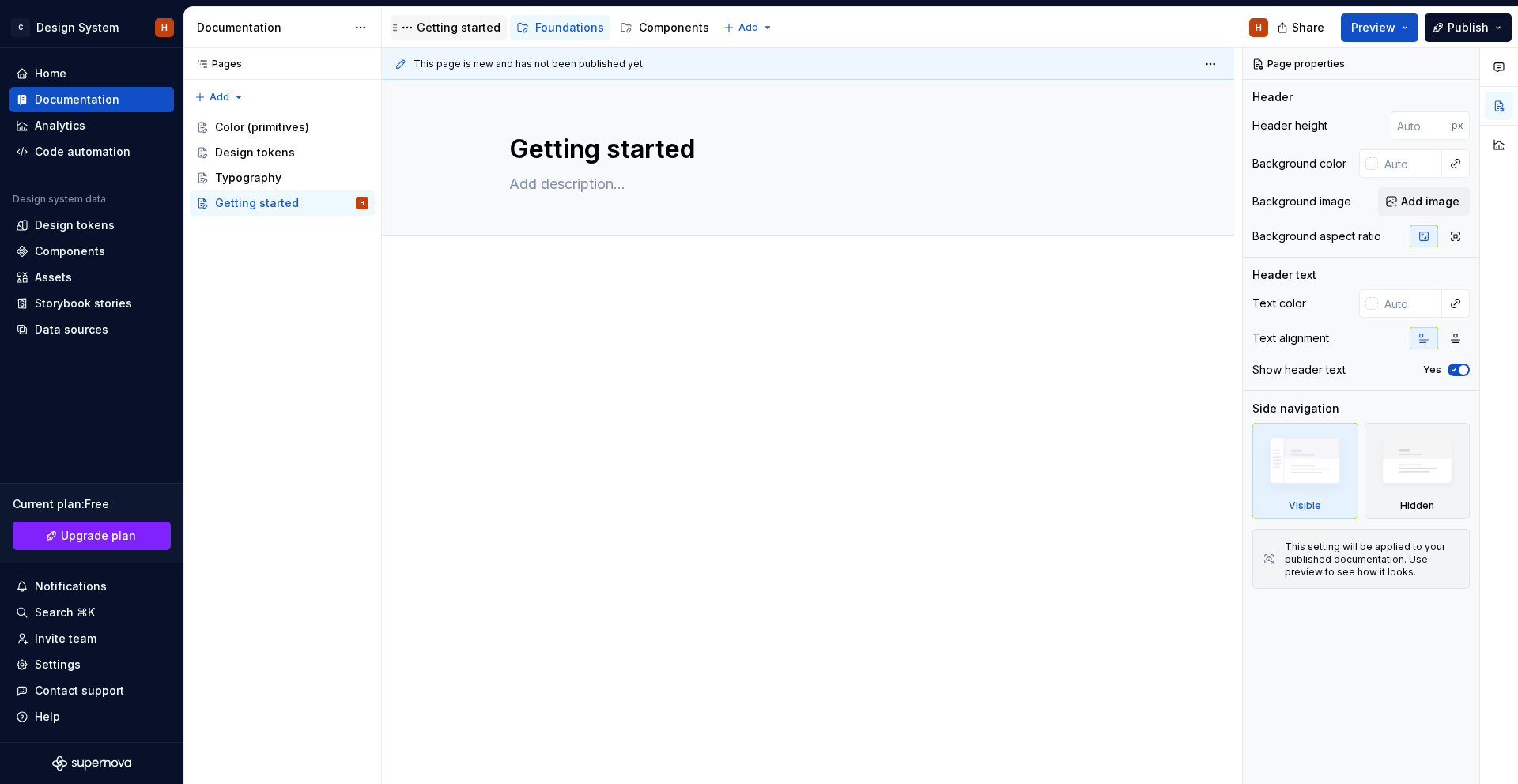
click at [472, 30] on div "Getting started" at bounding box center [458, 27] width 84 height 16
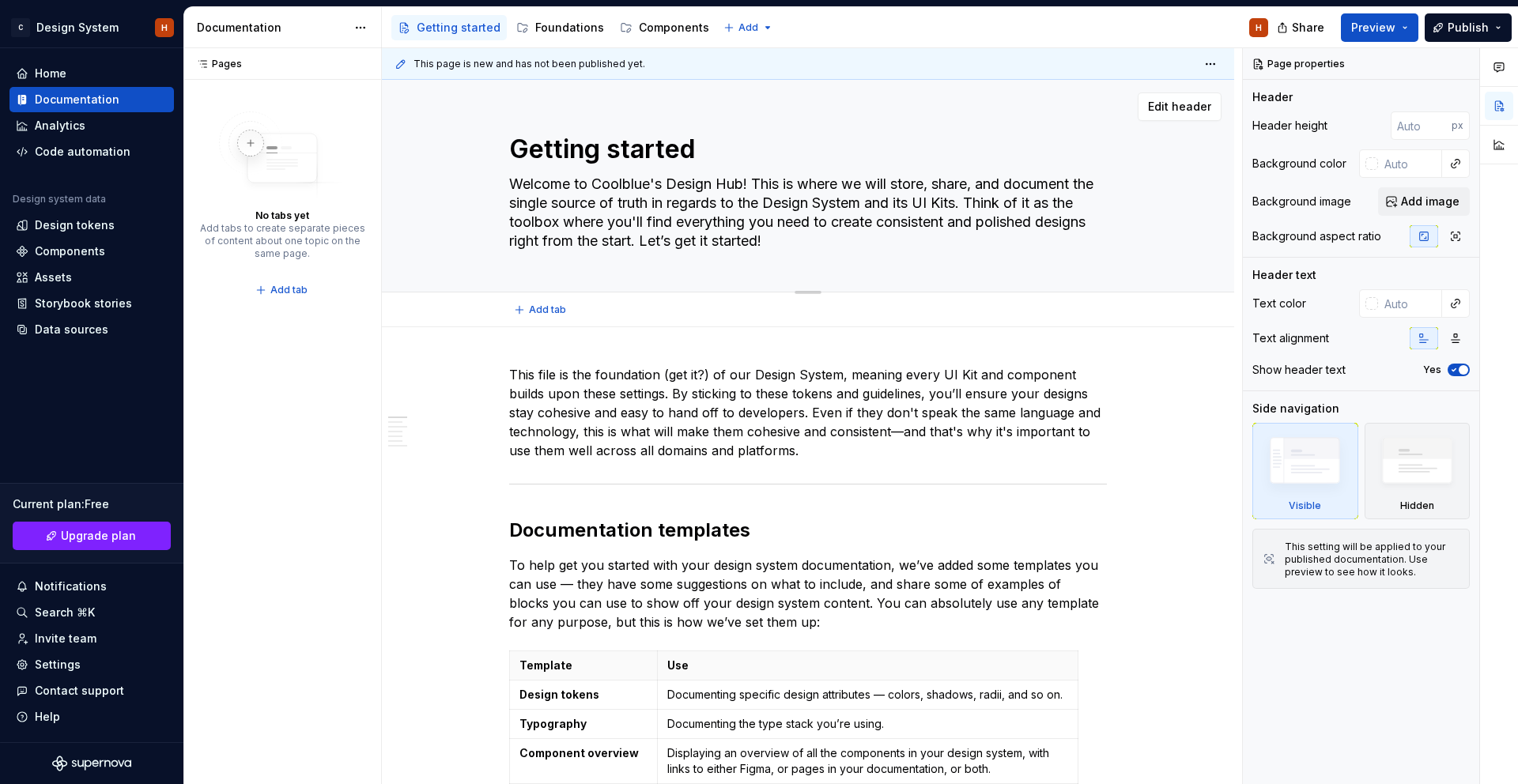
click at [558, 137] on textarea "Getting started" at bounding box center [804, 149] width 598 height 38
click at [639, 162] on textarea "Getting started" at bounding box center [804, 149] width 598 height 38
type textarea "*"
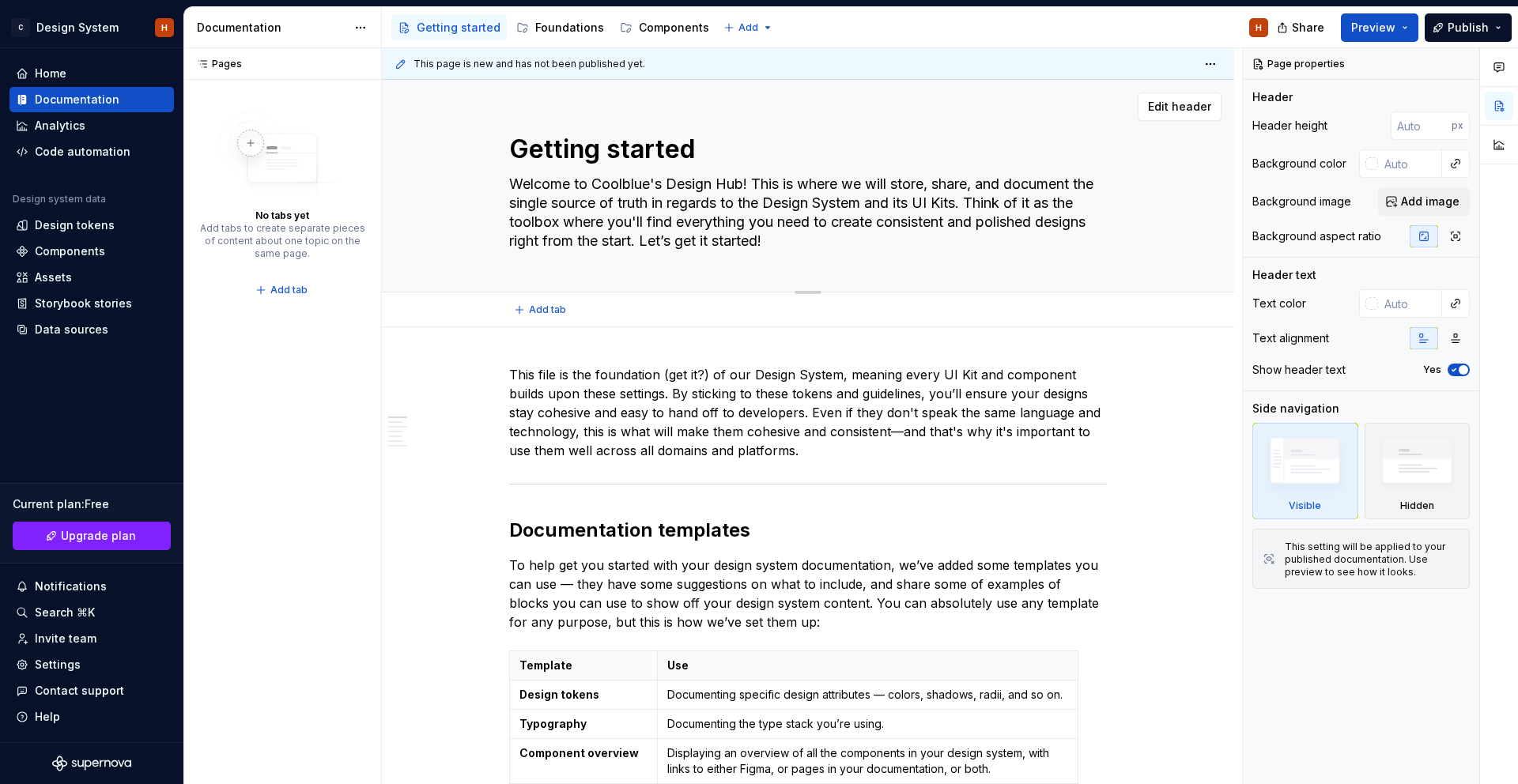
type textarea "D"
type textarea "*"
type textarea "Des"
type textarea "*"
type textarea "Desi"
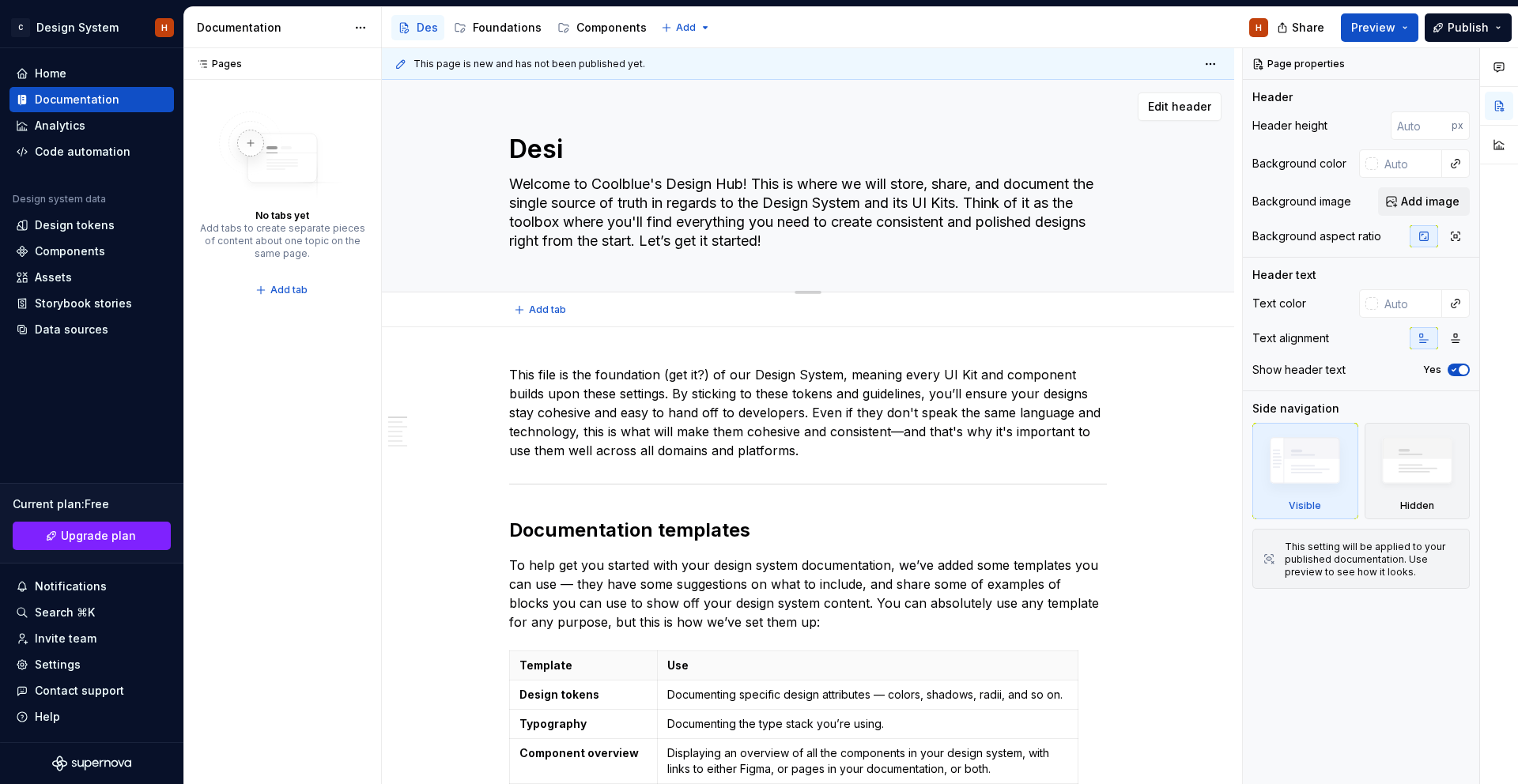
type textarea "*"
type textarea "Desig"
type textarea "*"
type textarea "Design"
type textarea "*"
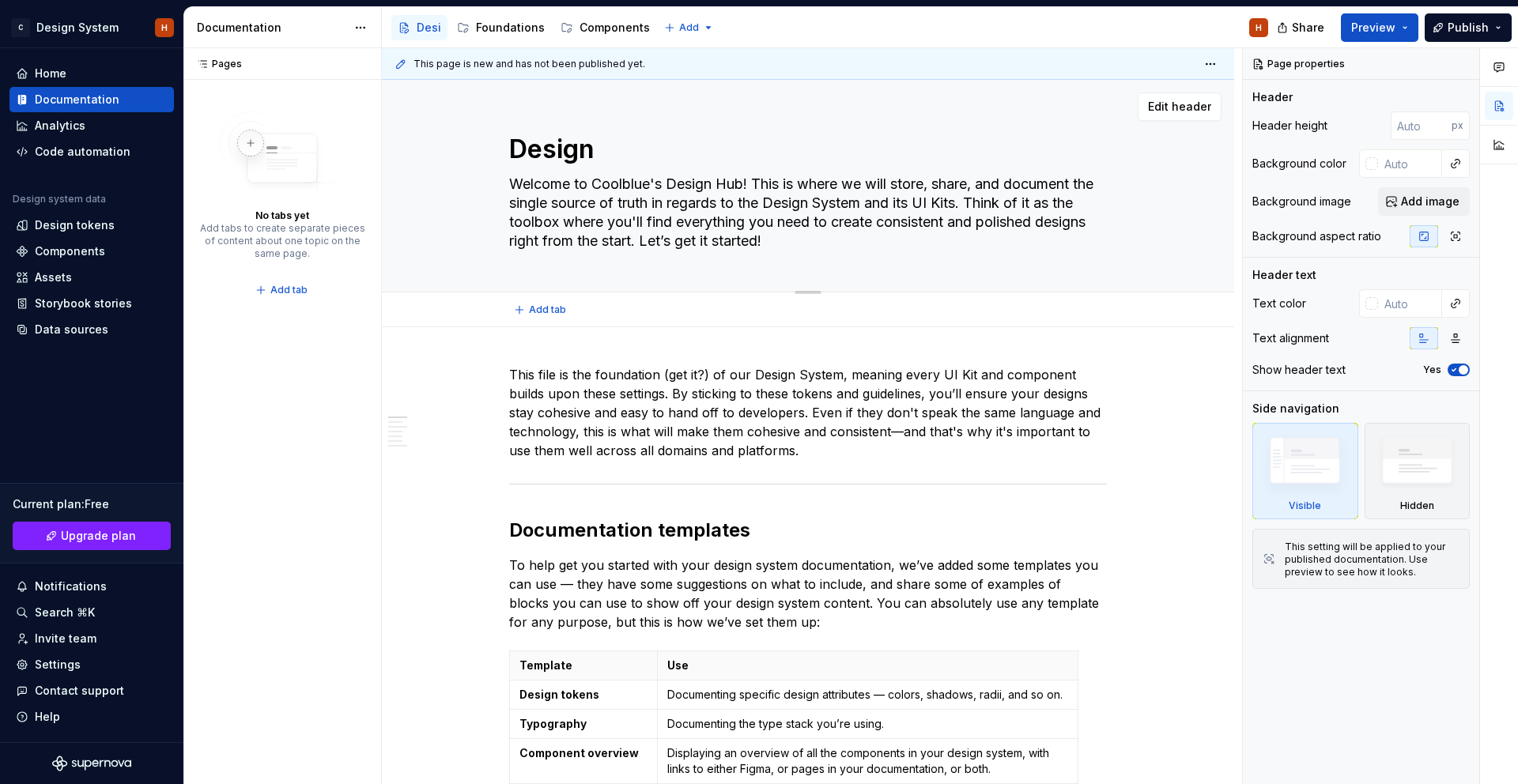
type textarea "Design"
type textarea "*"
type textarea "Design S"
type textarea "*"
type textarea "Design Sy"
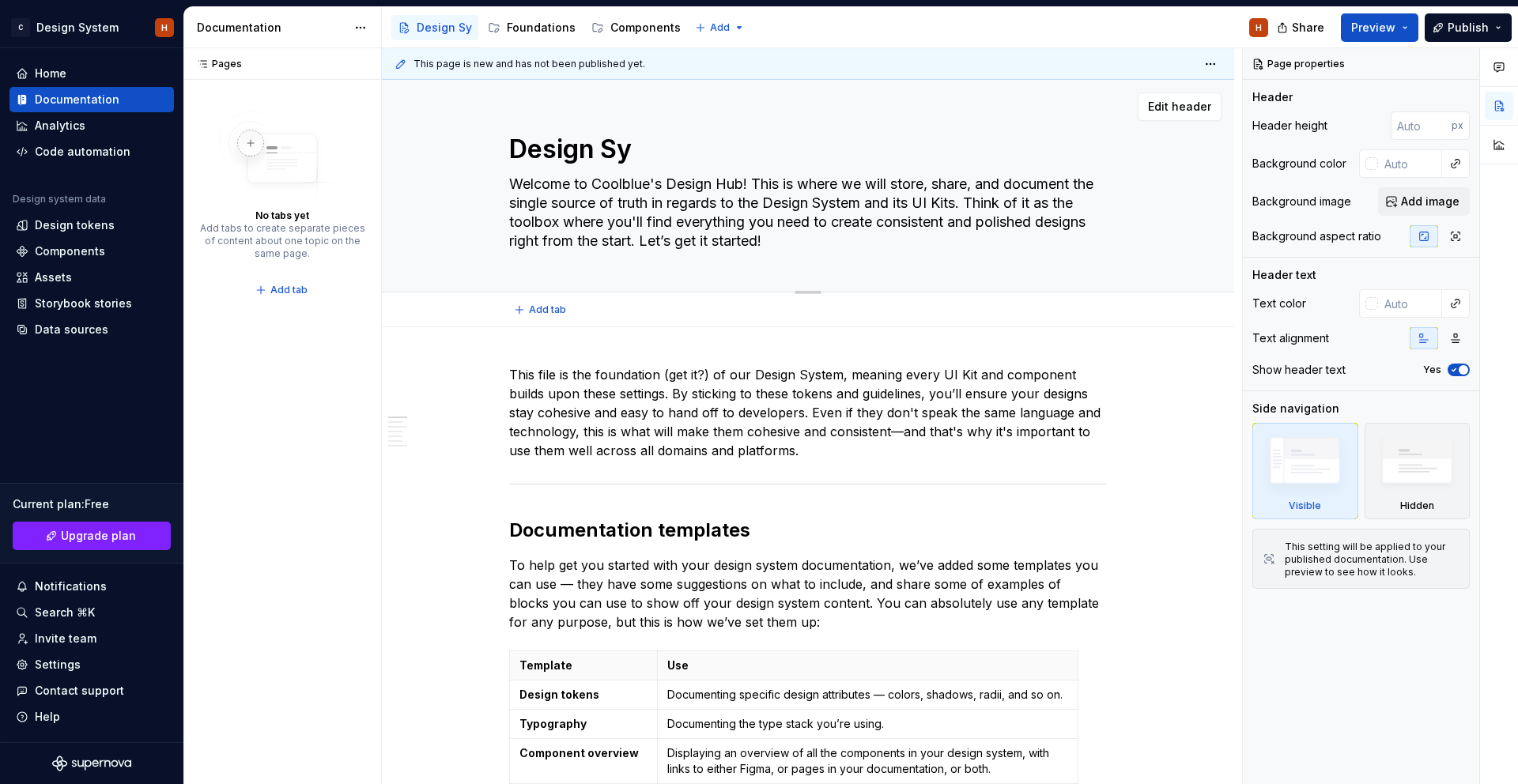
type textarea "*"
type textarea "Design Sys"
type textarea "*"
type textarea "Design Syst"
type textarea "*"
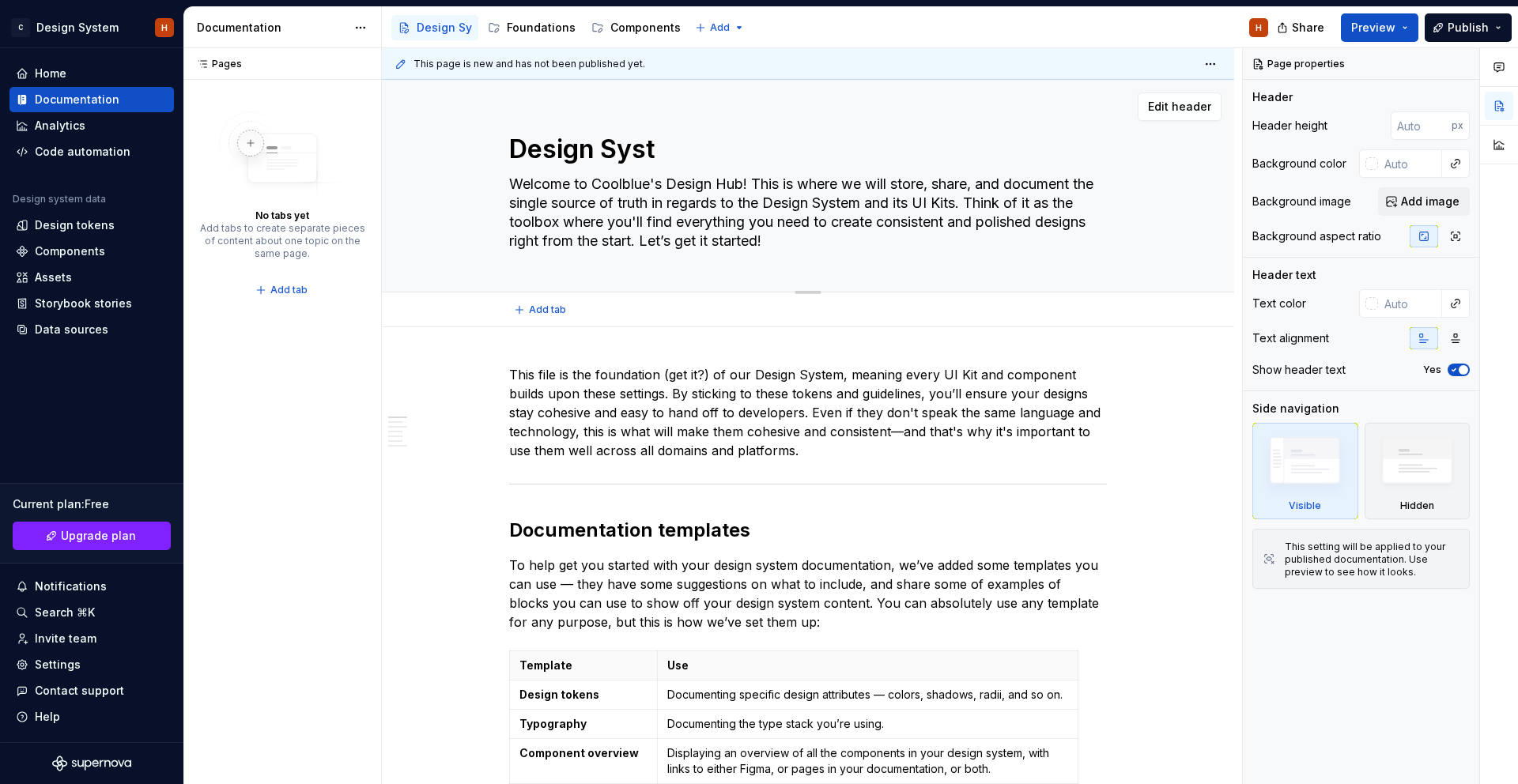
type textarea "Design Syste"
type textarea "*"
type textarea "Design System"
type textarea "*"
type textarea "Design System"
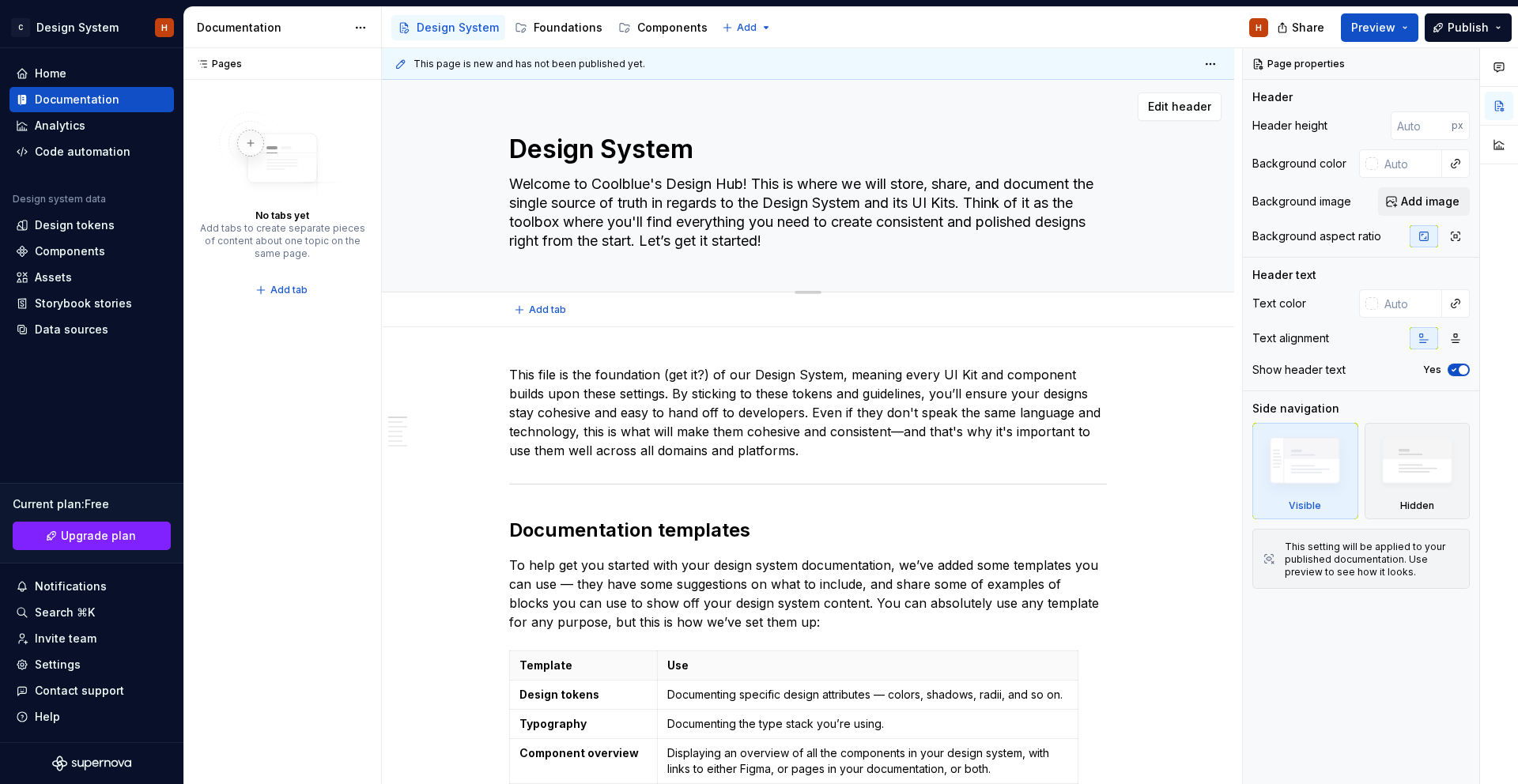
type textarea "*"
type textarea "Design System H"
type textarea "*"
type textarea "Design System Hu"
type textarea "*"
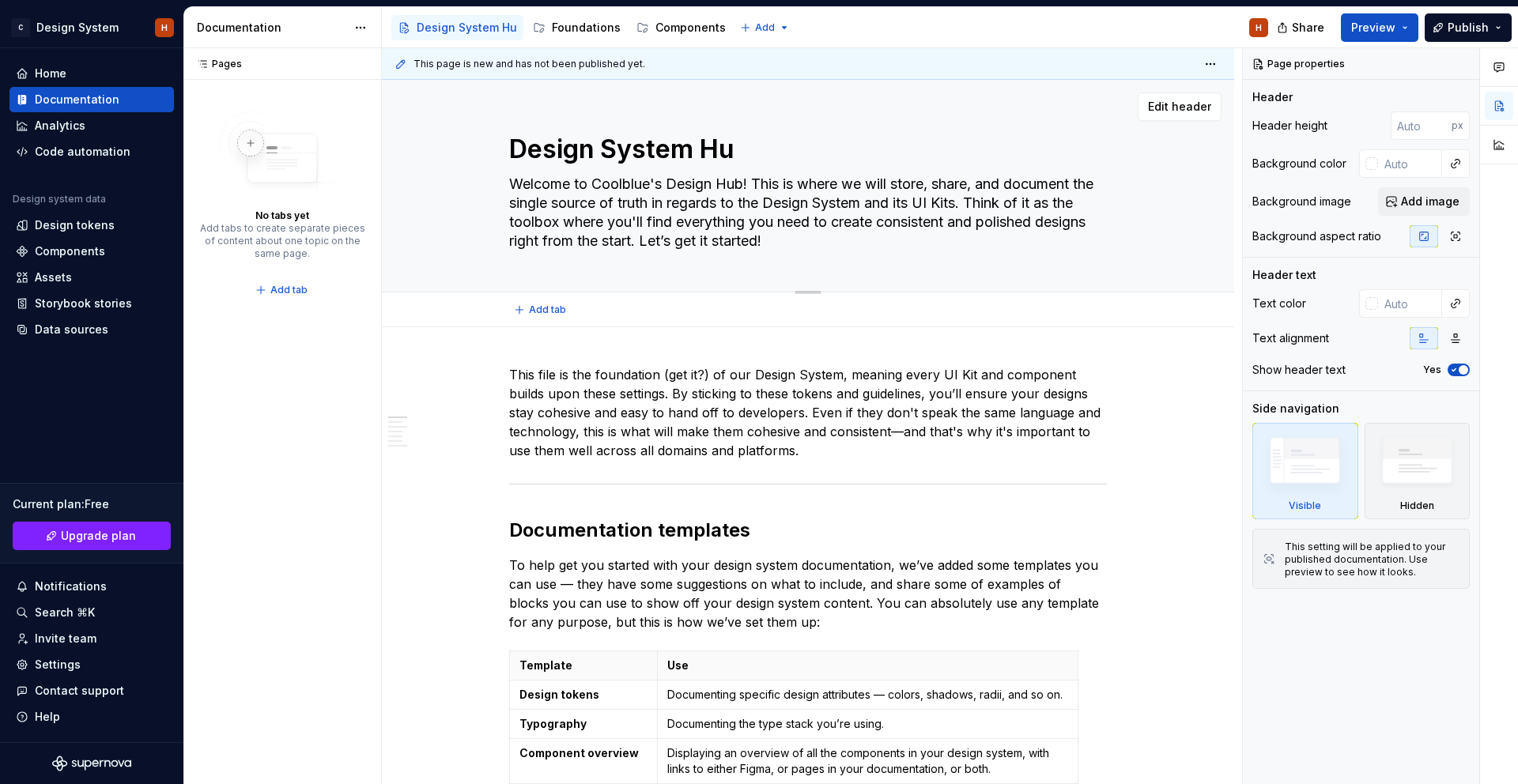
type textarea "Design System Hub"
type textarea "*"
type textarea "CDesign System Hub"
type textarea "*"
type textarea "CoDesign System Hub"
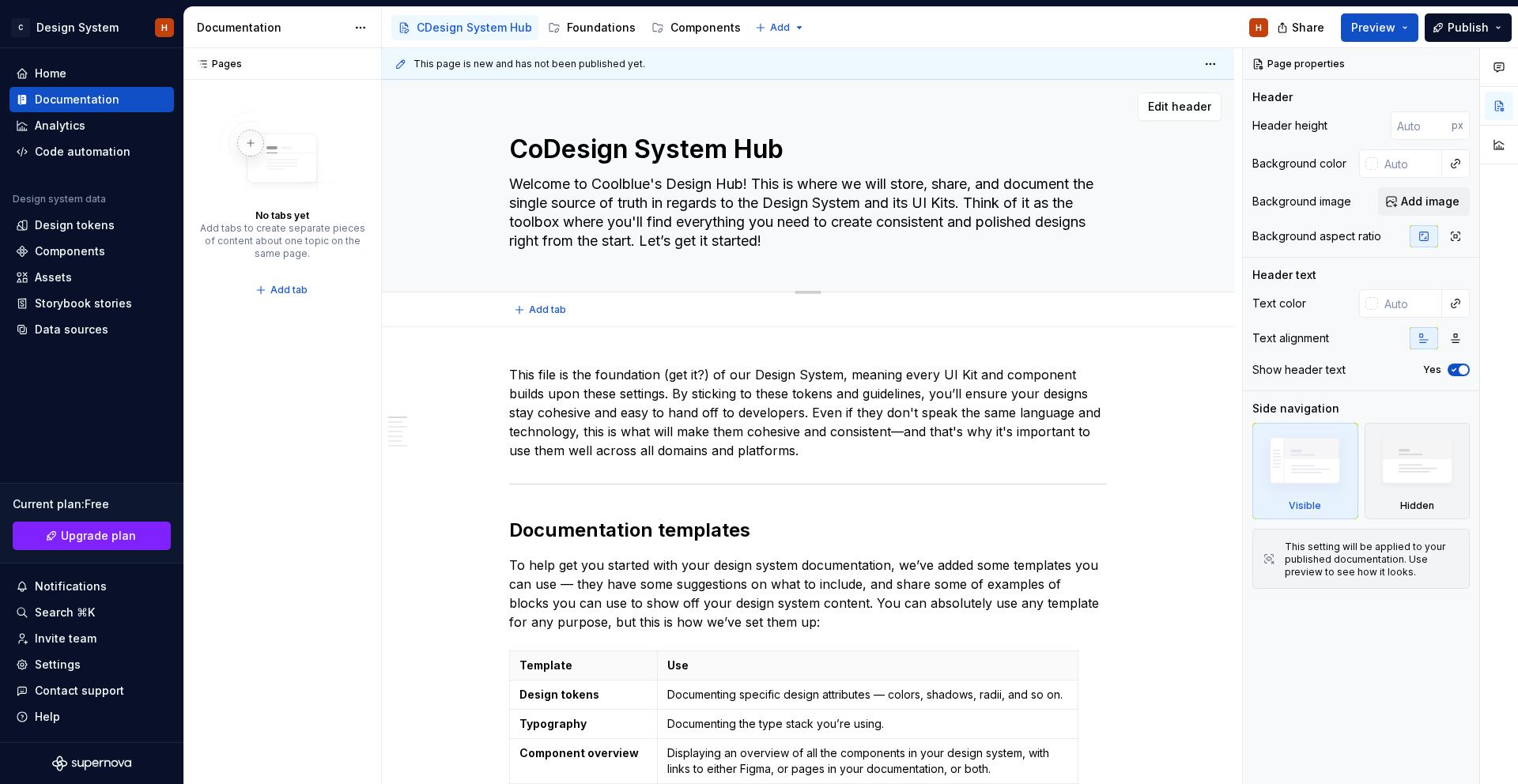
type textarea "*"
type textarea "CooDesign System Hub"
type textarea "*"
type textarea "CoolDesign System Hub"
type textarea "*"
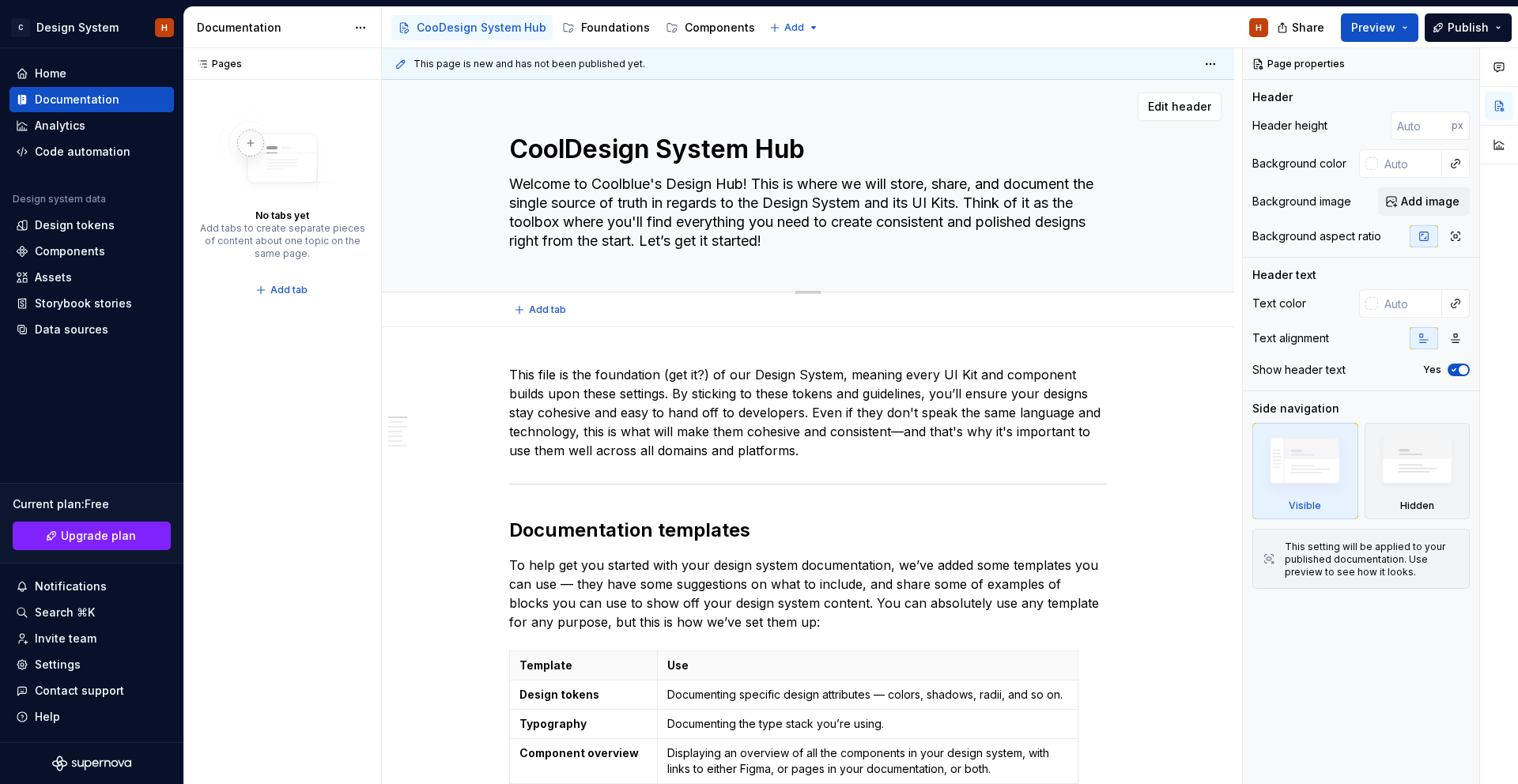
type textarea "CoolbDesign System Hub"
type textarea "*"
type textarea "CoolblDesign System Hub"
type textarea "*"
type textarea "CoolblyeDesign System Hub"
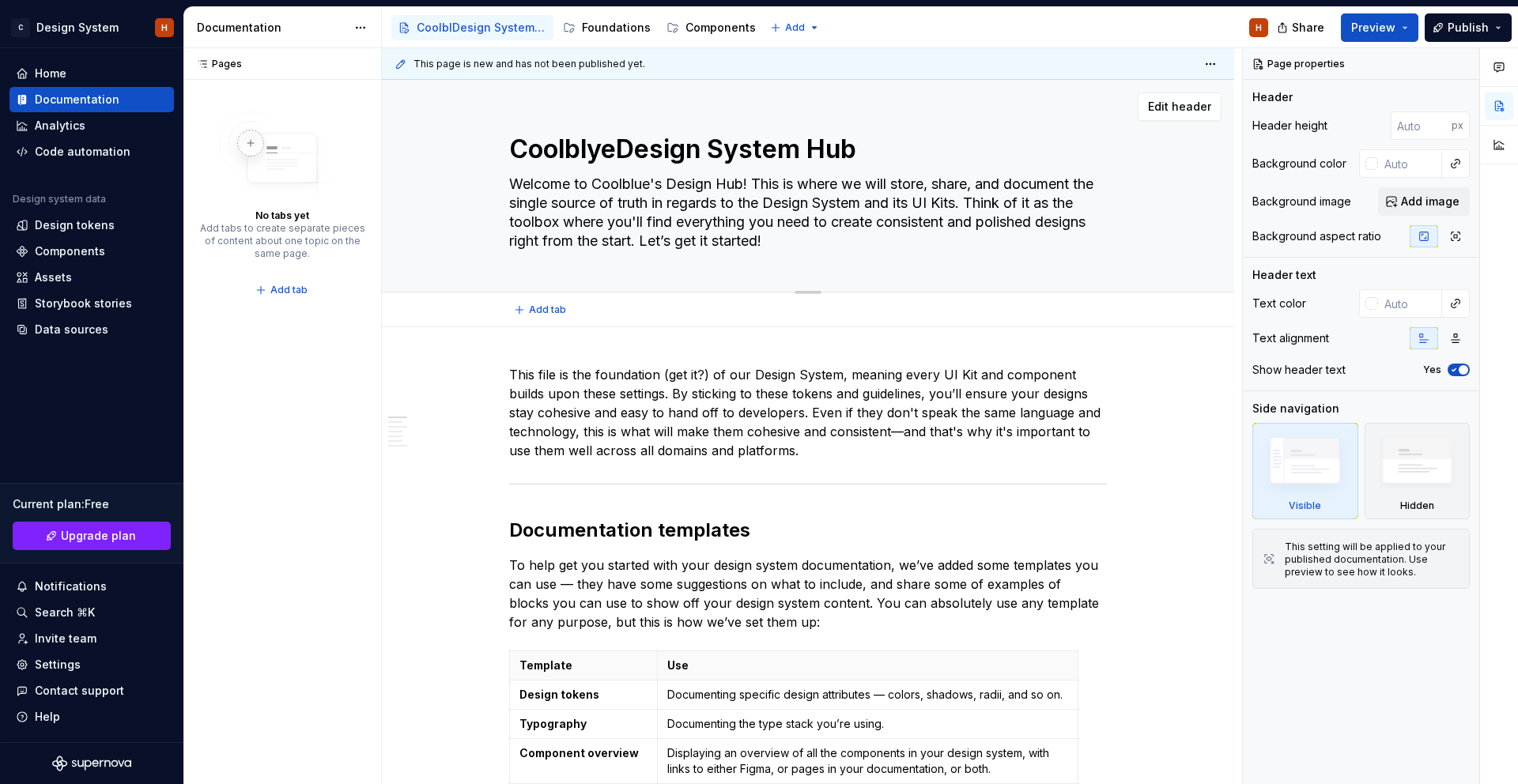
type textarea "*"
type textarea "Coolblye Design System Hub"
type textarea "*"
type textarea "CoolblyeDesign System Hub"
type textarea "*"
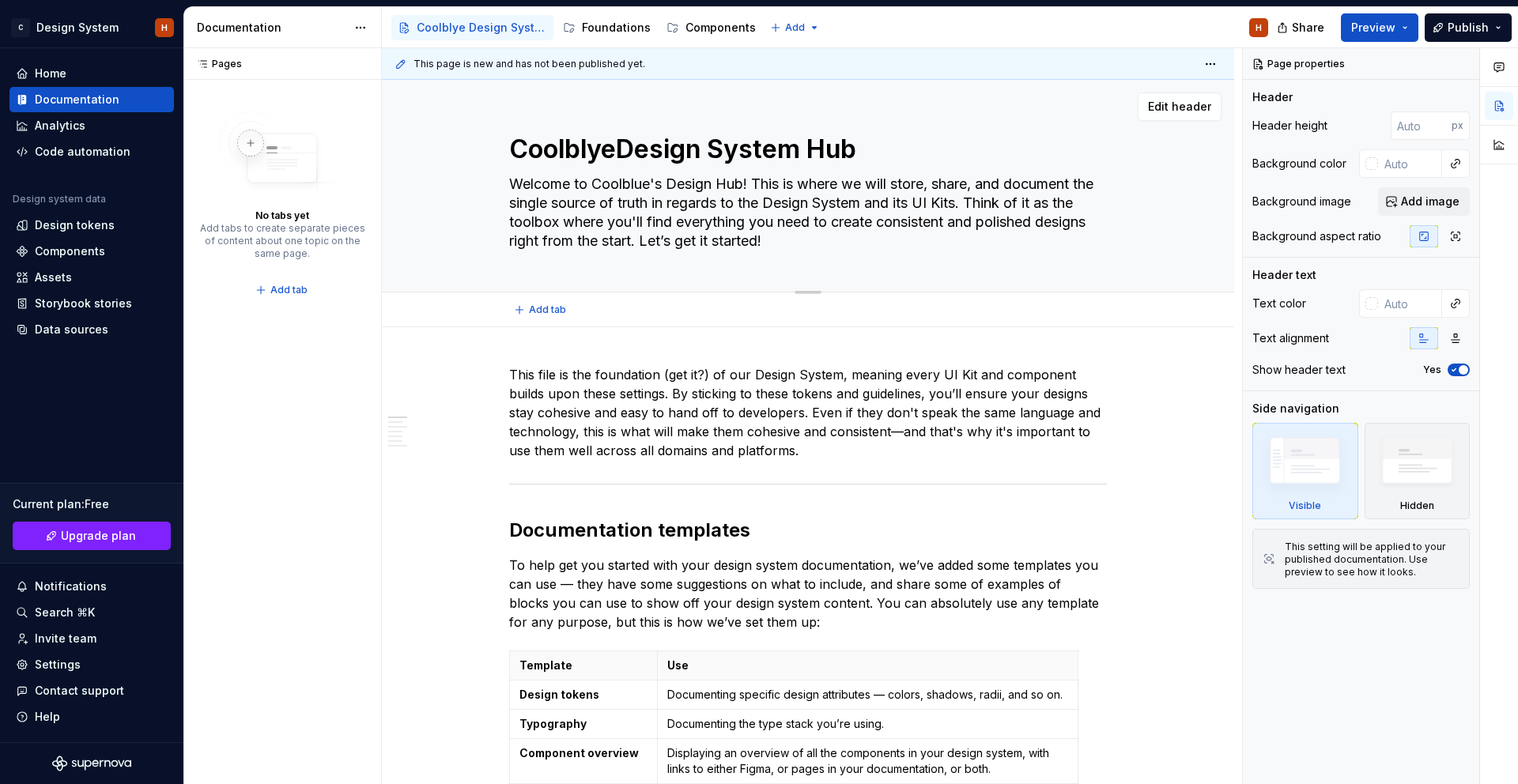
type textarea "CoolblyDesign System Hub"
type textarea "*"
type textarea "CoolblDesign System Hub"
type textarea "*"
type textarea "CoolbluDesign System Hub"
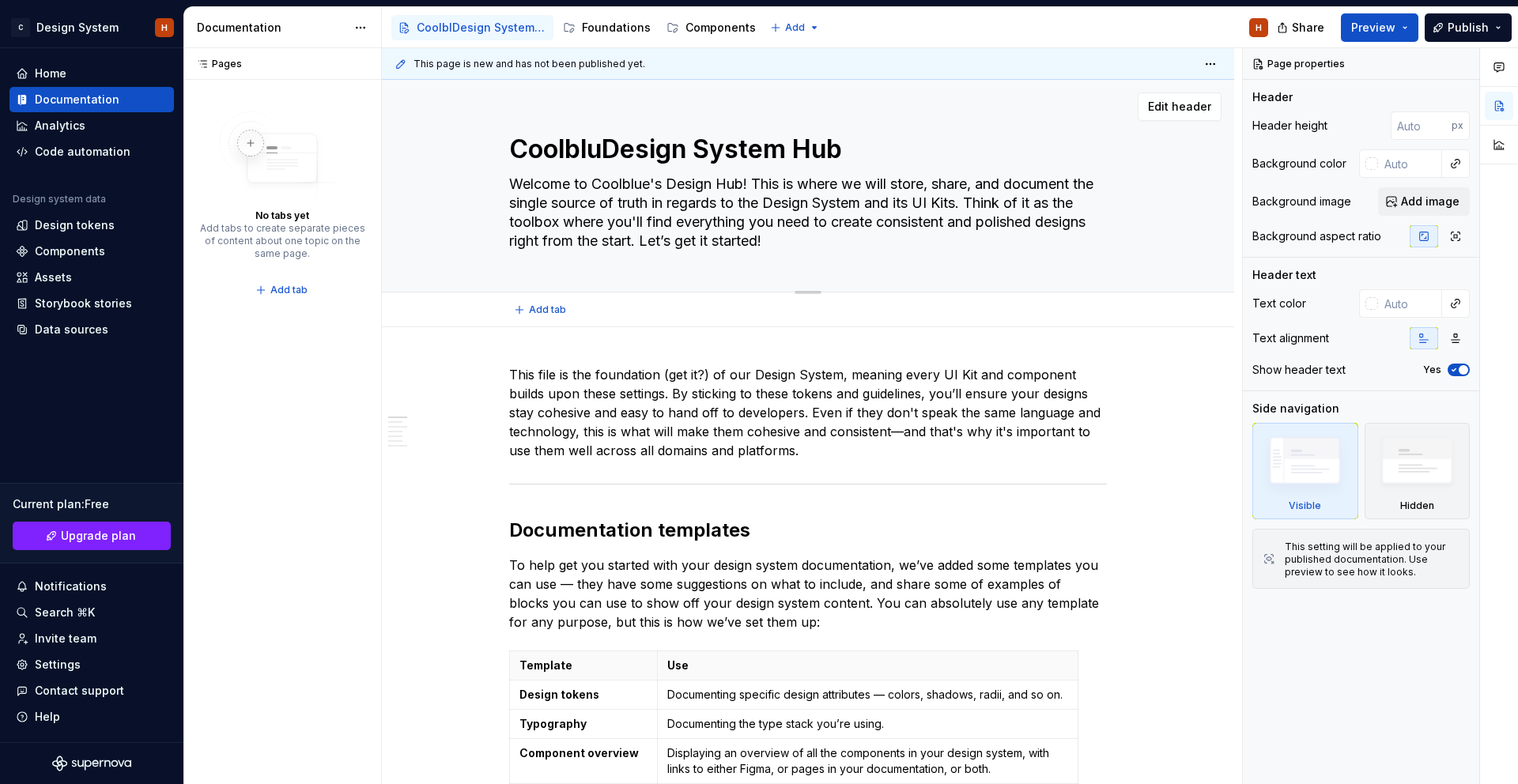
type textarea "*"
type textarea "CoolblueDesign System Hub"
type textarea "*"
type textarea "Coolblue Design System Hub"
type textarea "*"
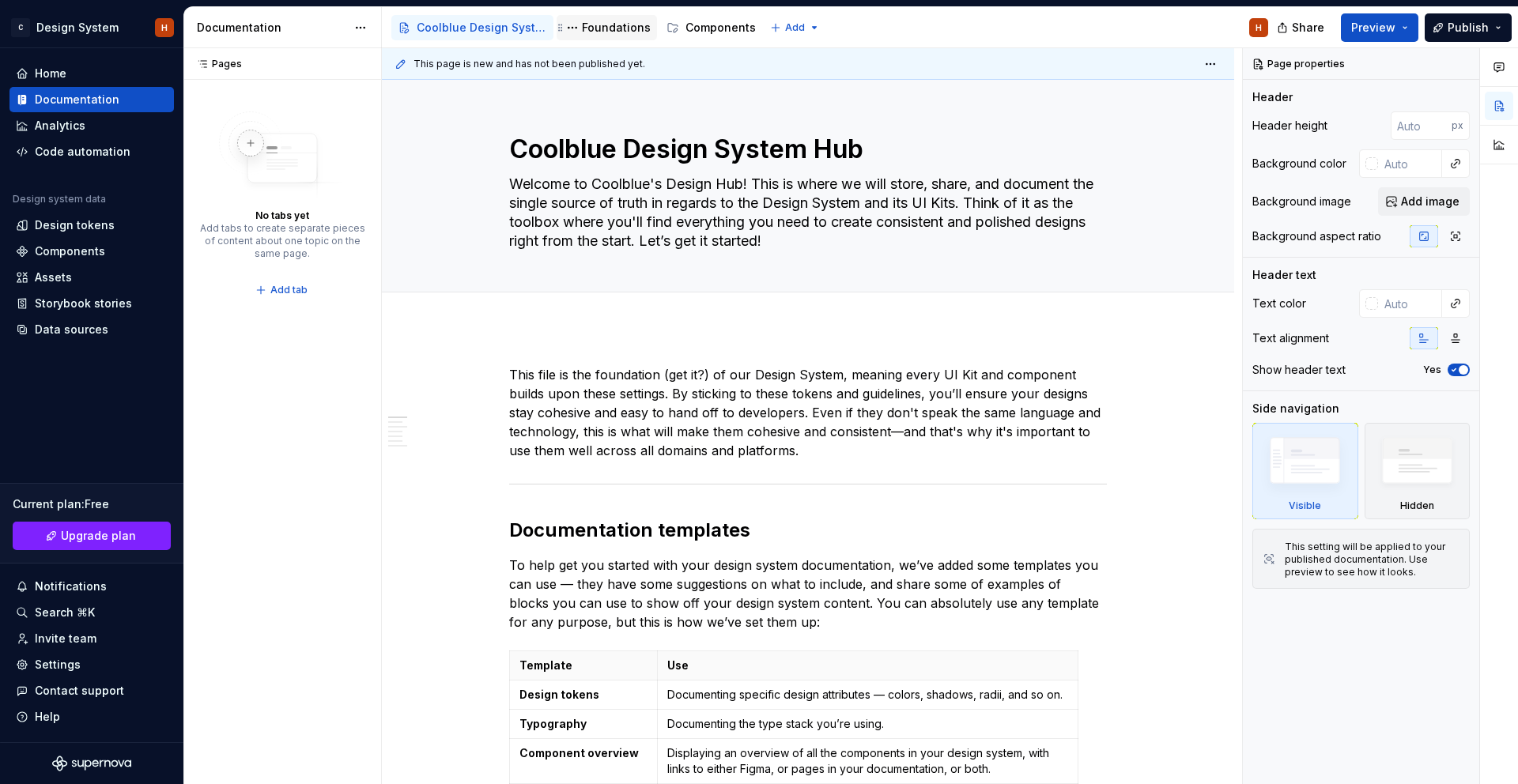
type textarea "Coolblue Design System Hub"
click at [608, 21] on div "Foundations" at bounding box center [616, 27] width 69 height 16
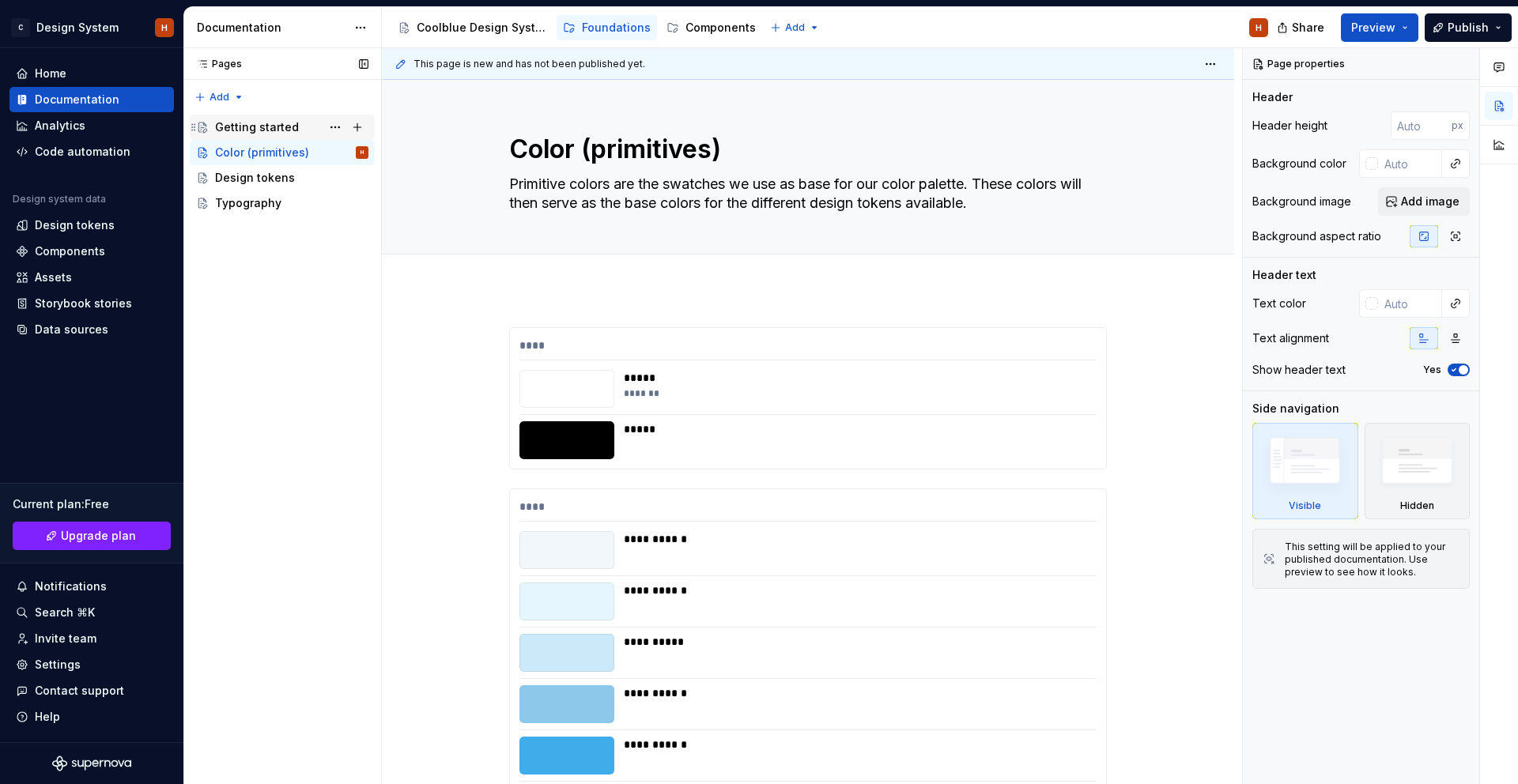
click at [245, 123] on div "Getting started" at bounding box center [257, 127] width 84 height 16
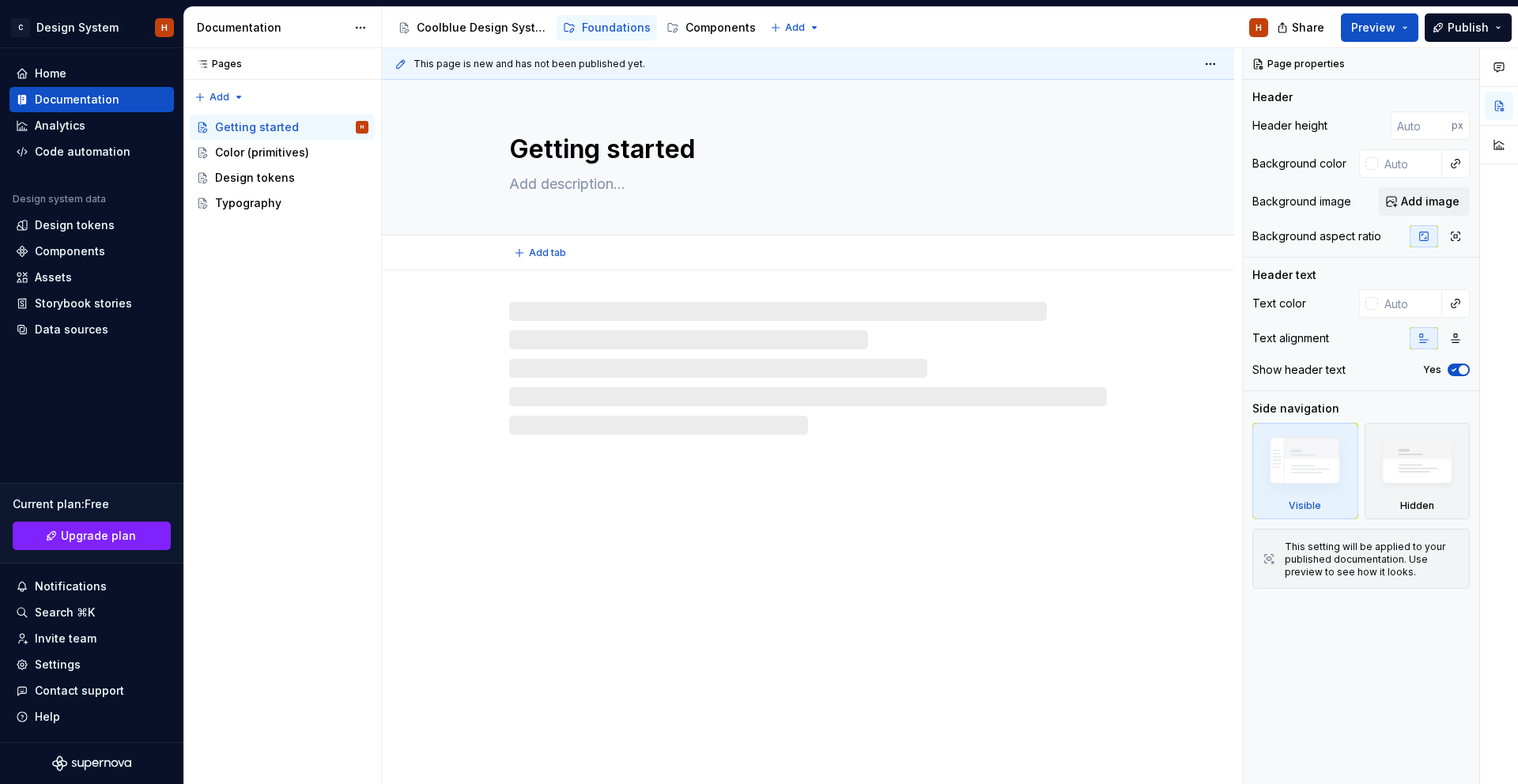
click at [567, 178] on textarea at bounding box center [804, 185] width 598 height 26
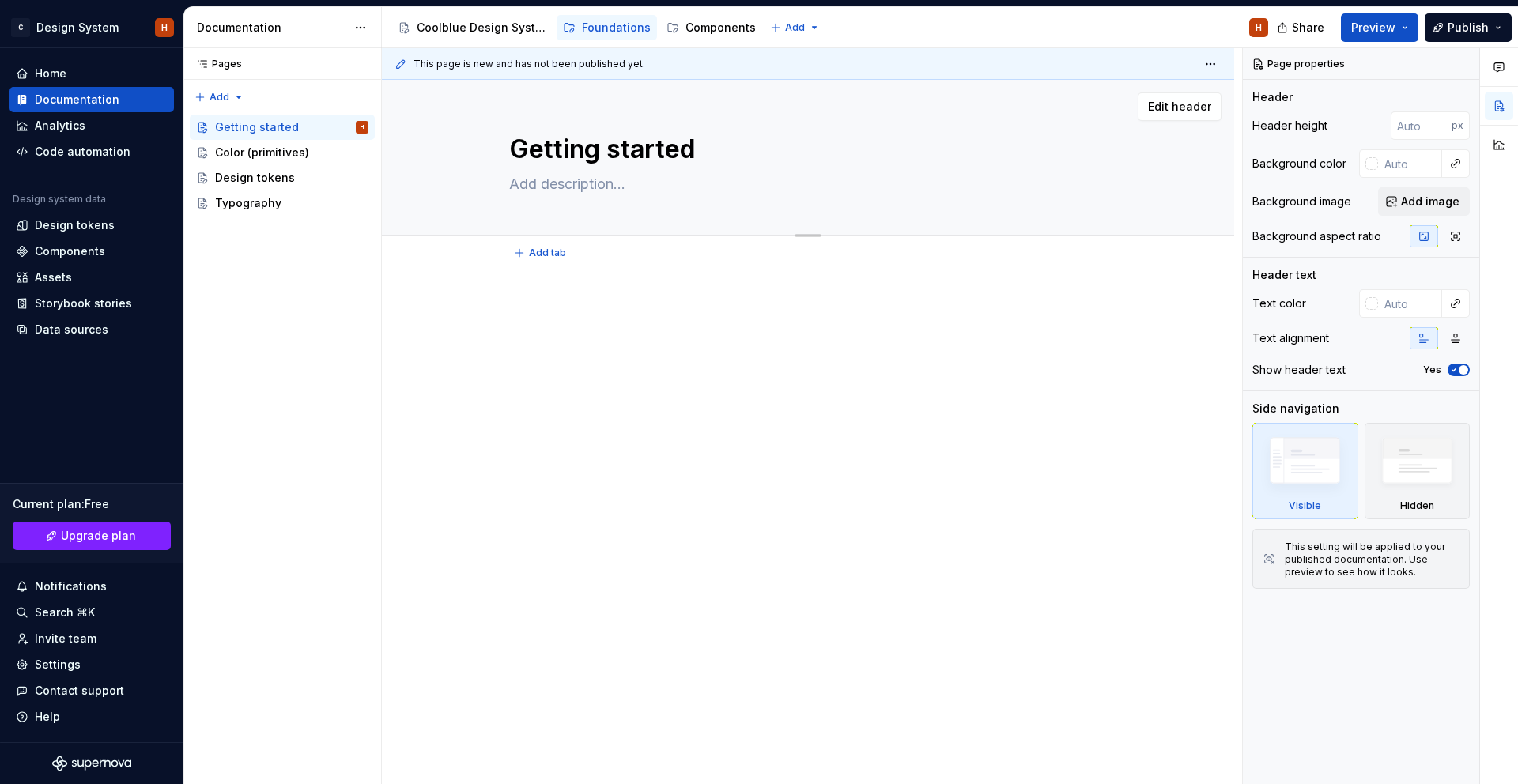
paste textarea "This file is the foundation (get it?) of our Design System, meaning every UI Ki…"
type textarea "*"
type textarea "This file is the foundation (get it?) of our Design System, meaning every UI Ki…"
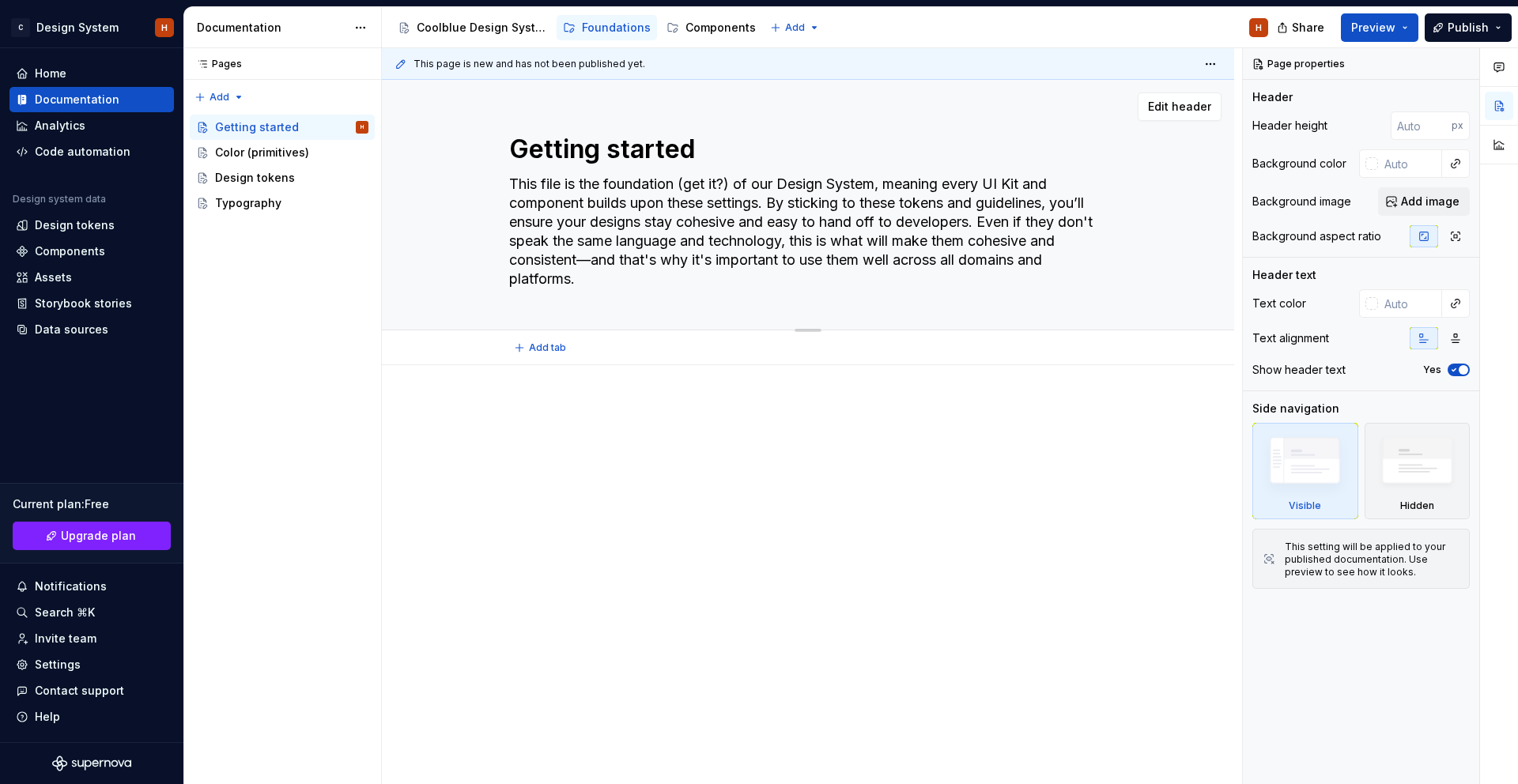
type textarea "*"
type textarea "This file is the foundation (get it?) of our Design System, meaning every UI Ki…"
click at [558, 386] on div "This page is new and has not been published yet. Getting started This file is t…" at bounding box center [811, 417] width 860 height 736
drag, startPoint x: 568, startPoint y: 369, endPoint x: 578, endPoint y: 360, distance: 13.5
click at [568, 369] on div at bounding box center [808, 541] width 852 height 353
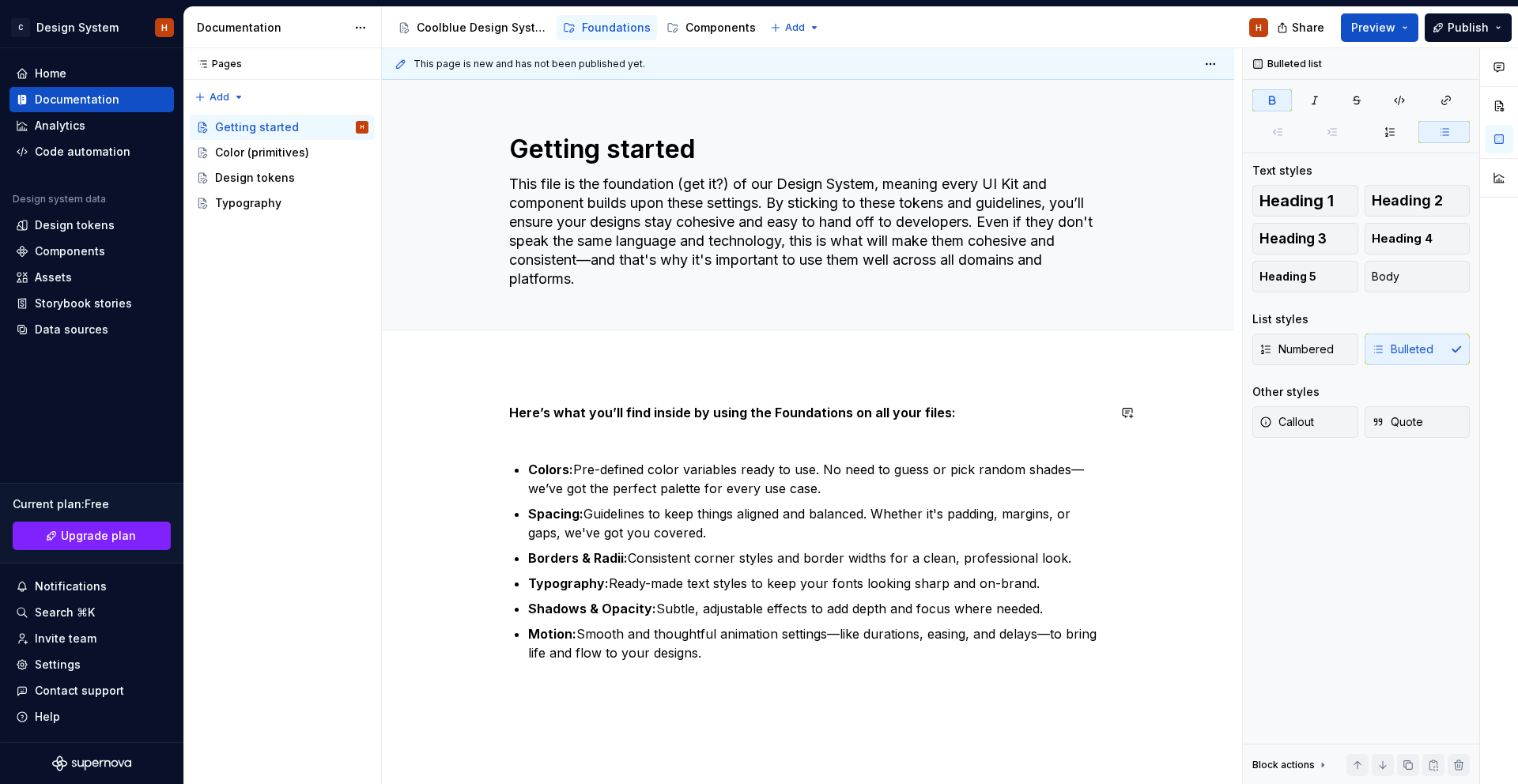
click at [646, 444] on div "Here’s what you’ll find inside by using the Foundations on all your files: Colo…" at bounding box center [808, 532] width 598 height 259
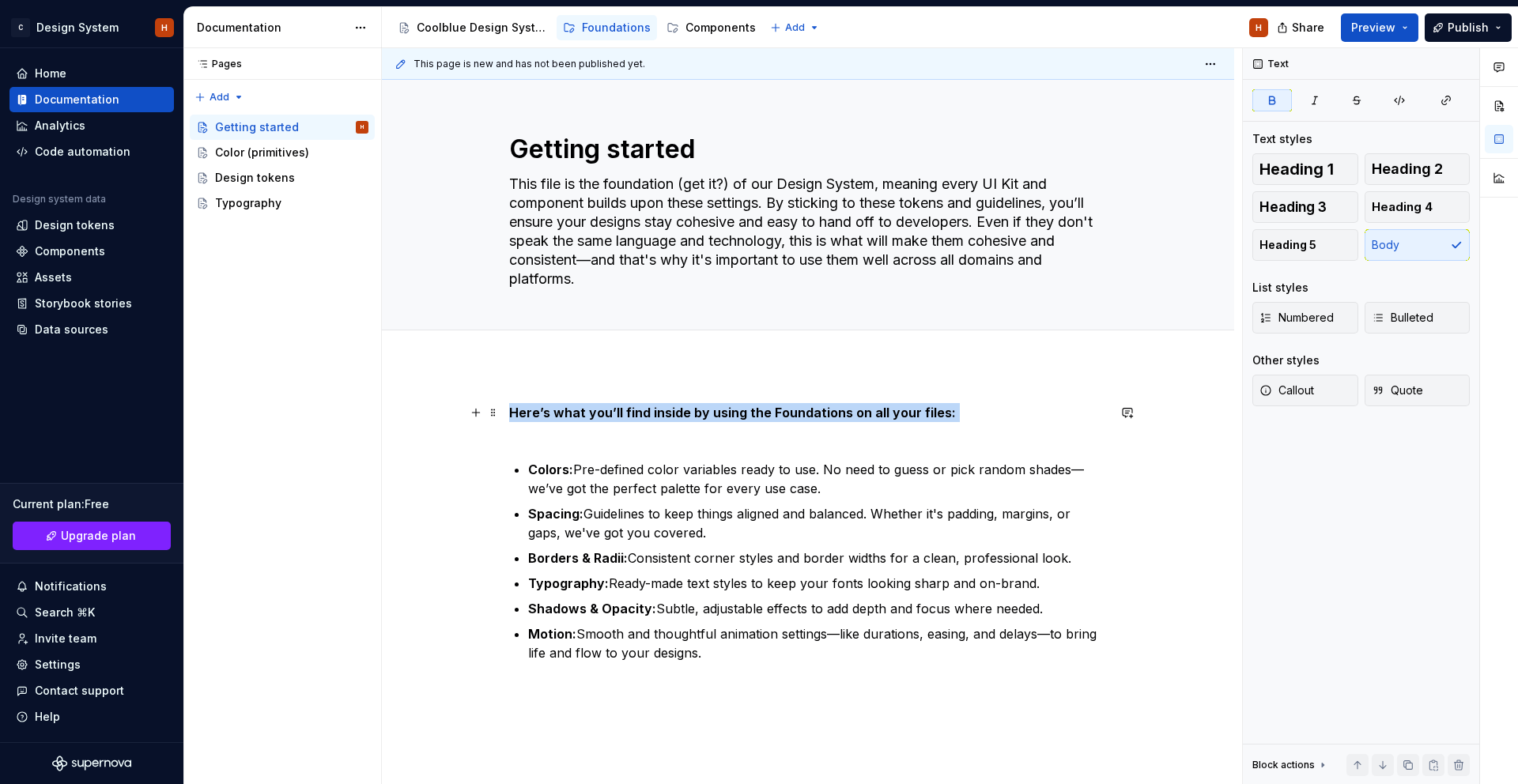
click at [658, 433] on p "Here’s what you’ll find inside by using the Foundations on all your files:" at bounding box center [808, 422] width 598 height 38
click at [997, 409] on p "Here’s what you’ll find inside by using the Foundations on all your files:" at bounding box center [808, 422] width 598 height 38
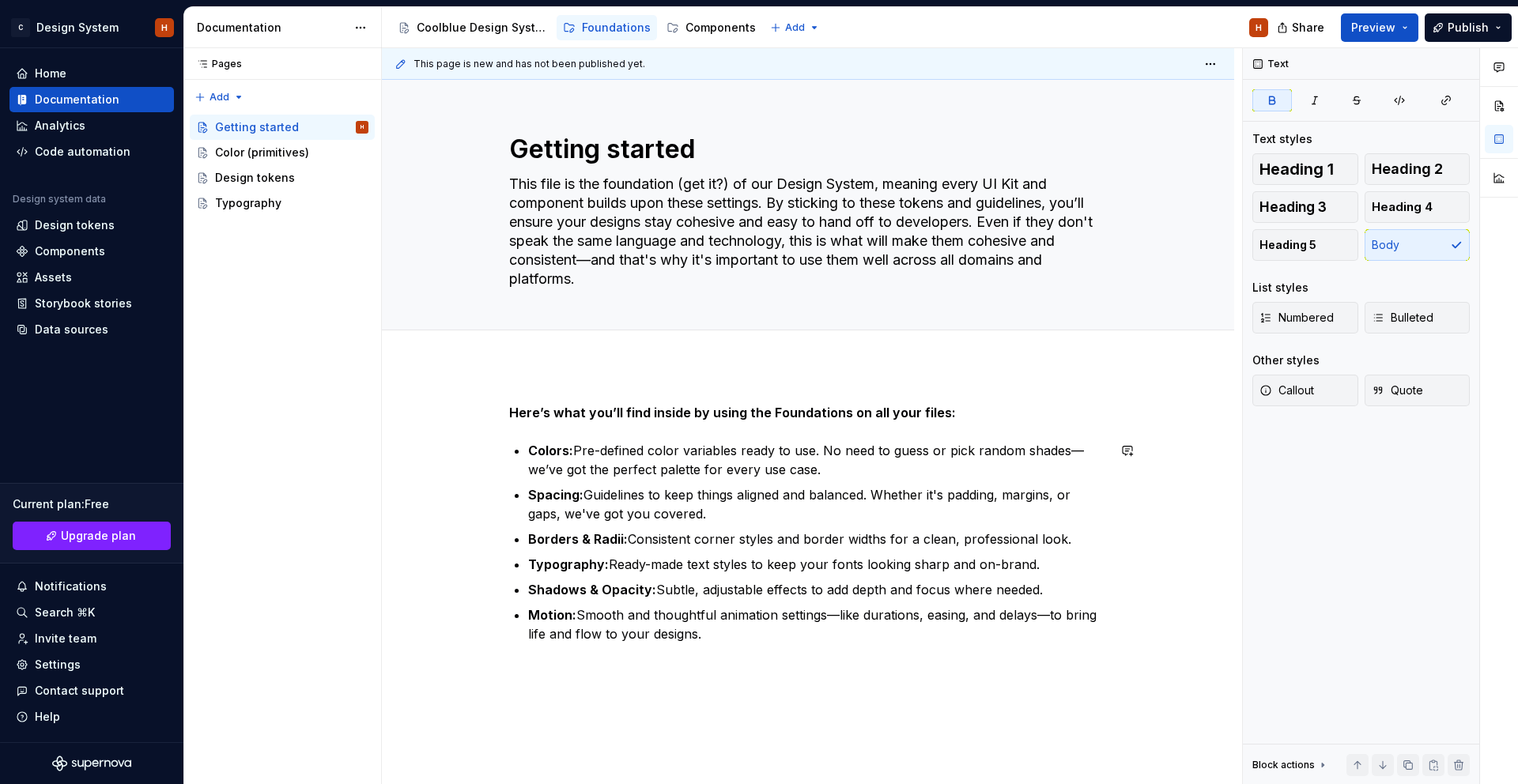
click at [967, 674] on div "This page is new and has not been published yet. Getting started This file is t…" at bounding box center [811, 417] width 860 height 736
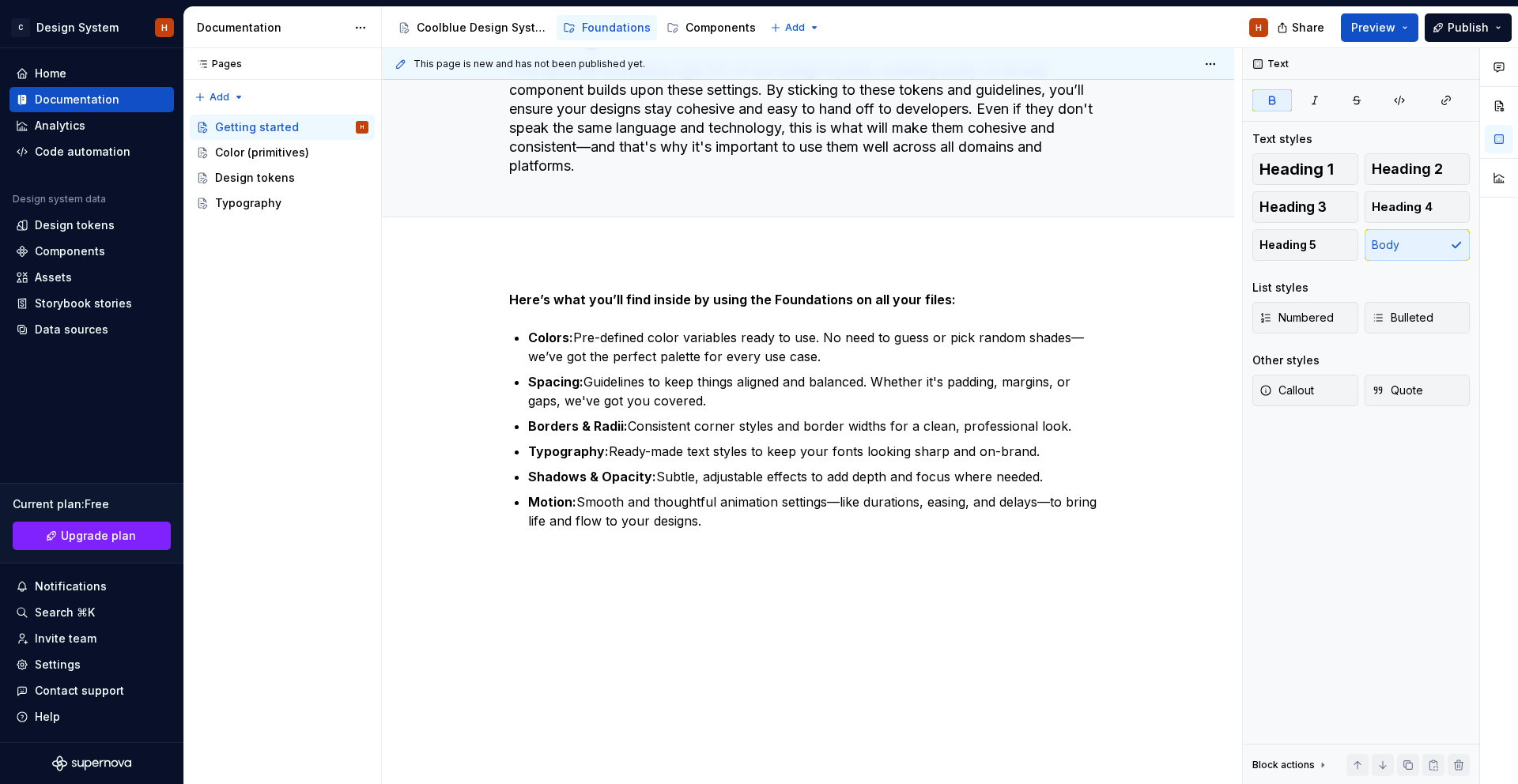
type textarea "*"
